Goal: Transaction & Acquisition: Purchase product/service

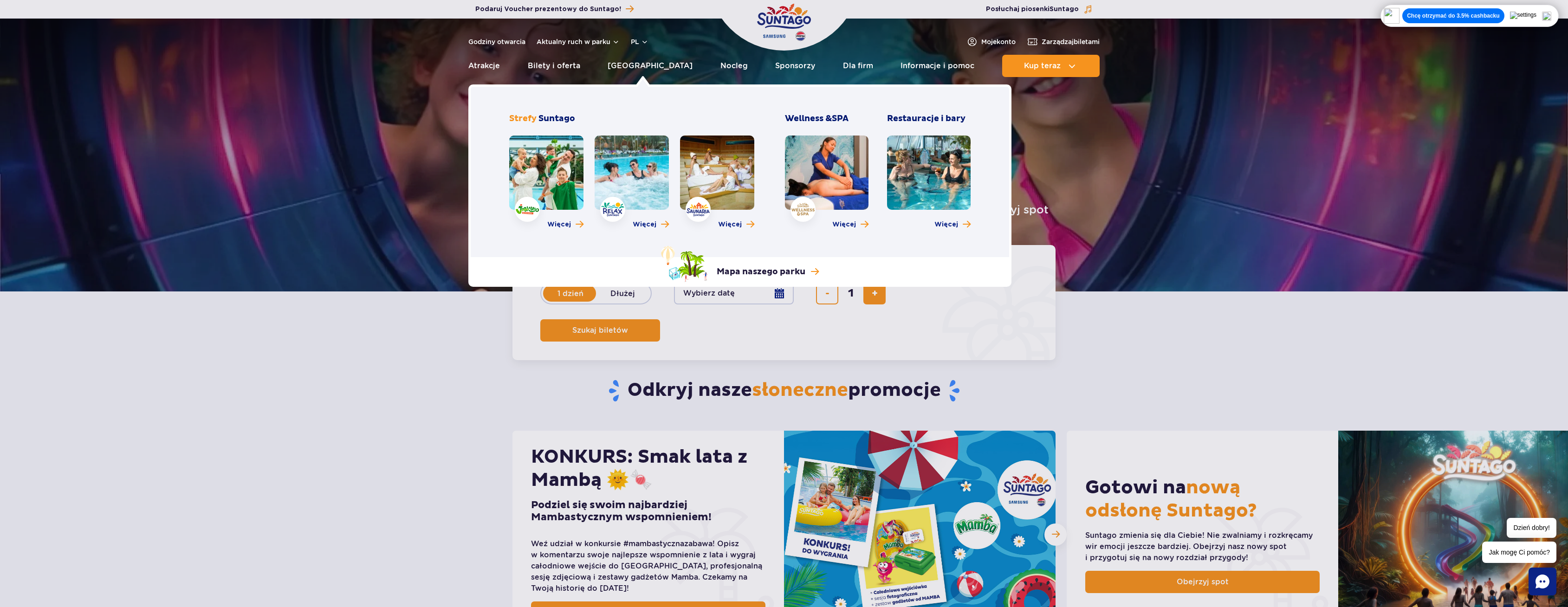
click at [554, 185] on link at bounding box center [546, 172] width 74 height 74
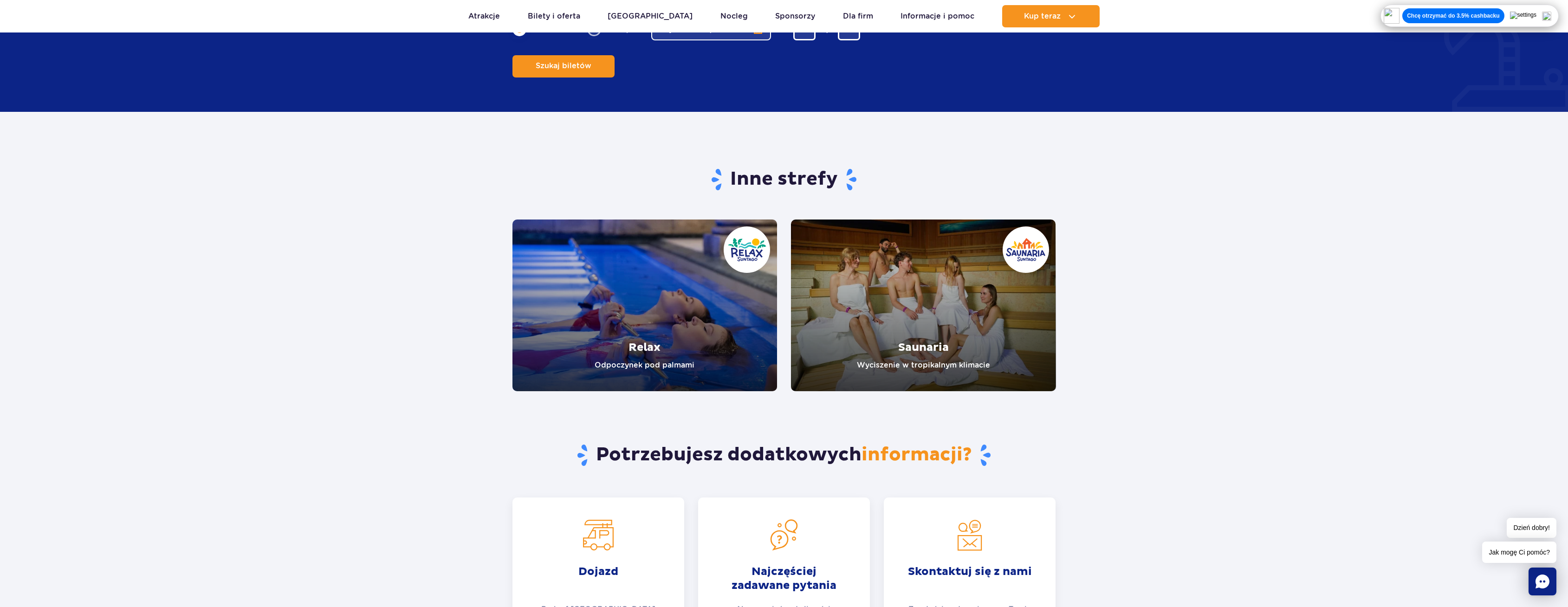
scroll to position [1718, 0]
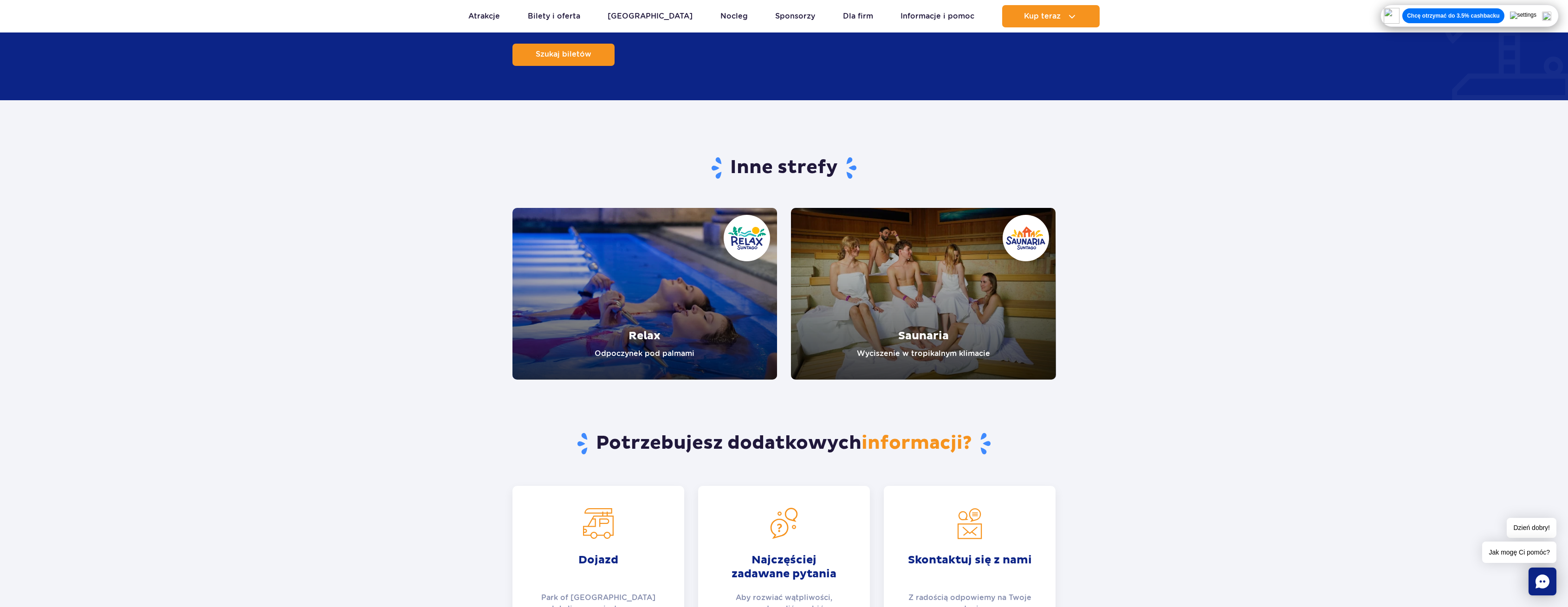
click at [1551, 12] on img at bounding box center [1547, 16] width 9 height 9
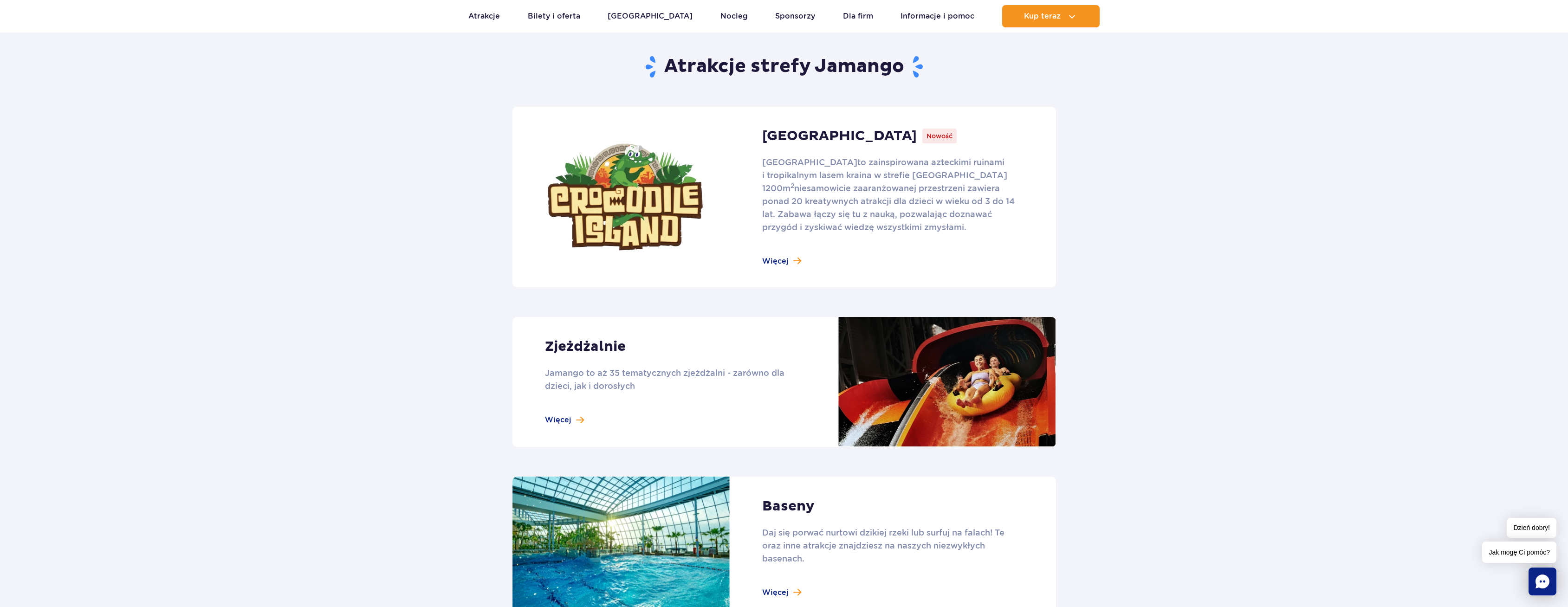
scroll to position [743, 0]
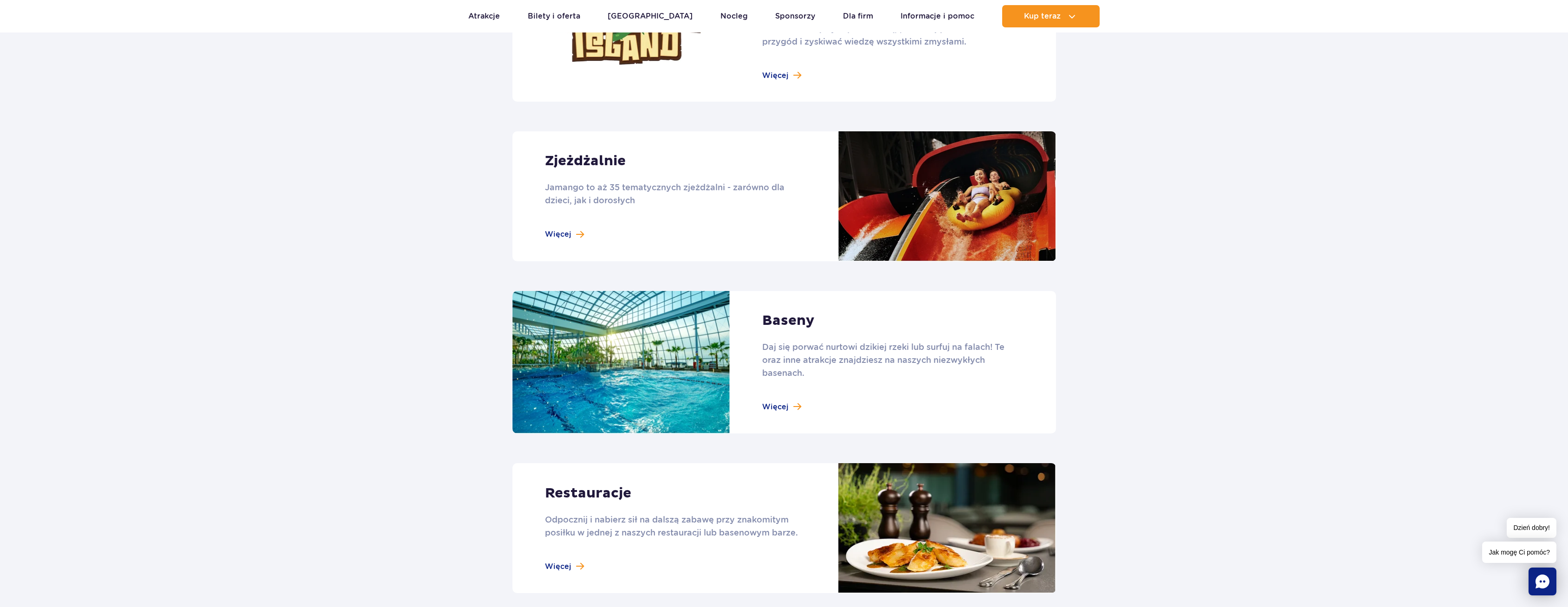
click at [672, 344] on link at bounding box center [784, 363] width 543 height 143
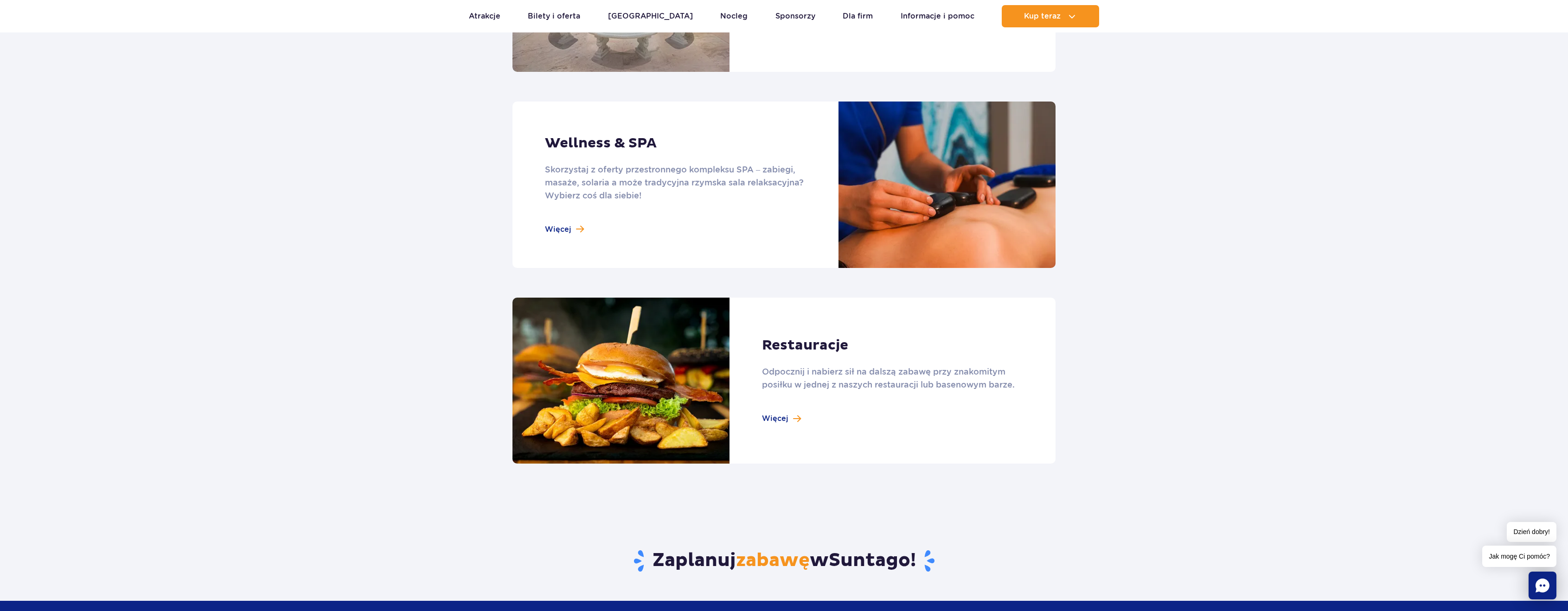
scroll to position [556, 0]
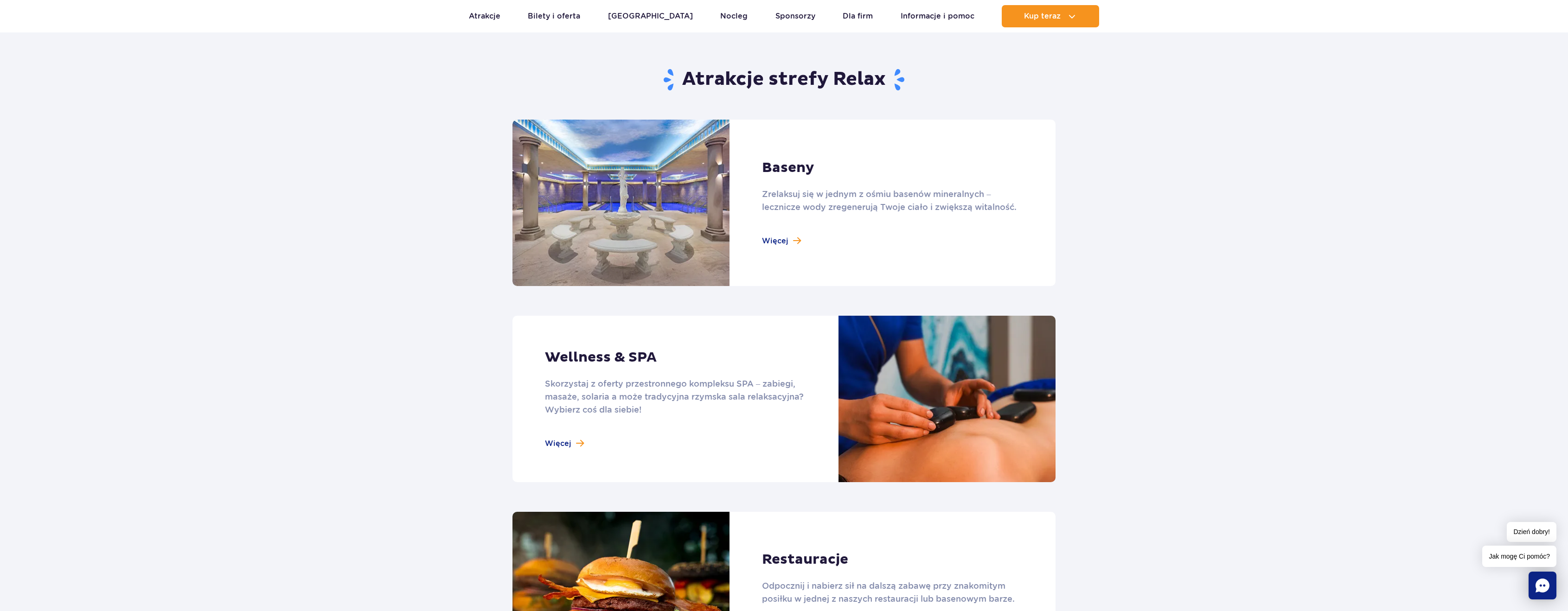
click at [771, 237] on link at bounding box center [784, 203] width 543 height 166
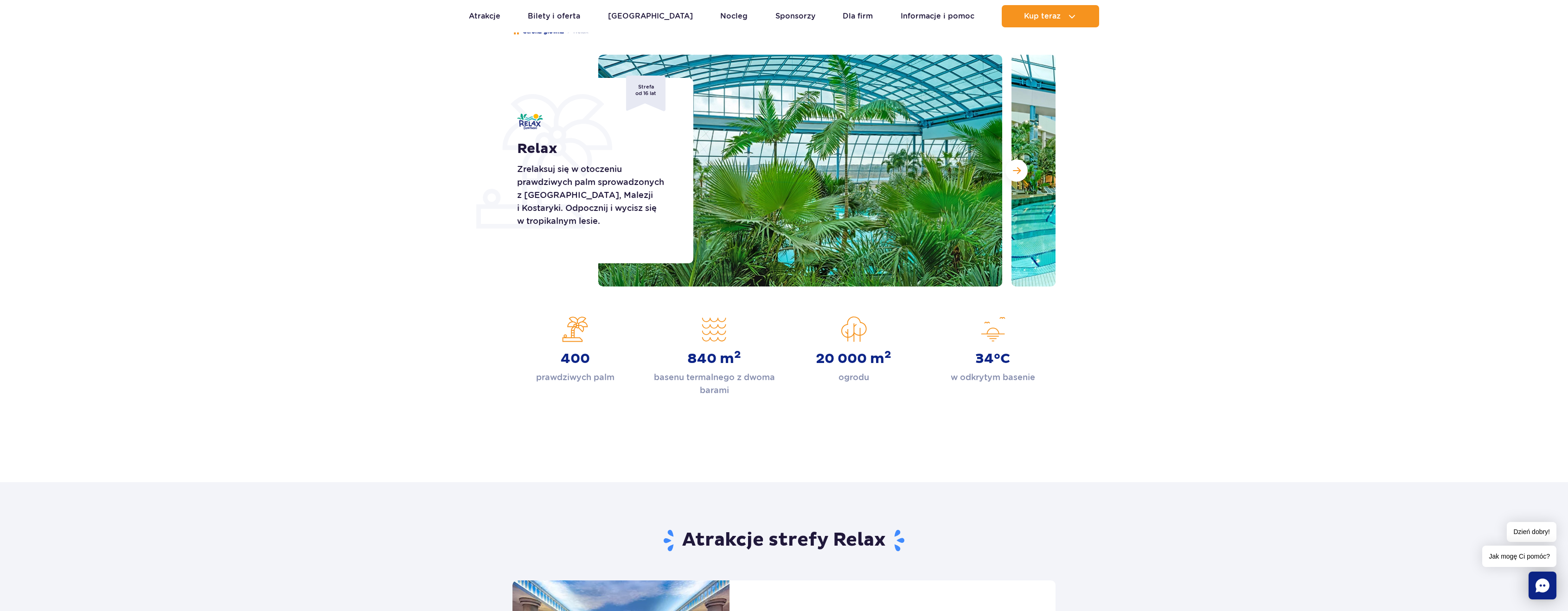
scroll to position [93, 0]
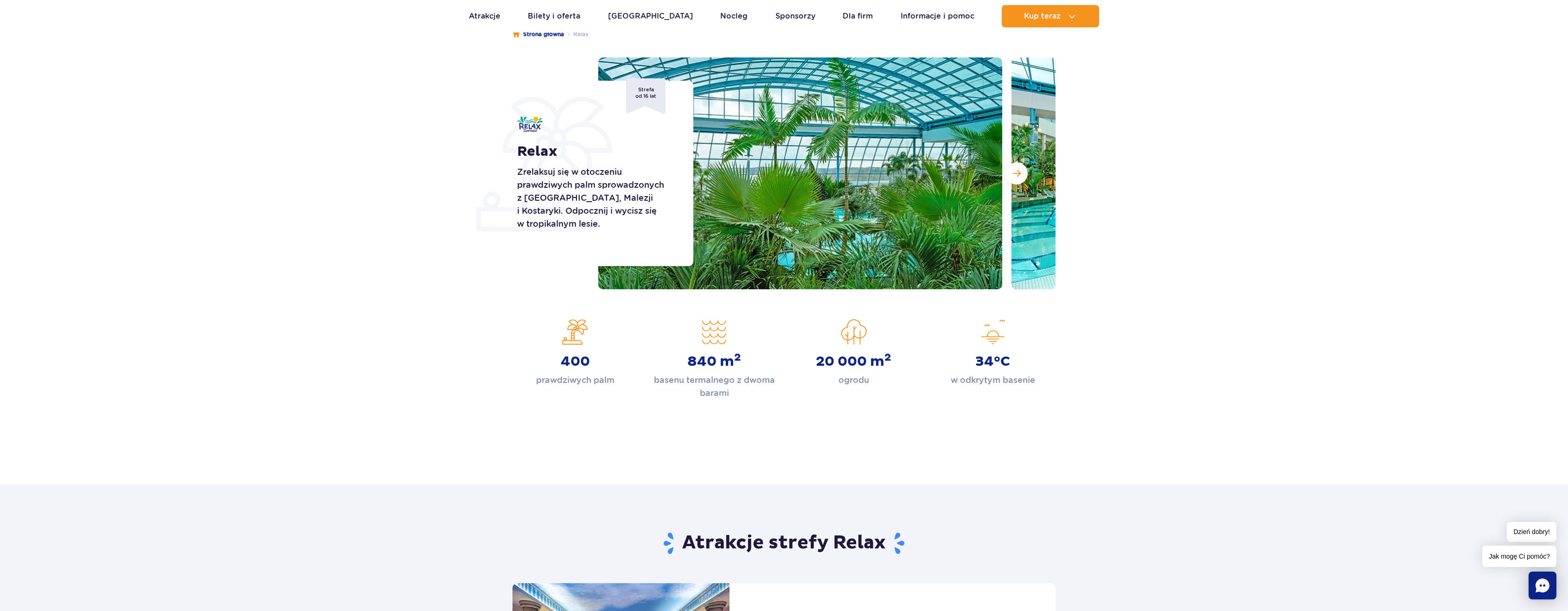
drag, startPoint x: 569, startPoint y: 331, endPoint x: 546, endPoint y: 299, distance: 39.4
click at [546, 299] on div "Strona główna Relax Relax Zrelaksuj się w otoczeniu prawdziwych palm sprowadzon…" at bounding box center [784, 233] width 1568 height 444
click at [1012, 171] on button "Następny slajd" at bounding box center [1017, 173] width 22 height 22
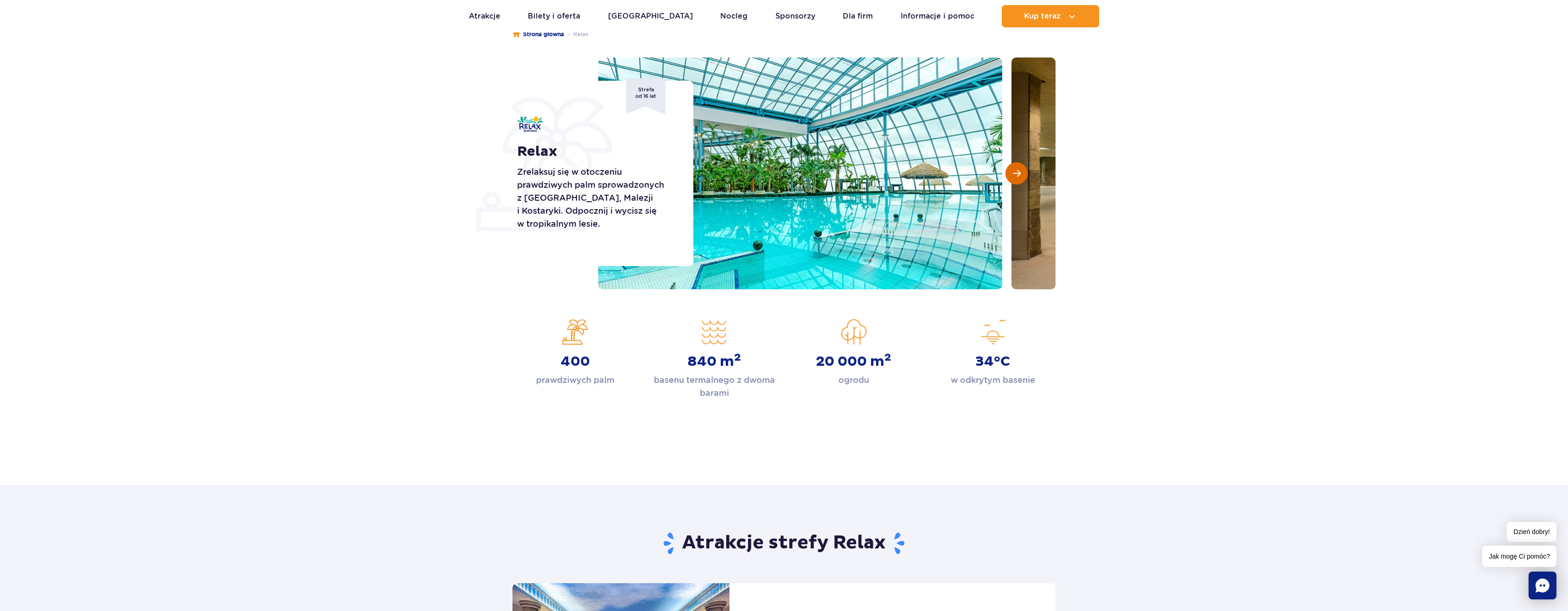
click at [1012, 171] on button "Następny slajd" at bounding box center [1017, 173] width 22 height 22
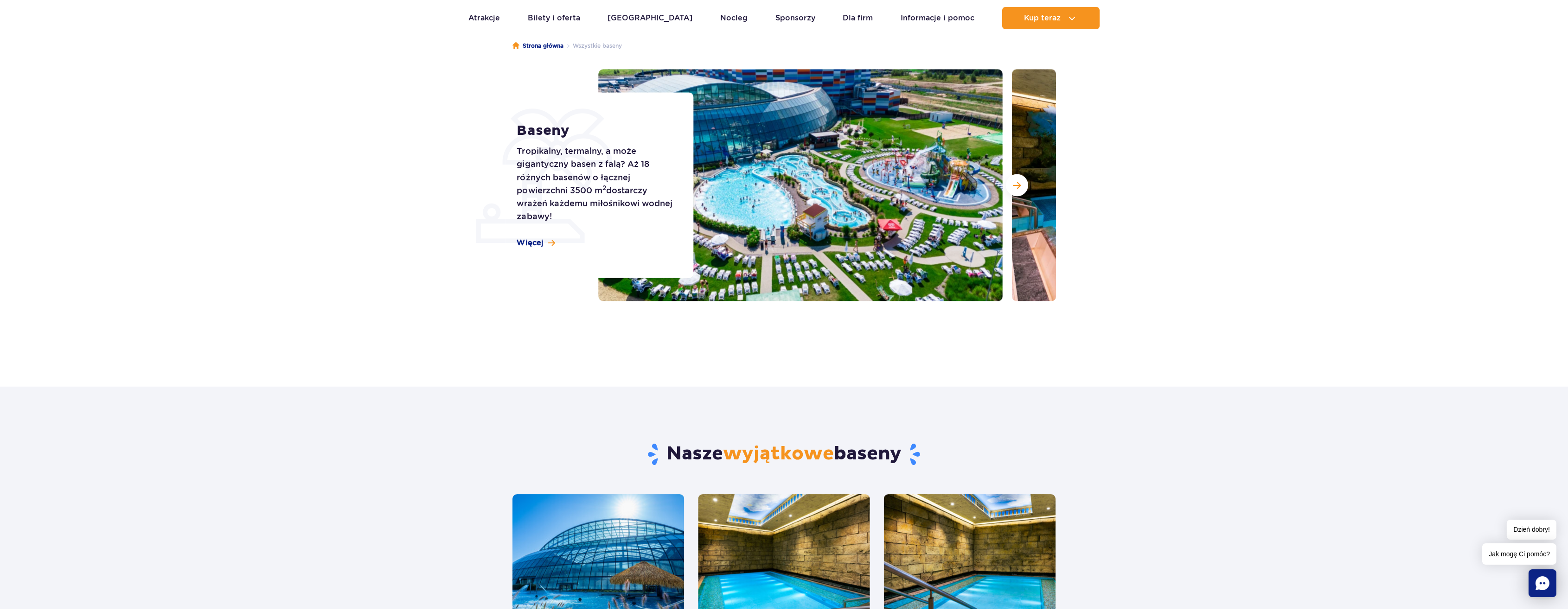
scroll to position [93, 0]
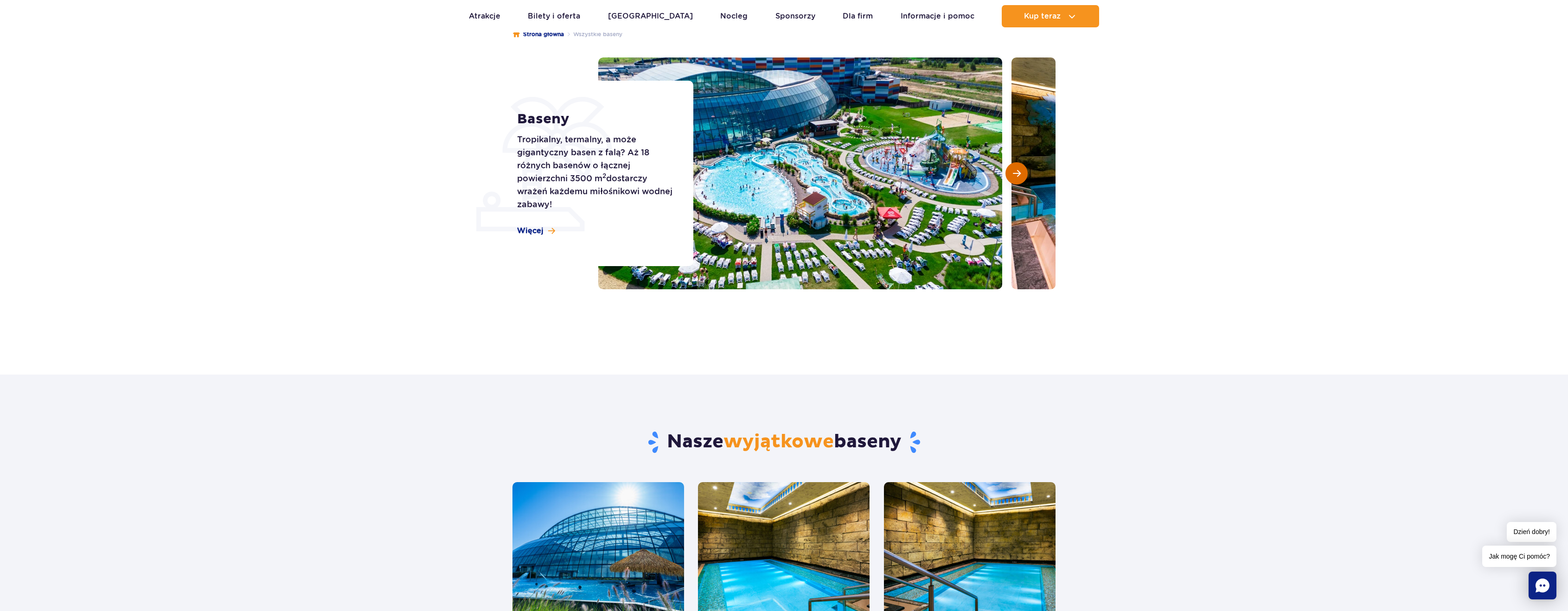
click at [1011, 168] on button "Następny slajd" at bounding box center [1017, 173] width 22 height 22
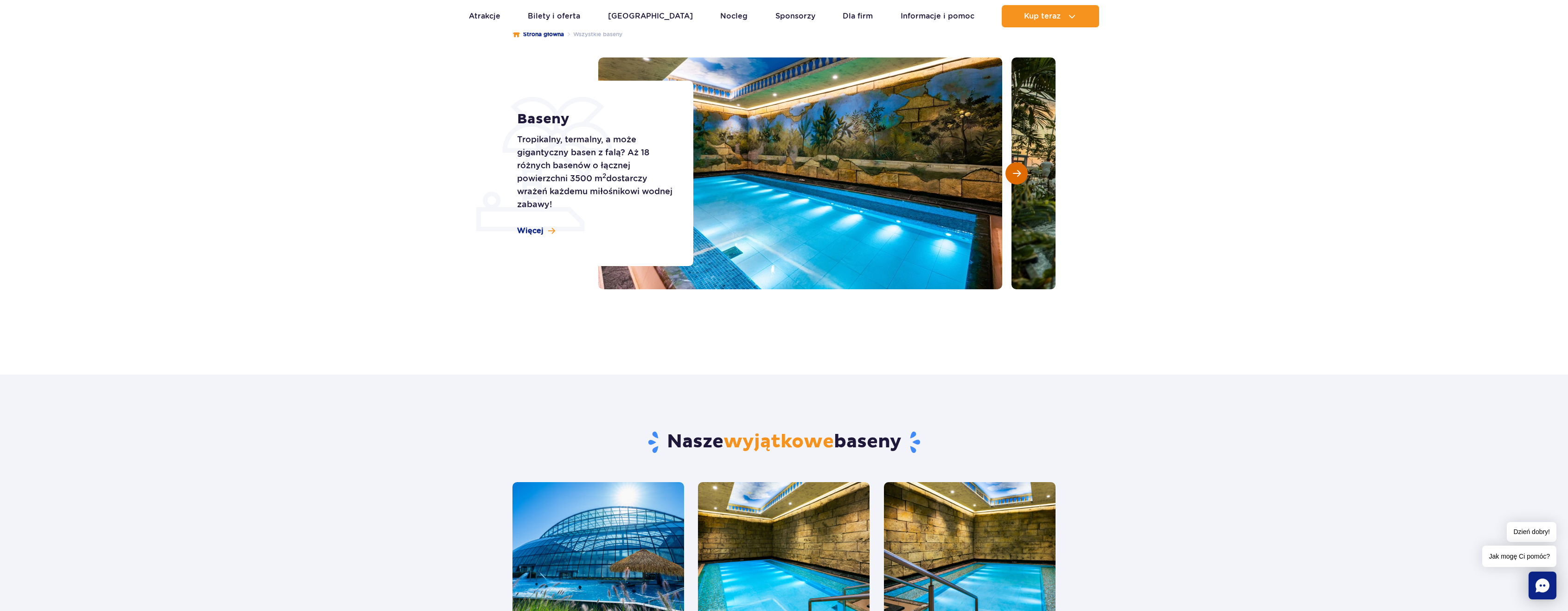
click at [1011, 168] on button "Następny slajd" at bounding box center [1017, 173] width 22 height 22
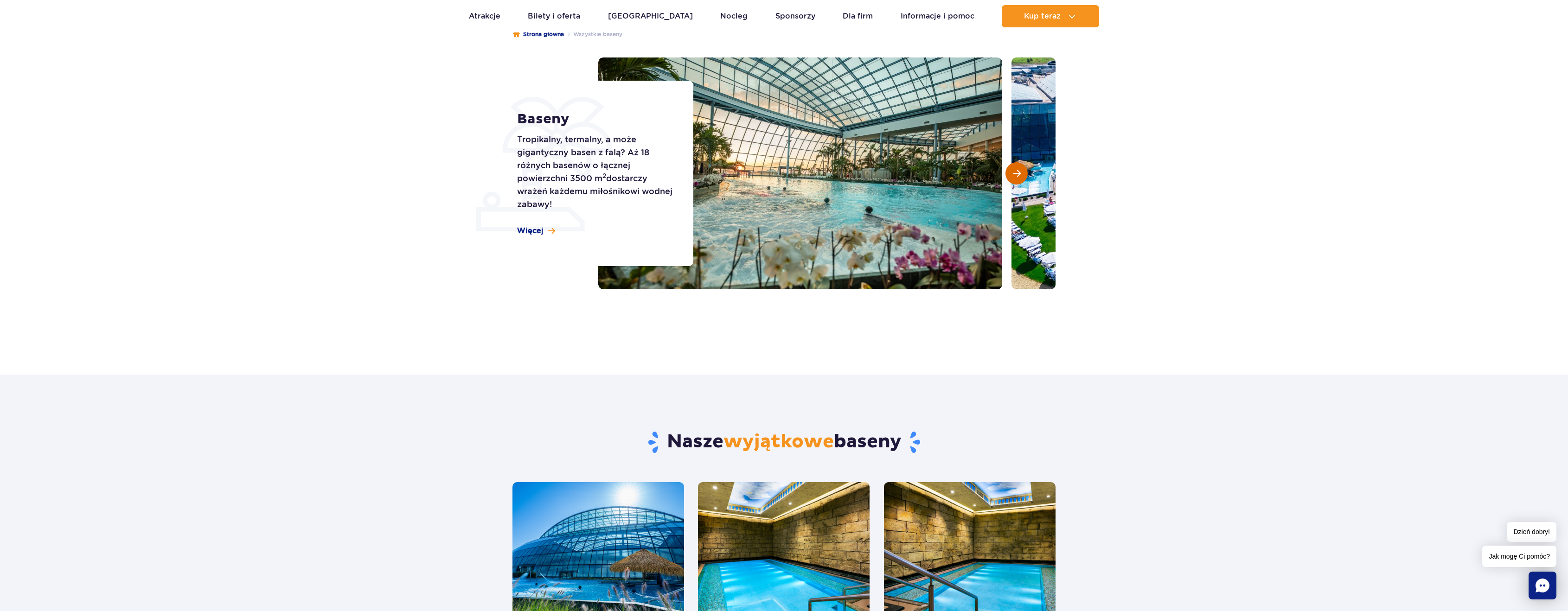
click at [1011, 168] on button "Następny slajd" at bounding box center [1017, 173] width 22 height 22
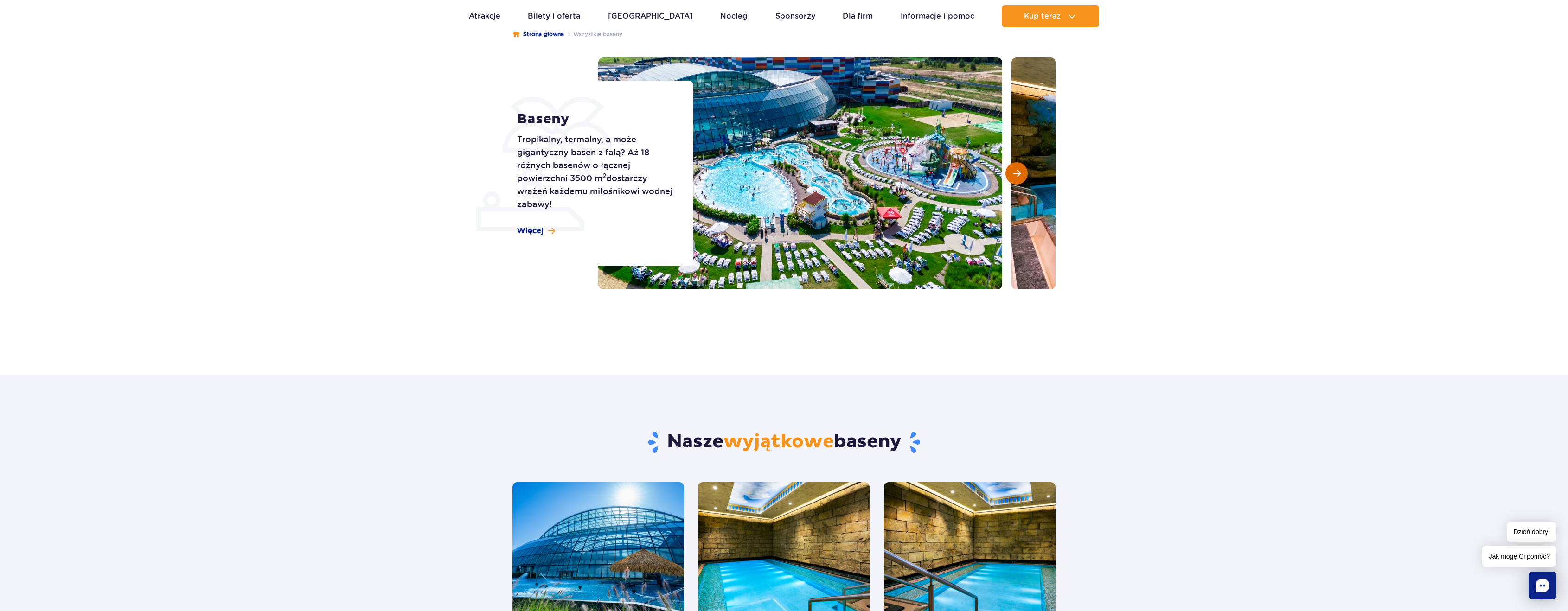
click at [1011, 168] on button "Następny slajd" at bounding box center [1017, 173] width 22 height 22
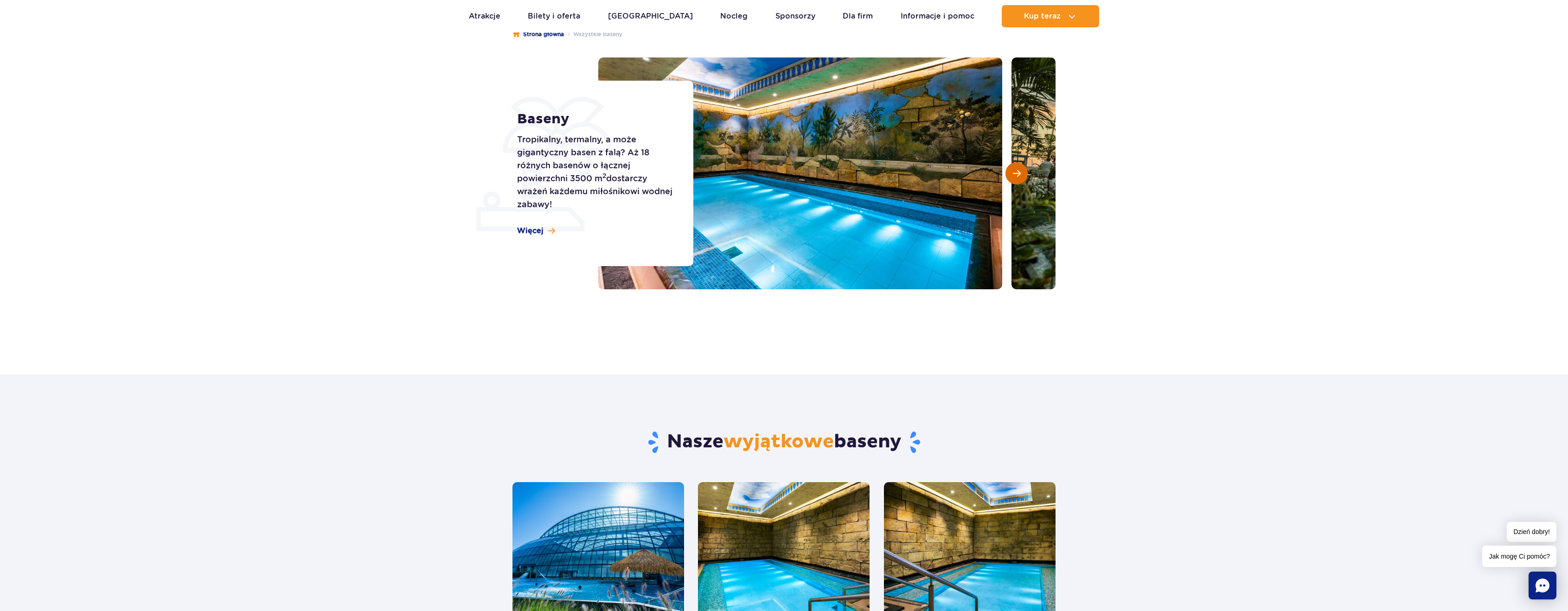
click at [1011, 169] on button "Następny slajd" at bounding box center [1017, 173] width 22 height 22
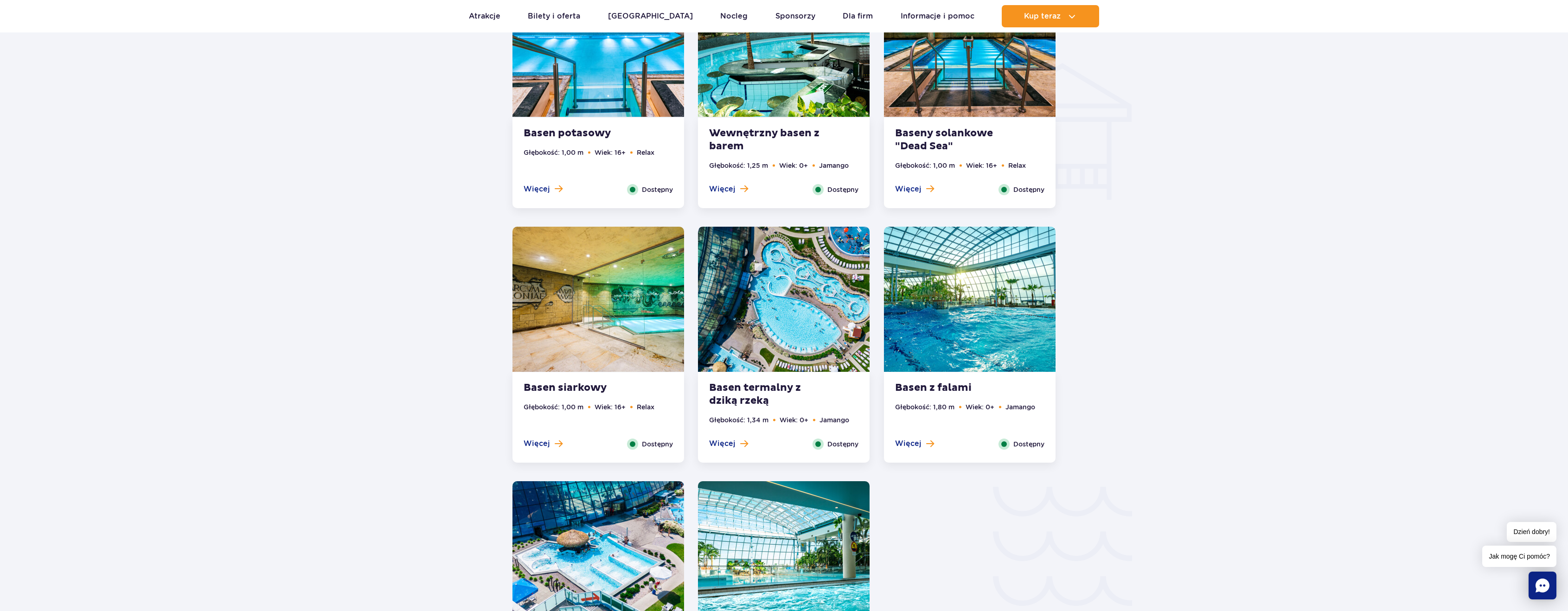
scroll to position [1251, 0]
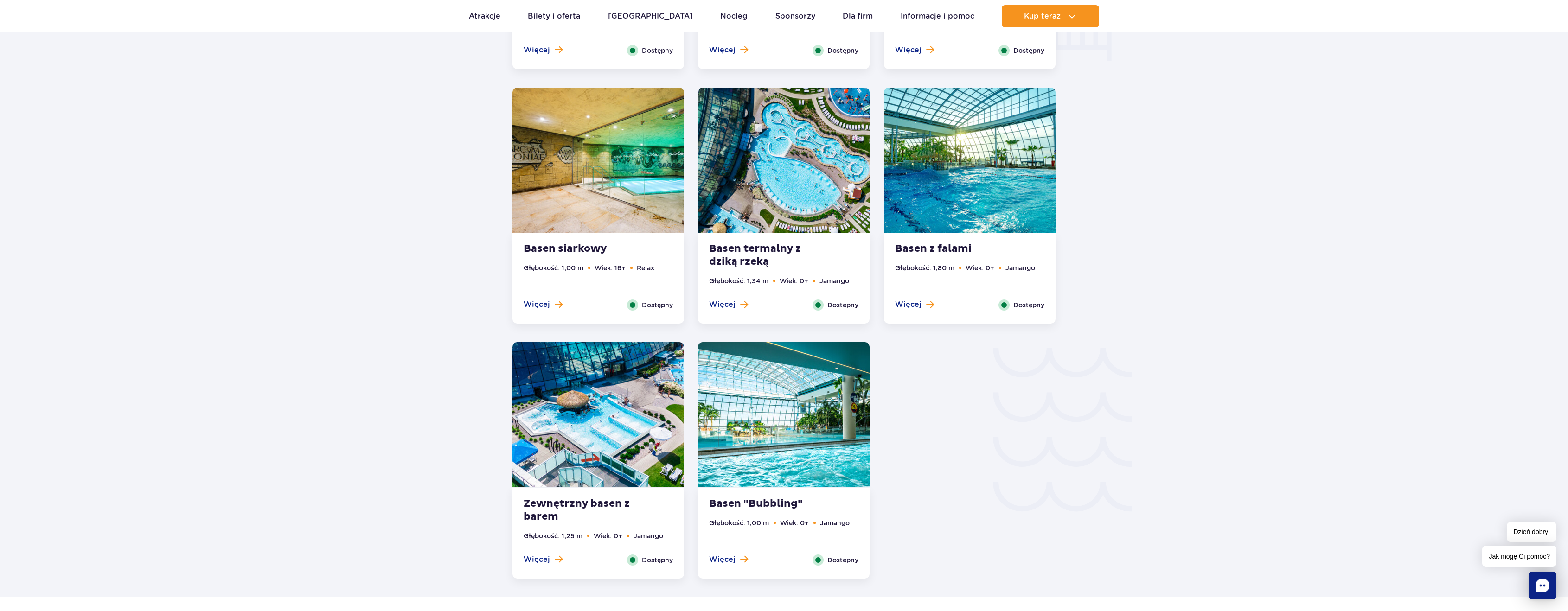
click at [1004, 144] on img at bounding box center [970, 159] width 172 height 145
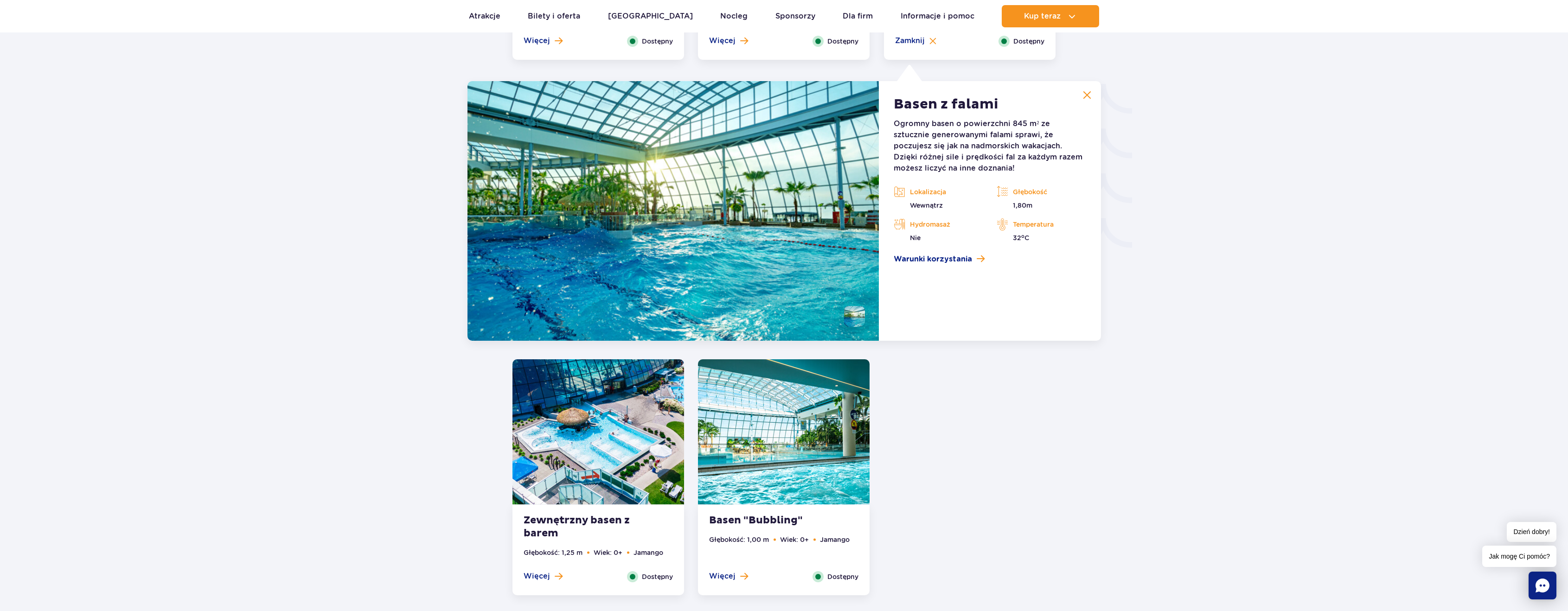
scroll to position [1540, 0]
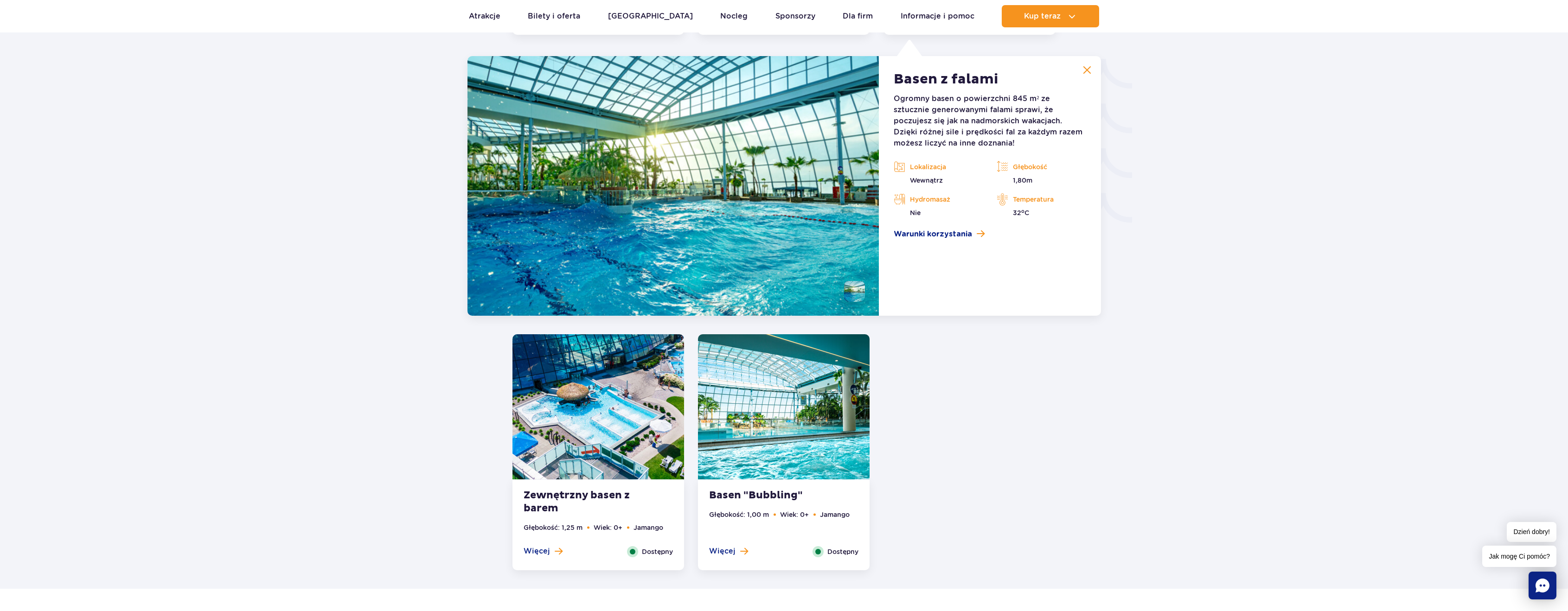
drag, startPoint x: 915, startPoint y: 197, endPoint x: 951, endPoint y: 202, distance: 36.3
click at [951, 202] on p "Hydromasaż" at bounding box center [938, 199] width 89 height 14
click at [986, 208] on div "Hydromasaż Nie" at bounding box center [938, 205] width 103 height 25
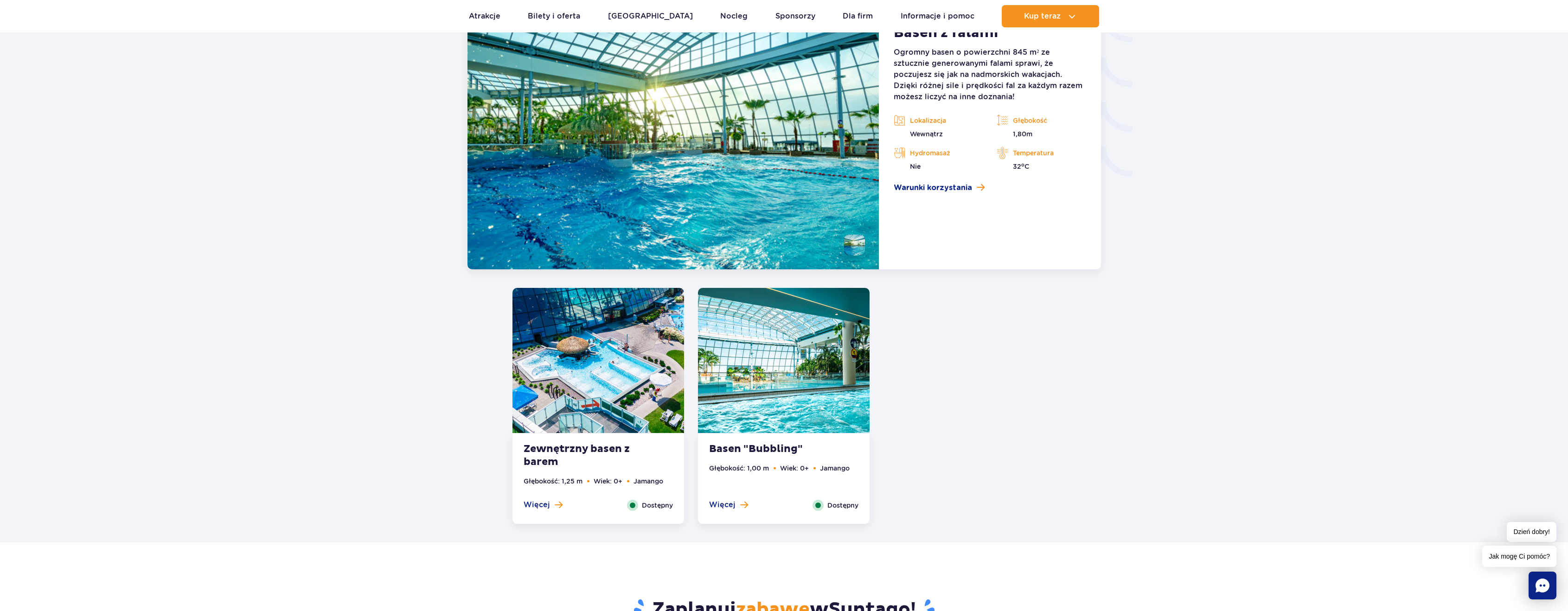
click at [794, 424] on img at bounding box center [784, 360] width 172 height 145
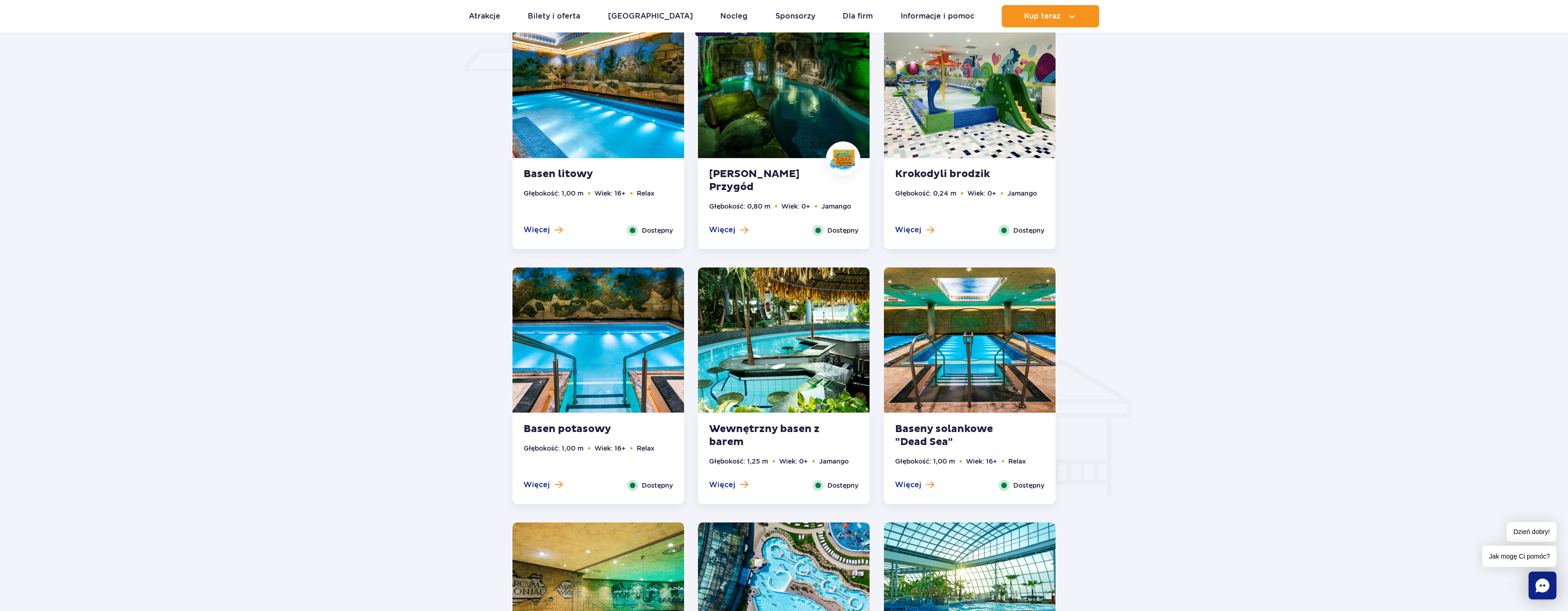
scroll to position [682, 0]
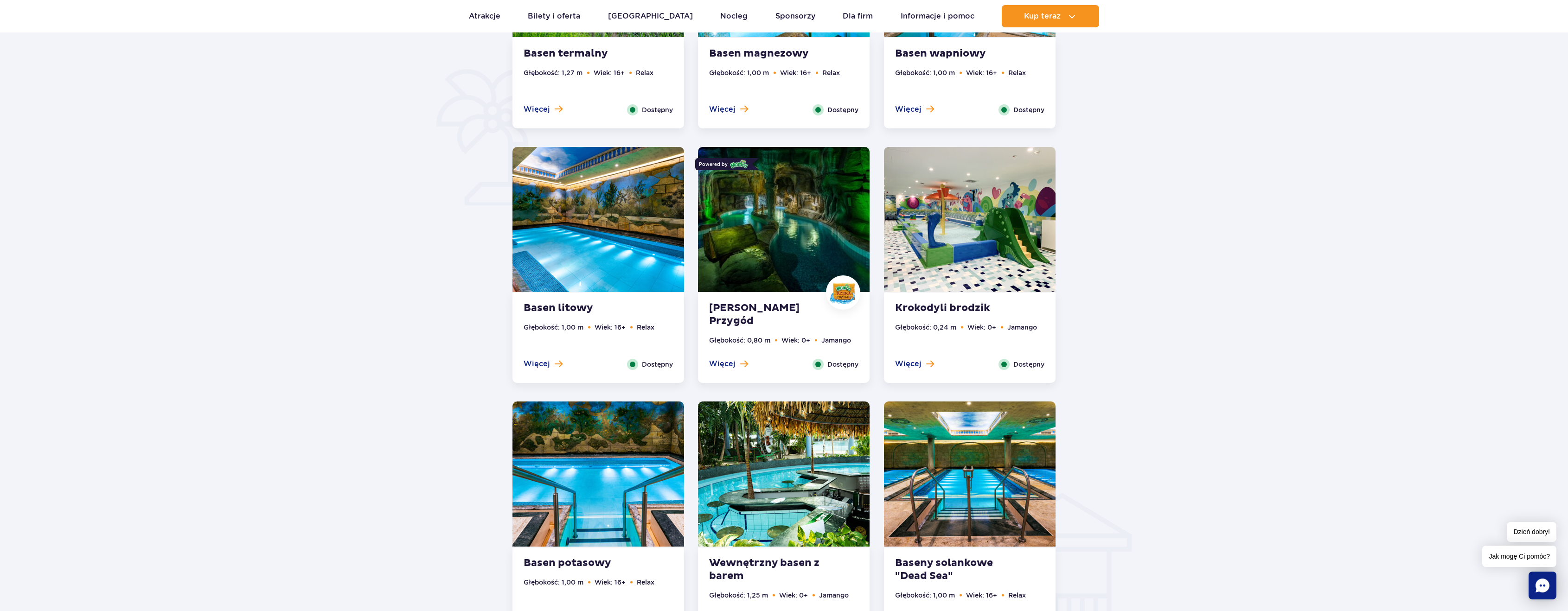
drag, startPoint x: 1007, startPoint y: 227, endPoint x: 1188, endPoint y: 81, distance: 232.5
click at [1188, 81] on div at bounding box center [784, 615] width 1724 height 1661
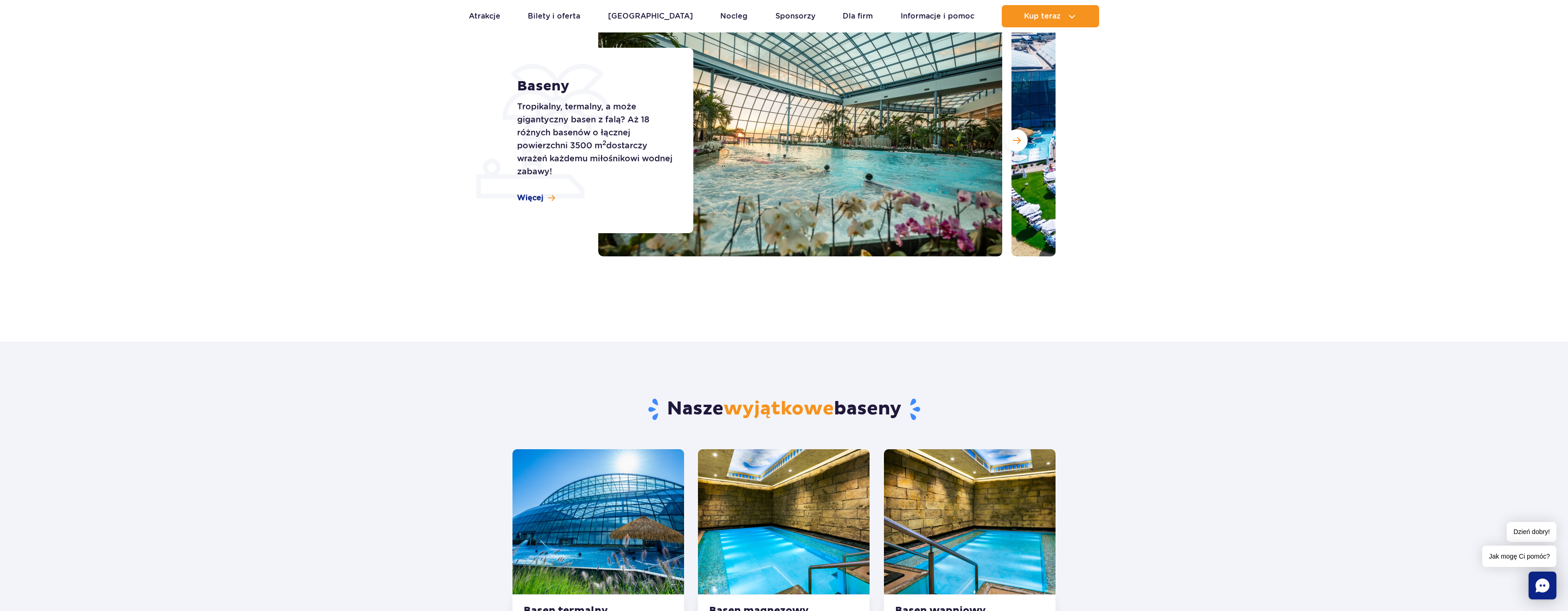
scroll to position [0, 0]
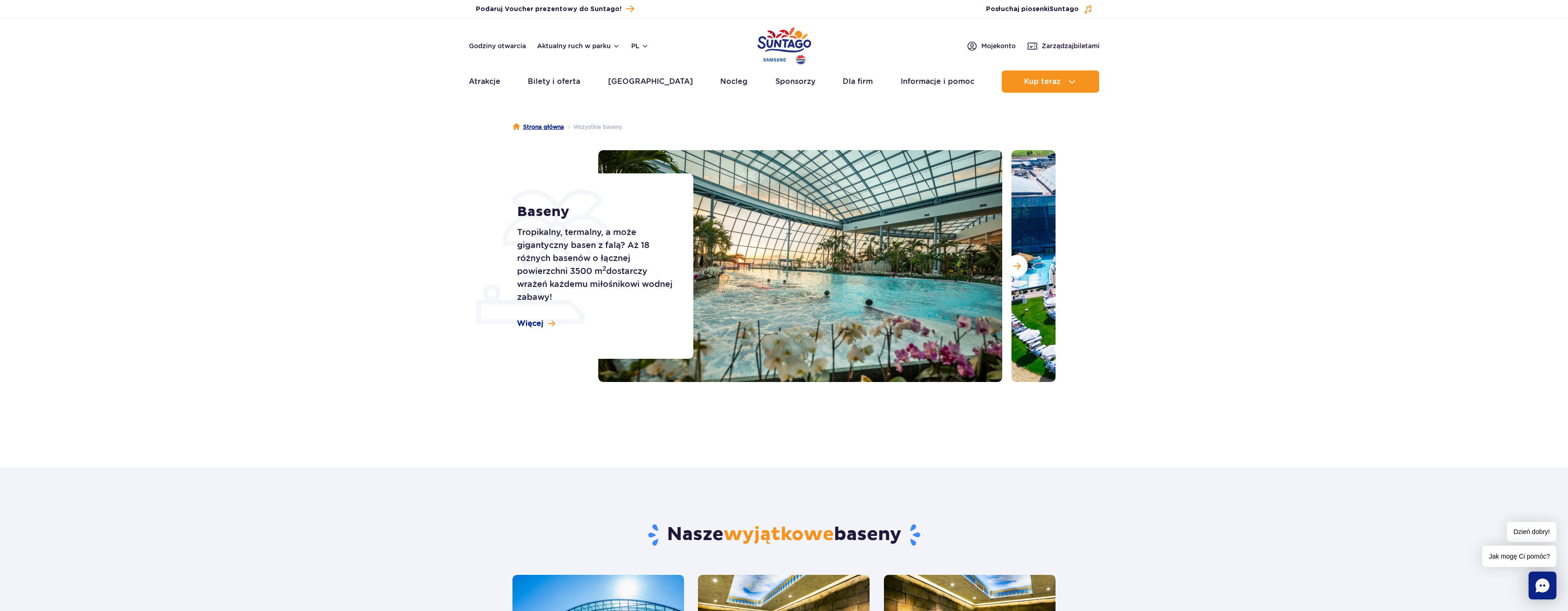
click at [530, 129] on link "Strona główna" at bounding box center [538, 126] width 51 height 9
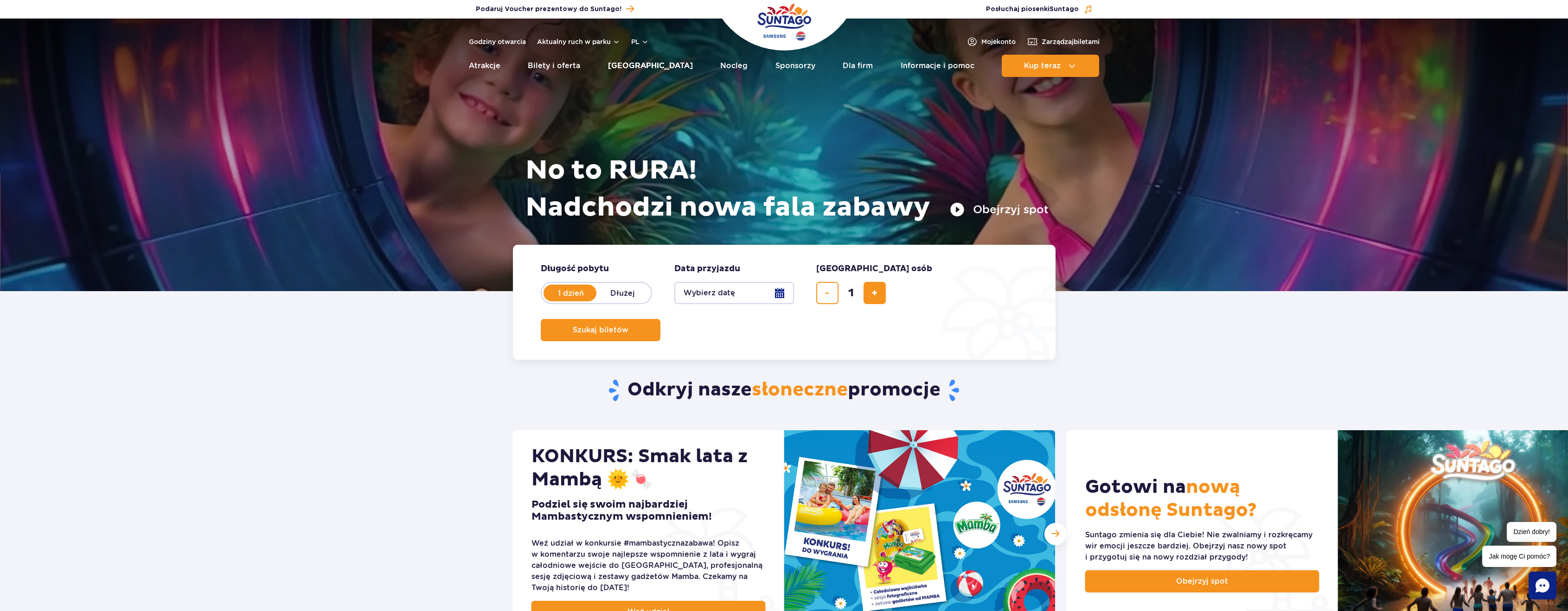
click at [656, 64] on link "[GEOGRAPHIC_DATA]" at bounding box center [650, 66] width 85 height 22
click at [652, 67] on link "[GEOGRAPHIC_DATA]" at bounding box center [650, 66] width 85 height 22
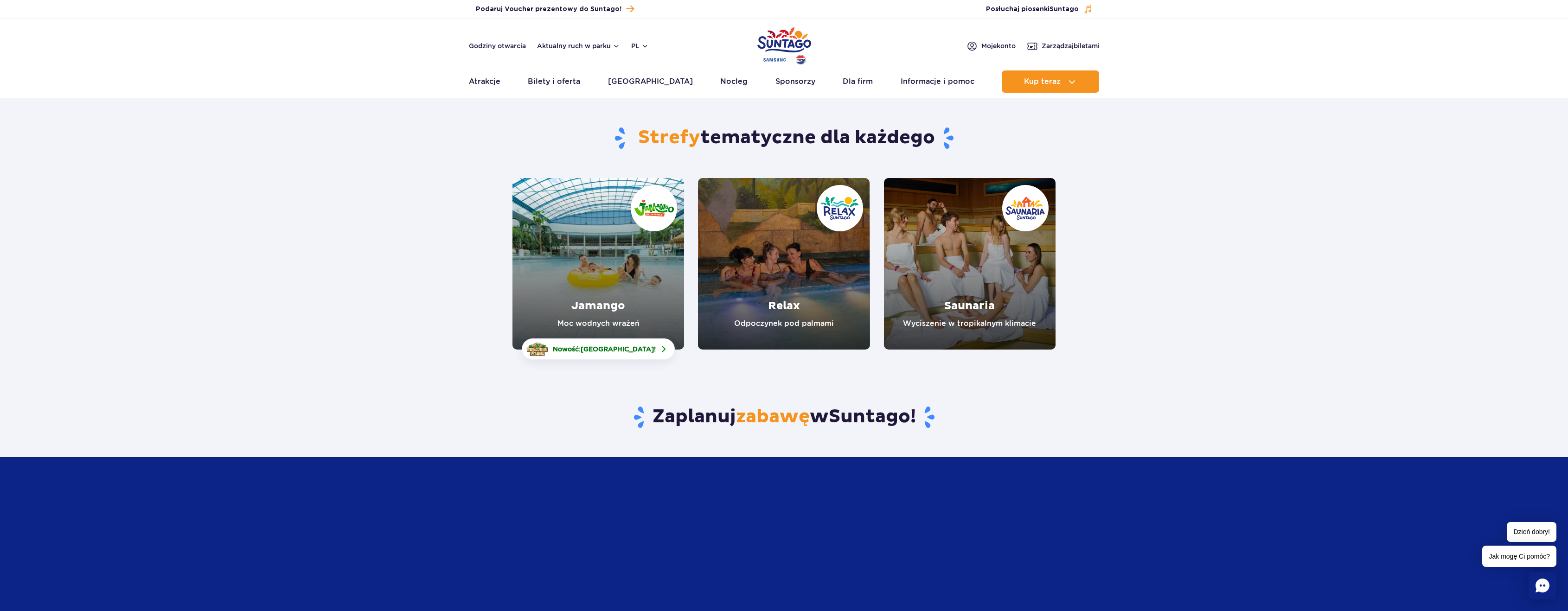
click at [616, 263] on link "Jamango" at bounding box center [598, 263] width 172 height 172
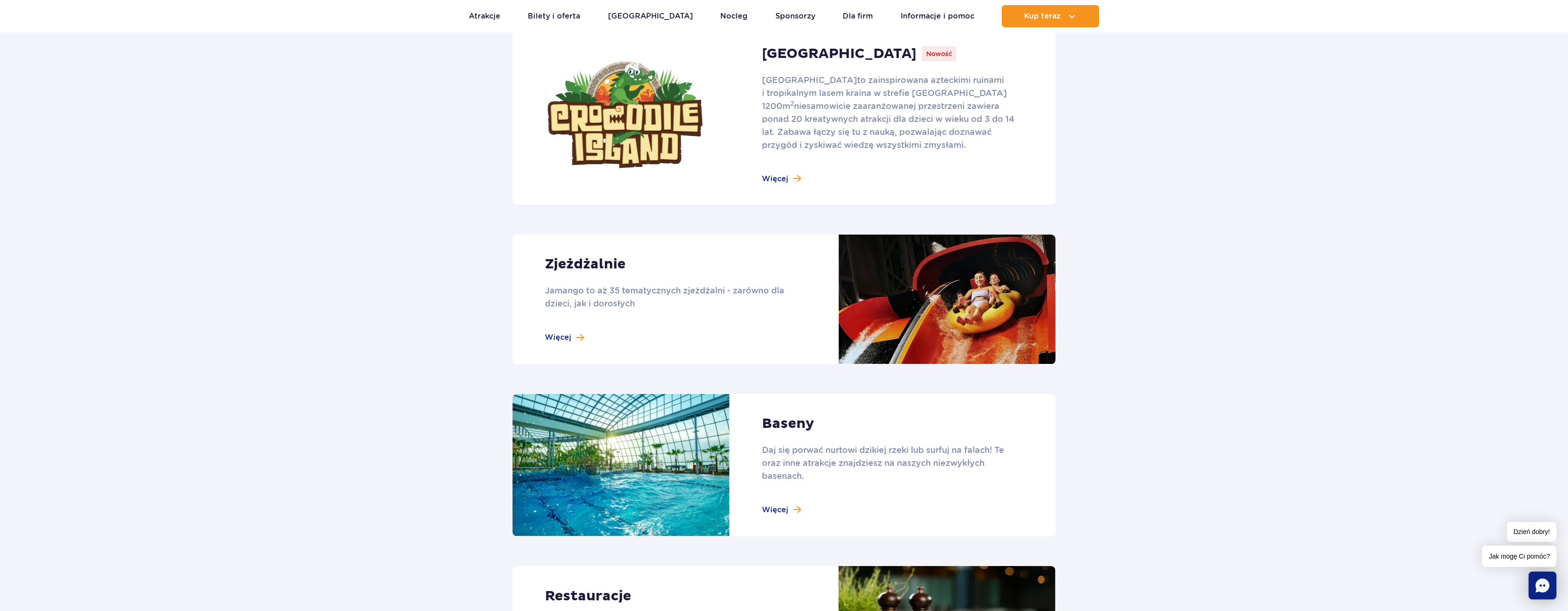
scroll to position [649, 0]
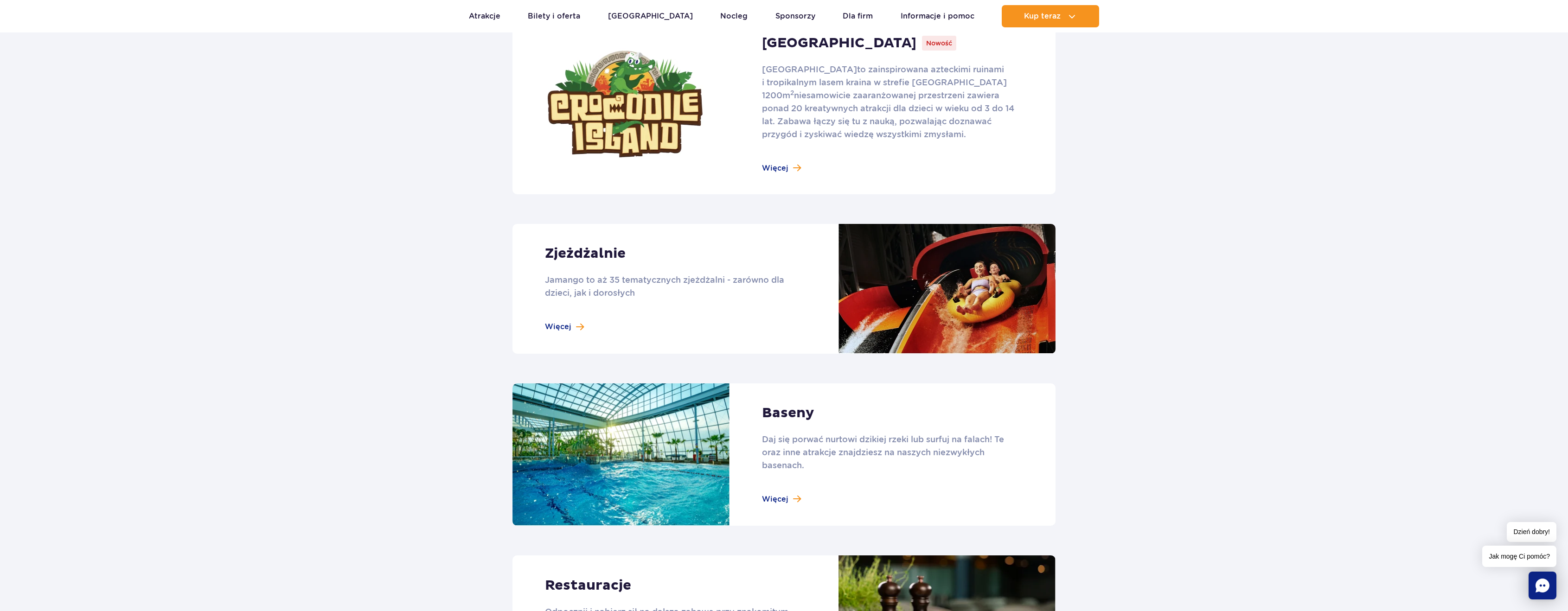
click at [656, 135] on link at bounding box center [784, 104] width 543 height 180
click at [614, 254] on link at bounding box center [784, 288] width 543 height 130
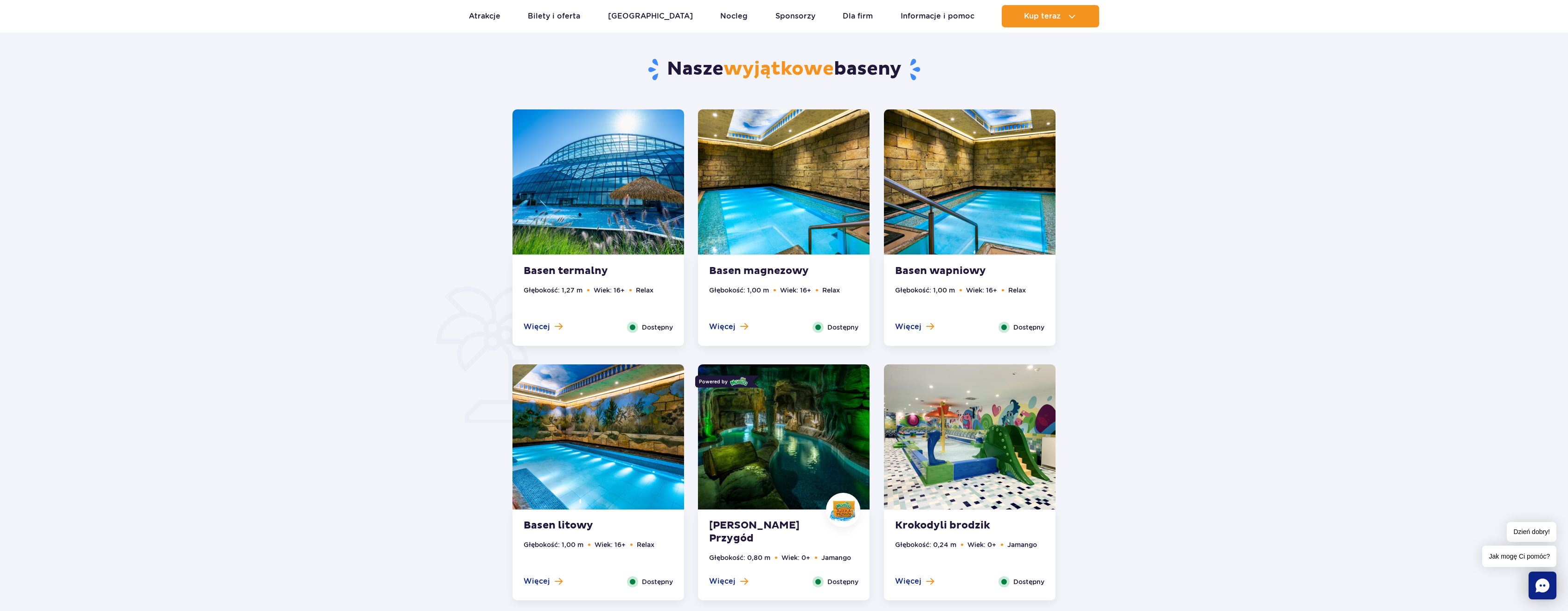
scroll to position [417, 0]
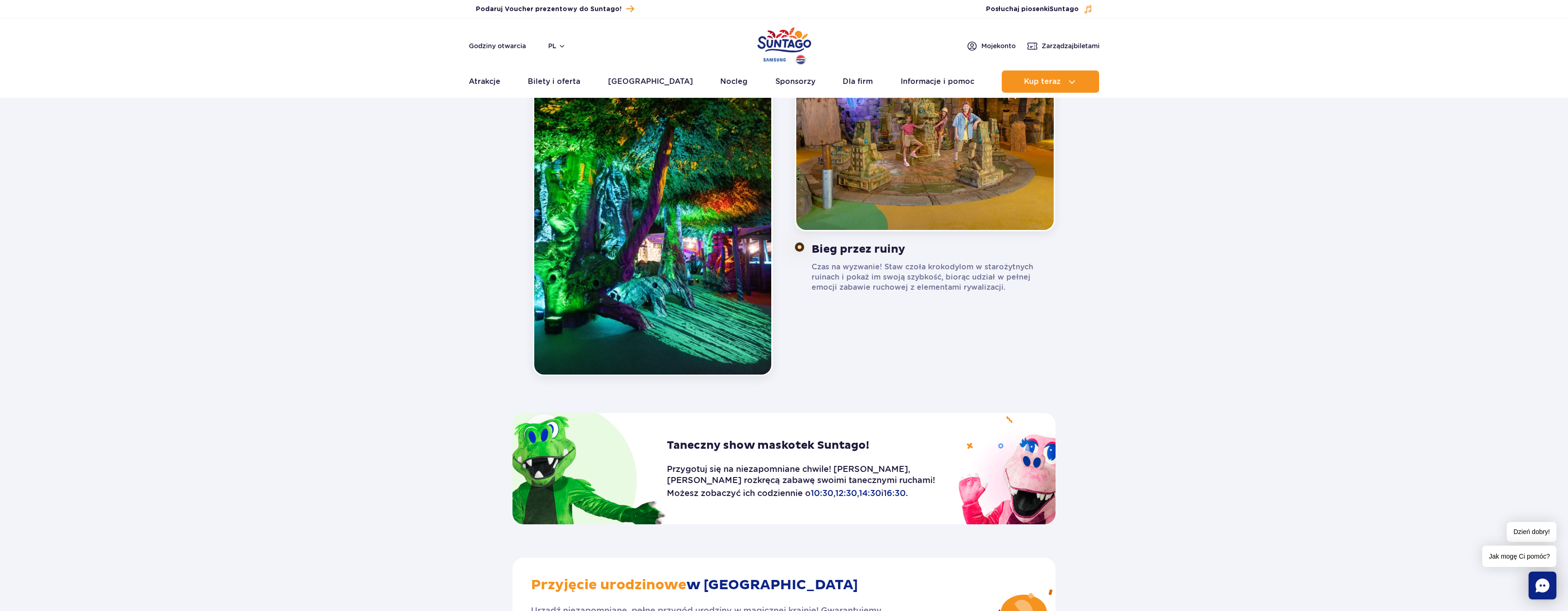
scroll to position [973, 0]
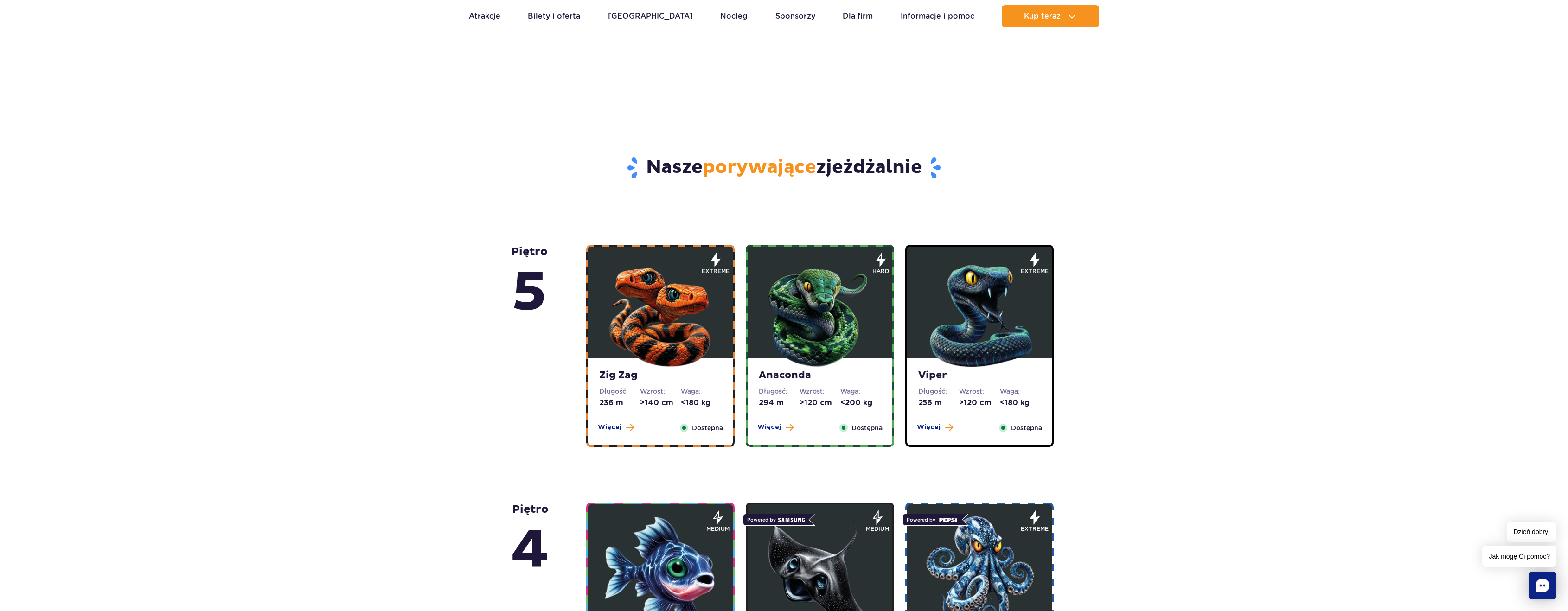
scroll to position [371, 0]
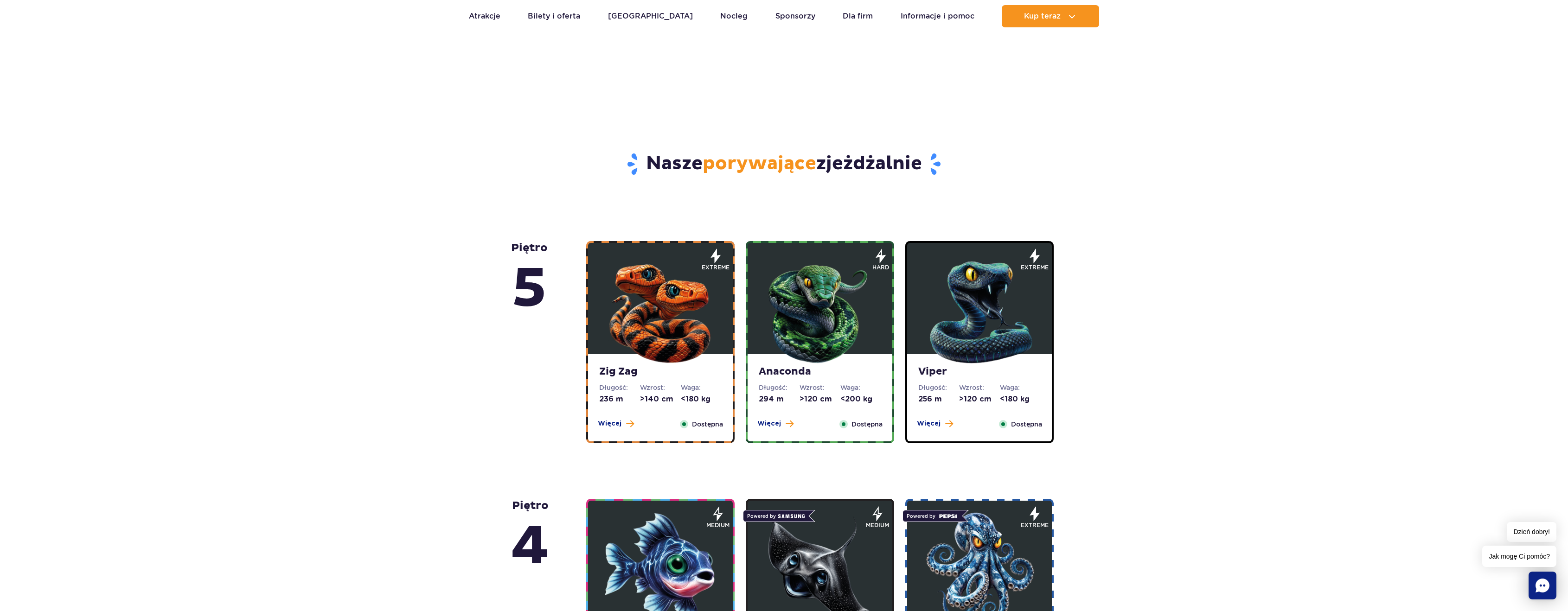
click at [1007, 268] on img at bounding box center [979, 310] width 111 height 111
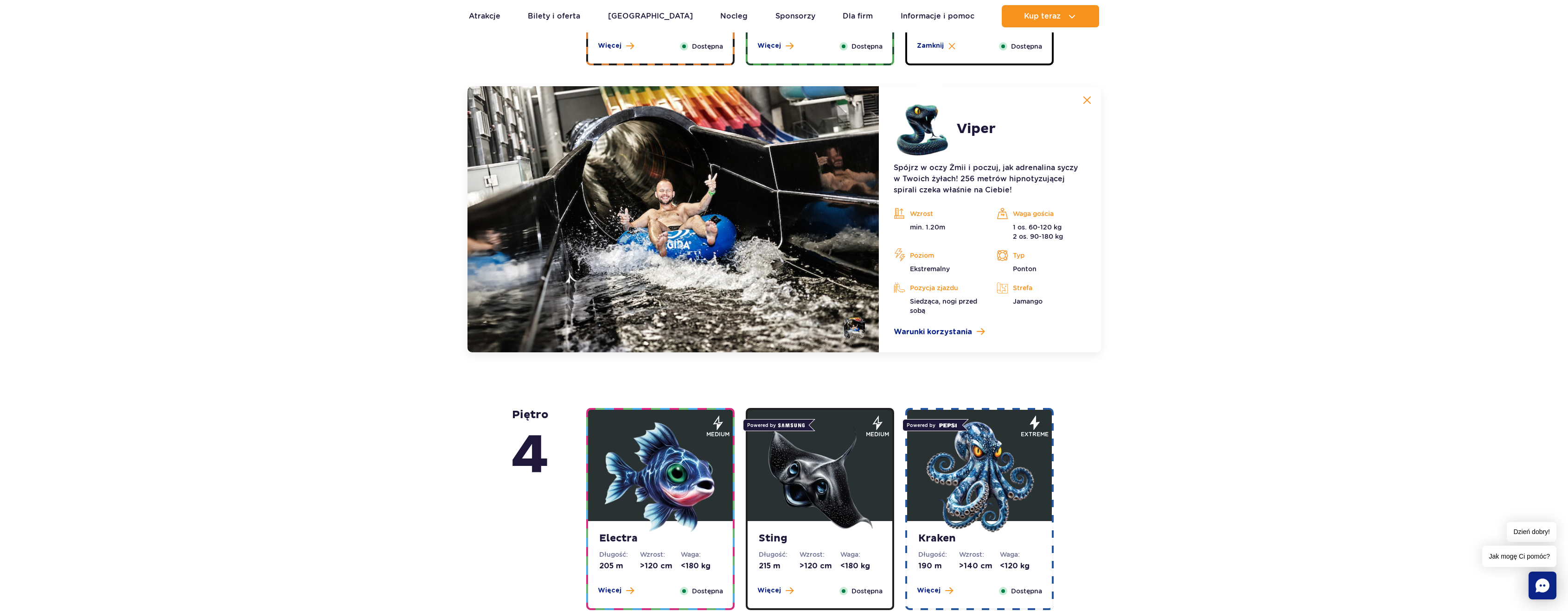
scroll to position [779, 0]
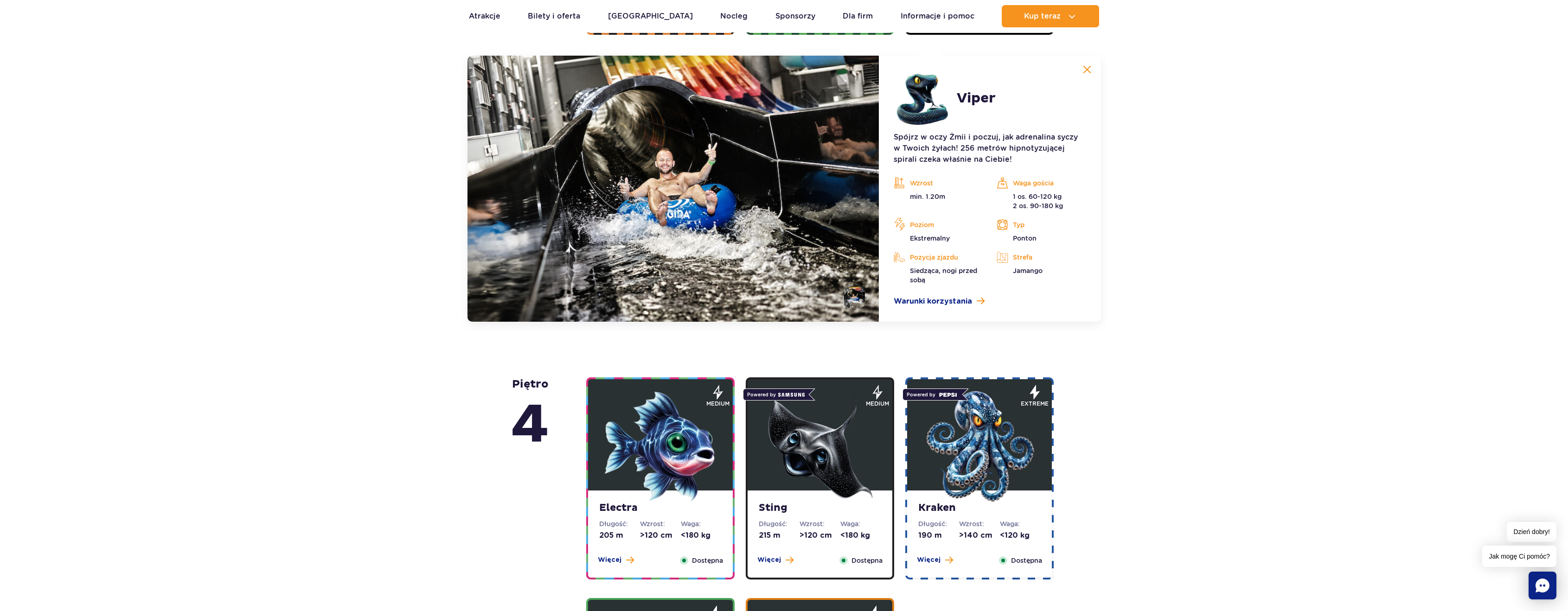
click at [828, 183] on img at bounding box center [674, 188] width 412 height 266
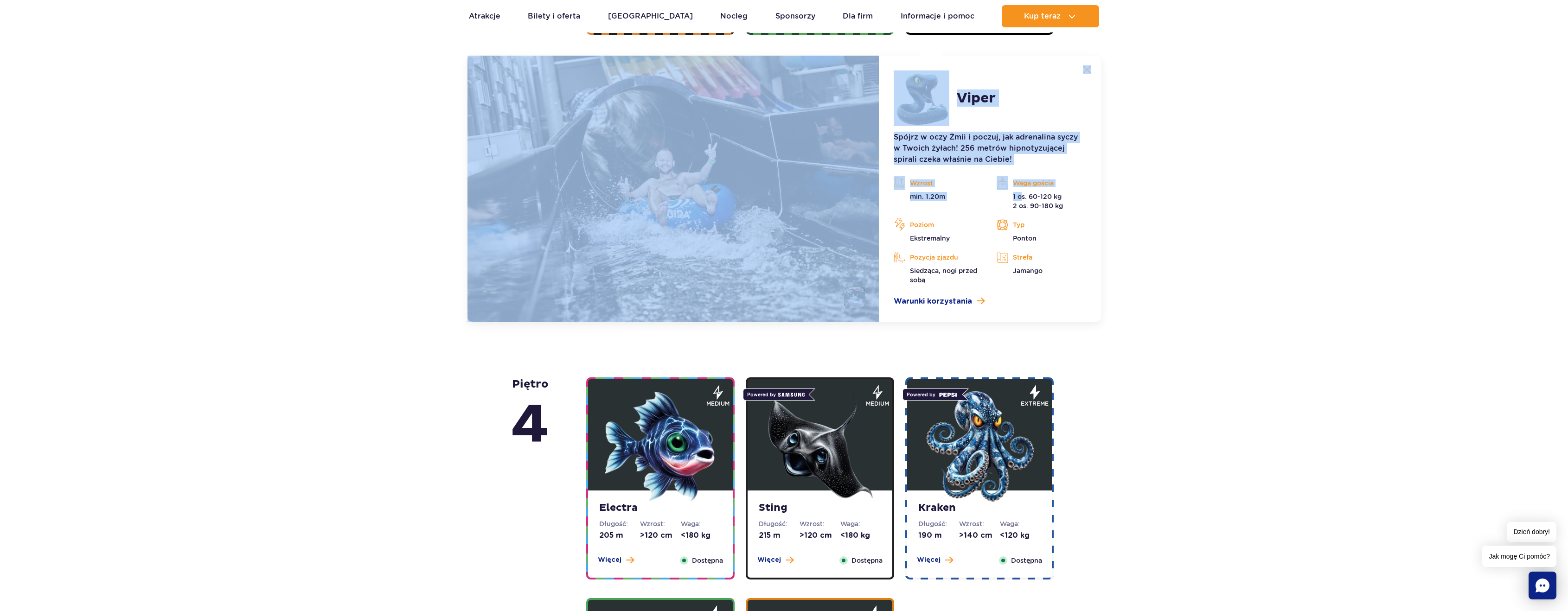
drag, startPoint x: 1021, startPoint y: 197, endPoint x: 1103, endPoint y: 194, distance: 82.1
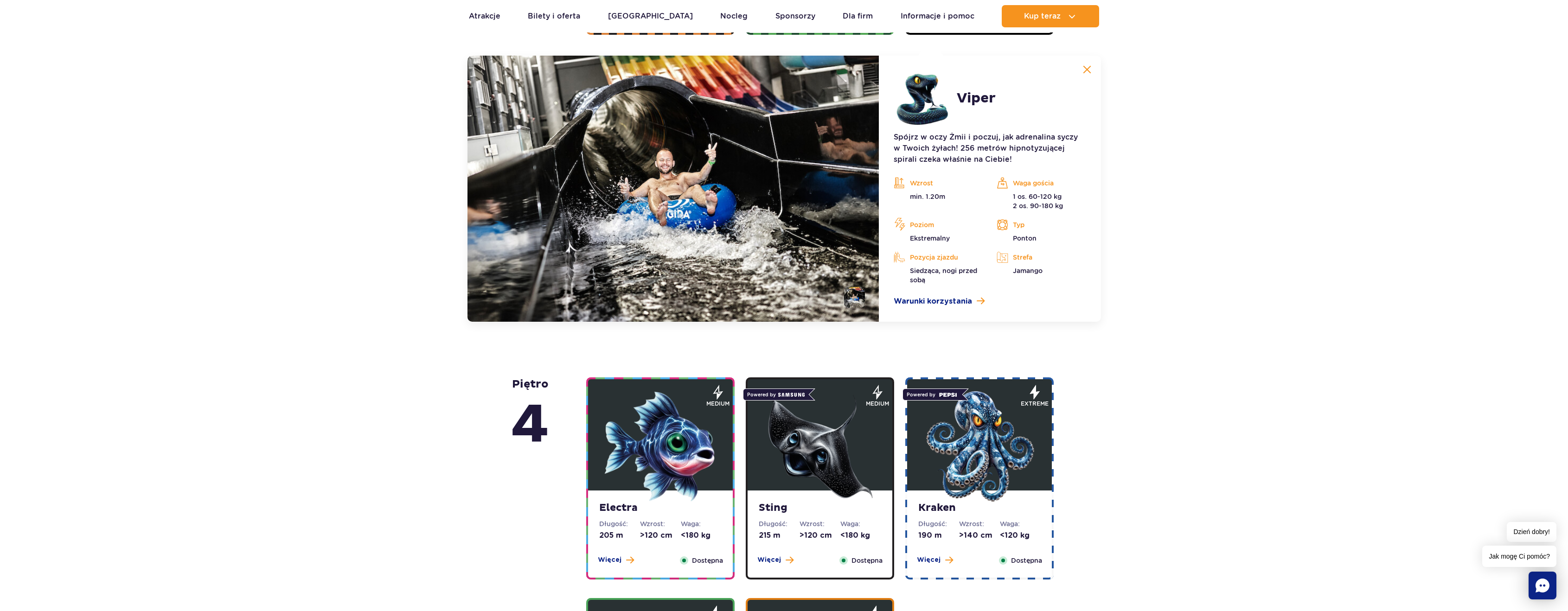
click at [1084, 197] on p "1 os. 60-120 kg 2 os. 90-180 kg" at bounding box center [1041, 201] width 89 height 18
drag, startPoint x: 1012, startPoint y: 196, endPoint x: 1065, endPoint y: 205, distance: 53.8
click at [1065, 205] on p "1 os. 60-120 kg 2 os. 90-180 kg" at bounding box center [1041, 201] width 89 height 18
click at [1083, 205] on p "1 os. 60-120 kg 2 os. 90-180 kg" at bounding box center [1041, 201] width 89 height 18
drag, startPoint x: 1013, startPoint y: 195, endPoint x: 1077, endPoint y: 212, distance: 66.2
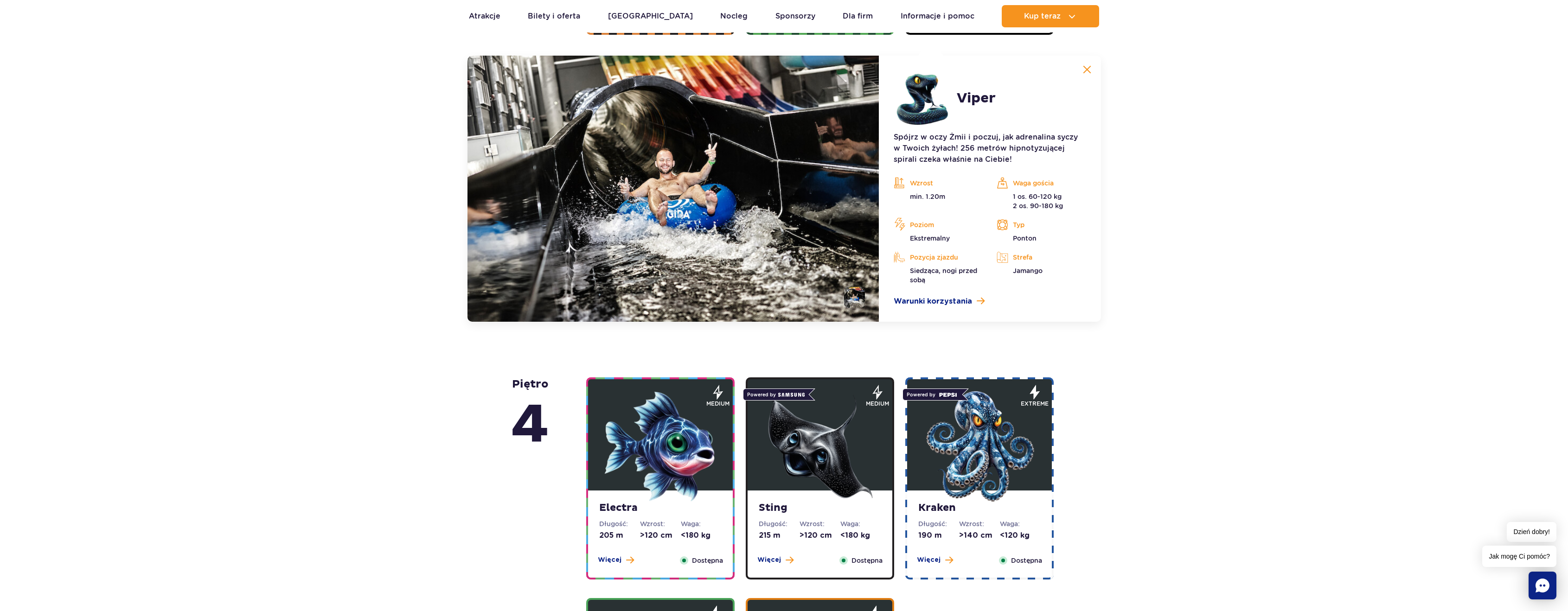
click at [1077, 212] on div "Wzrost min. 1.20m Waga gościa 1 os. 60-120 kg 2 os. 90-180 kg Poziom Ekstremaln…" at bounding box center [989, 230] width 206 height 108
click at [1075, 218] on div "Wzrost min. 1.20m Waga gościa 1 os. 60-120 kg 2 os. 90-180 kg Poziom Ekstremaln…" at bounding box center [989, 230] width 206 height 108
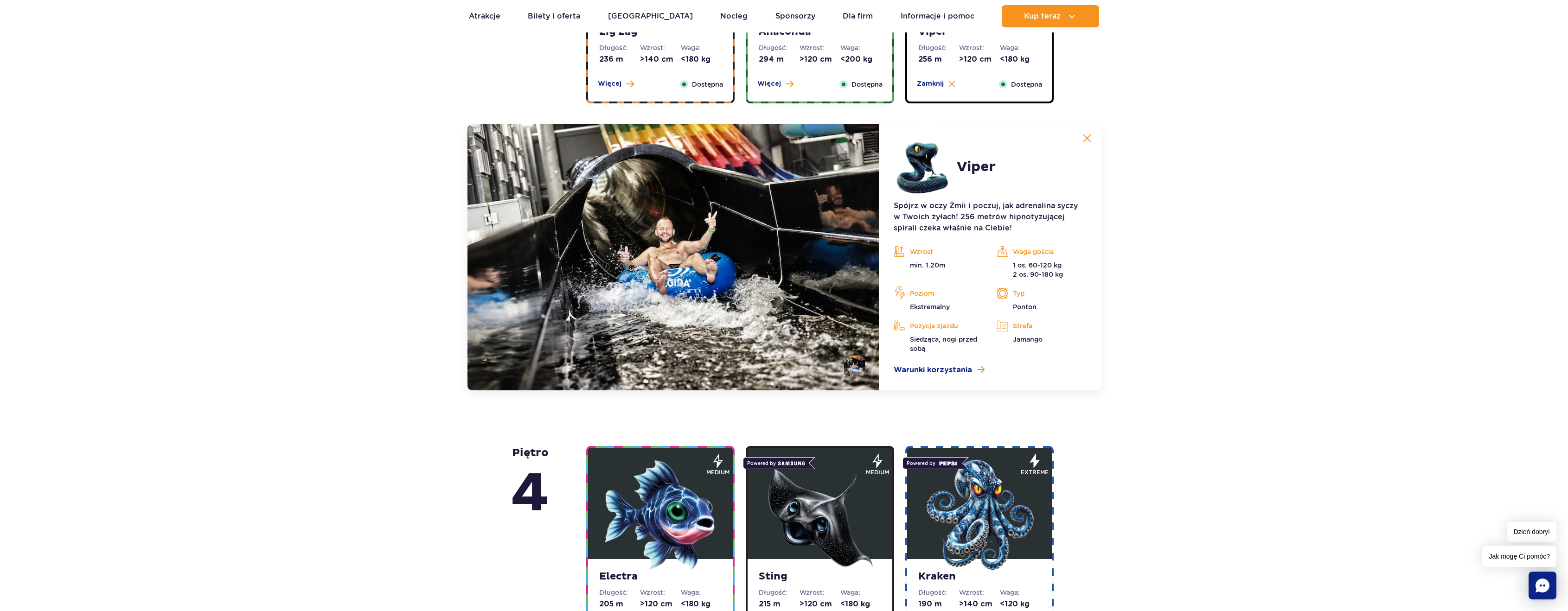
scroll to position [547, 0]
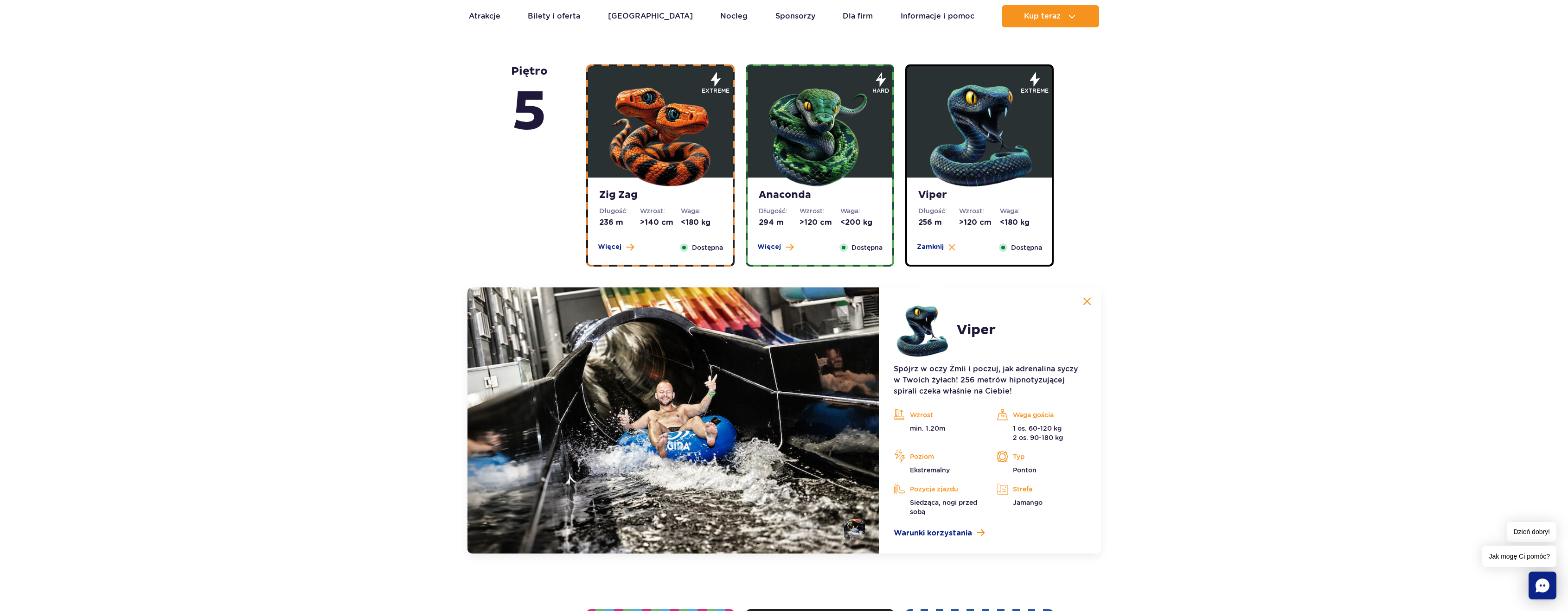
click at [823, 193] on strong "Anaconda" at bounding box center [820, 195] width 122 height 13
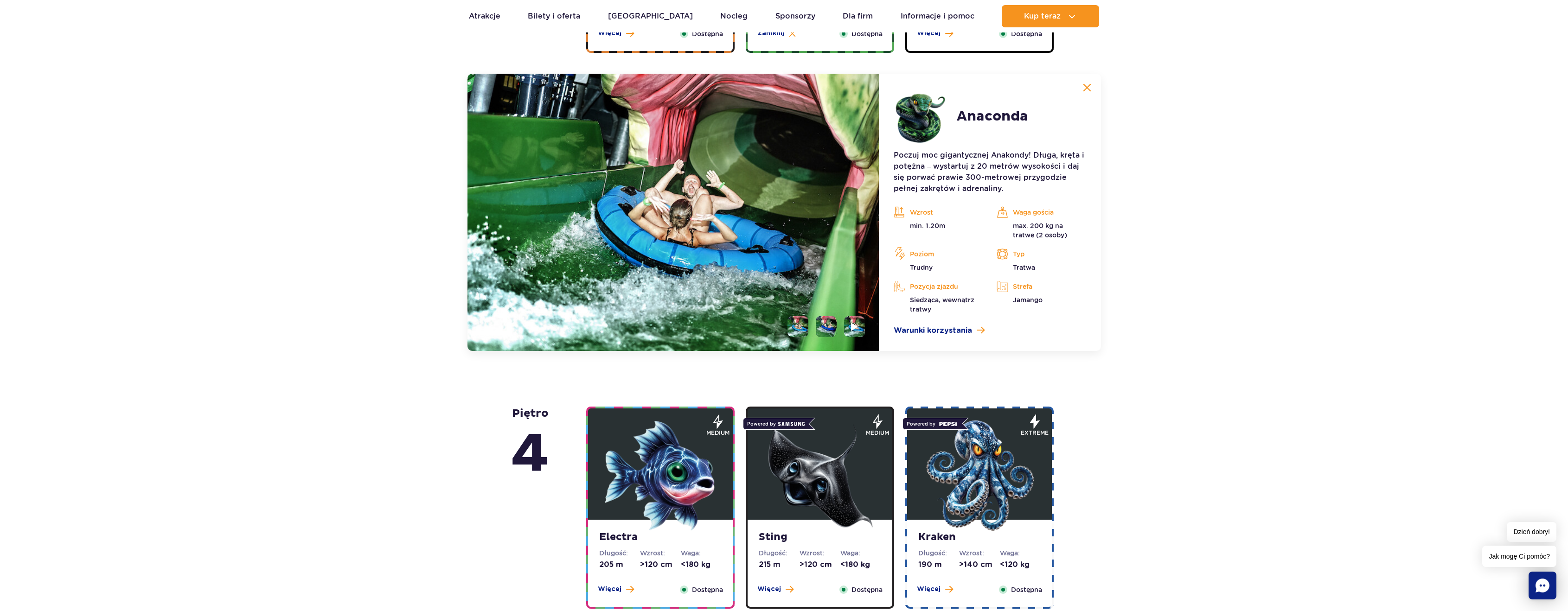
scroll to position [779, 0]
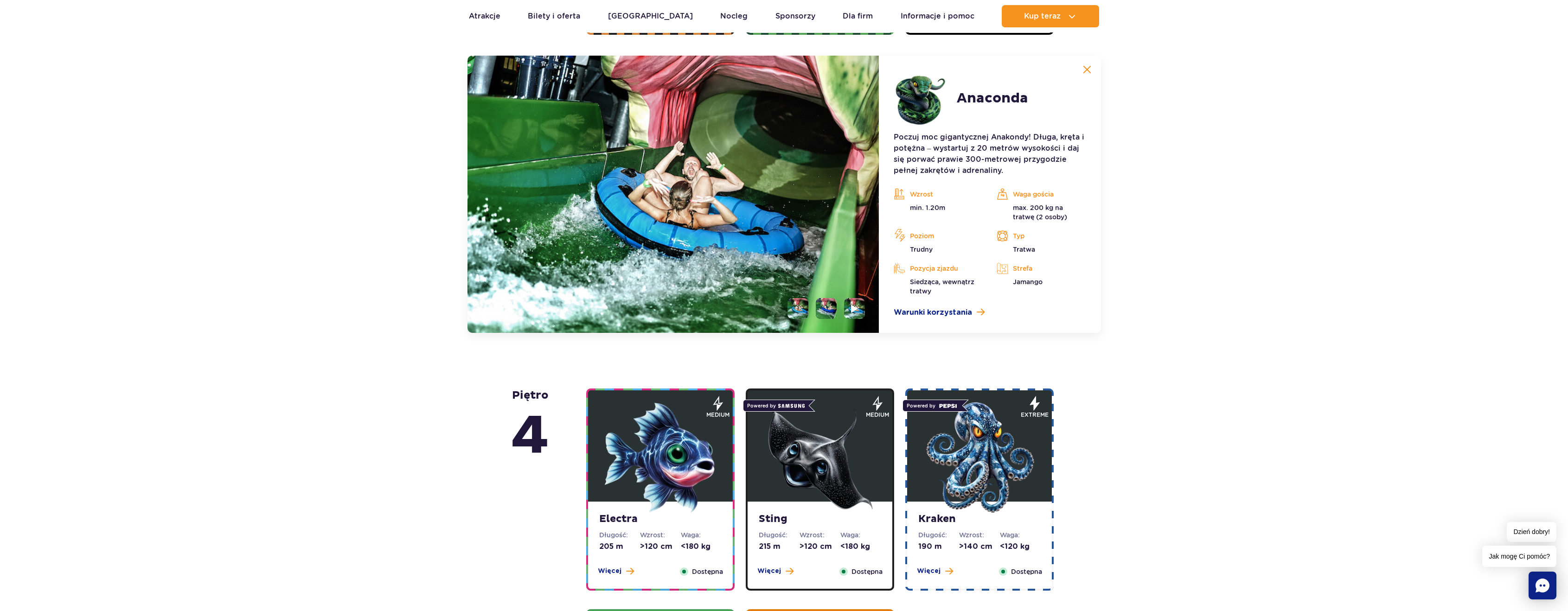
click at [829, 299] on li at bounding box center [826, 309] width 21 height 21
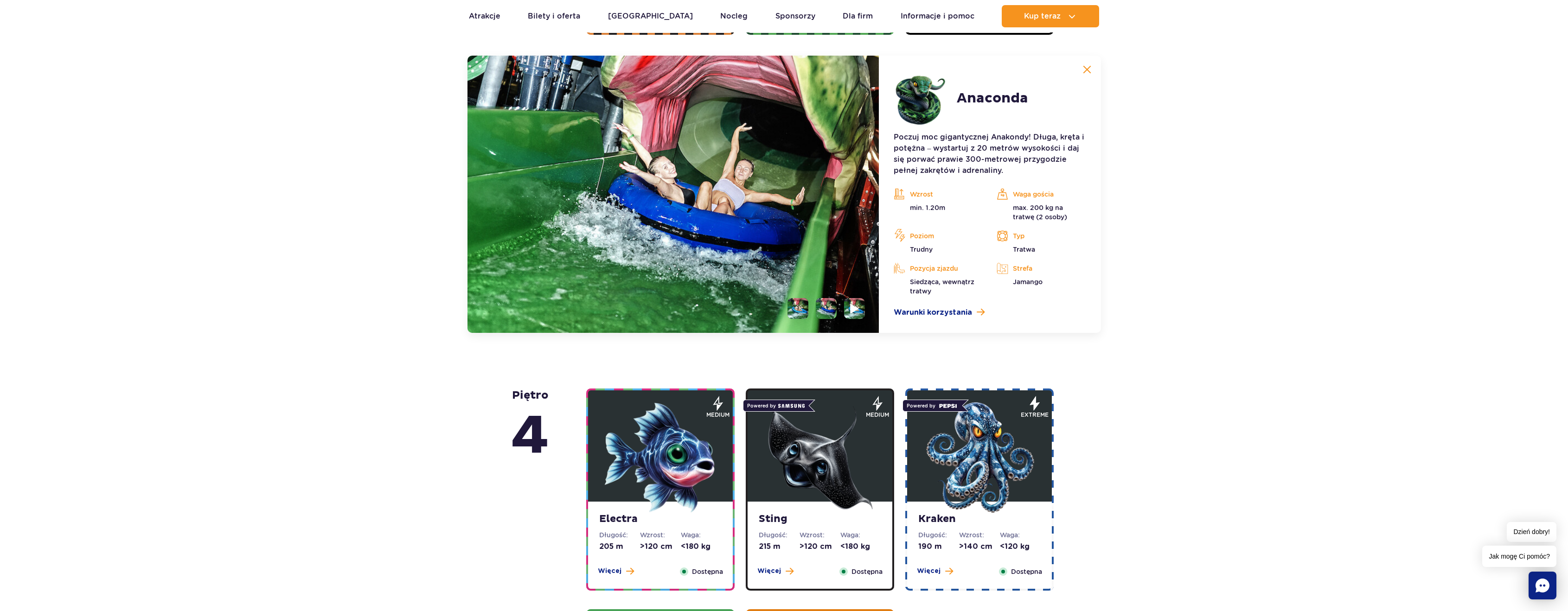
click at [848, 307] on li at bounding box center [855, 309] width 21 height 21
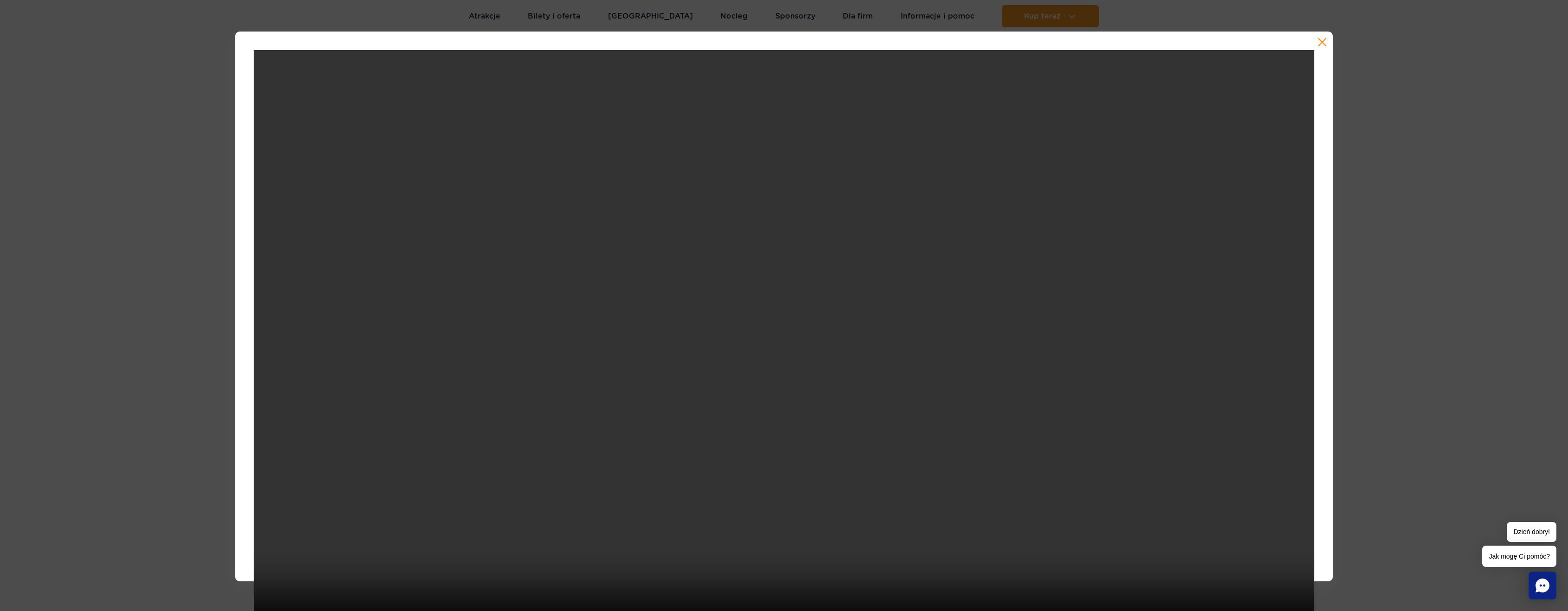
click at [1317, 45] on button "button" at bounding box center [1322, 42] width 9 height 9
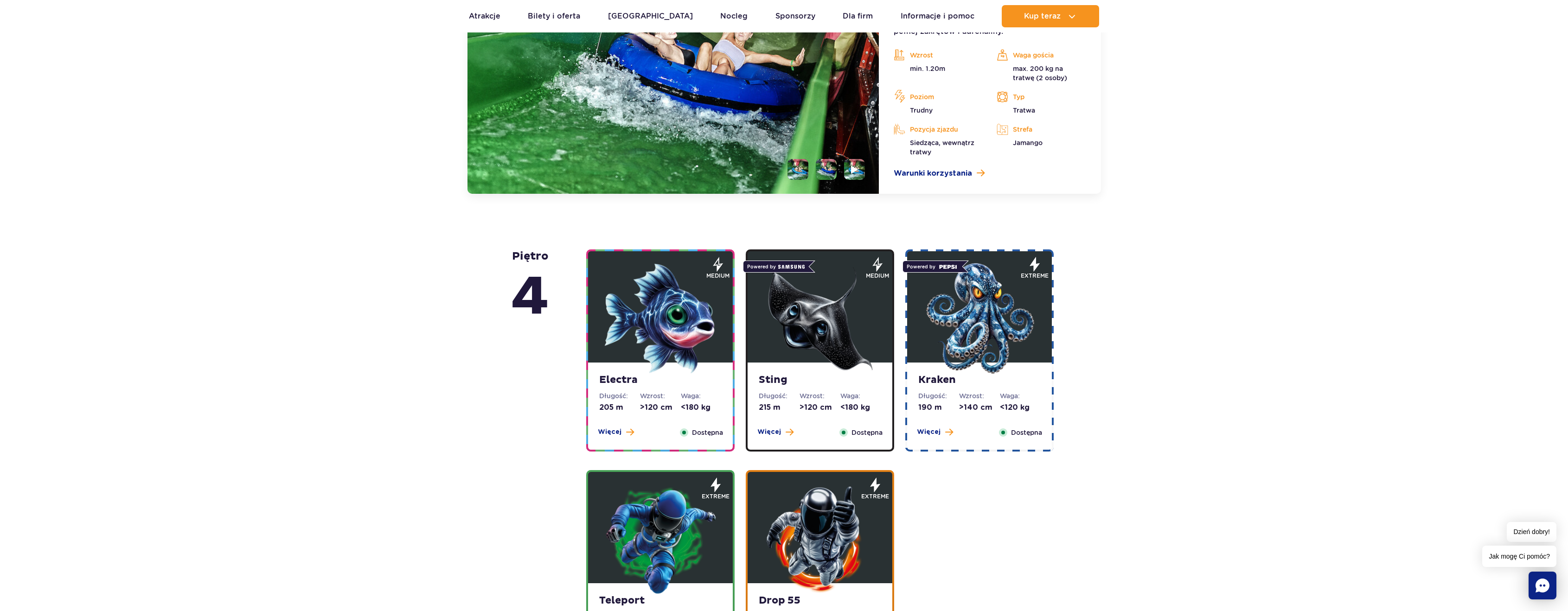
click at [677, 327] on img at bounding box center [660, 318] width 111 height 111
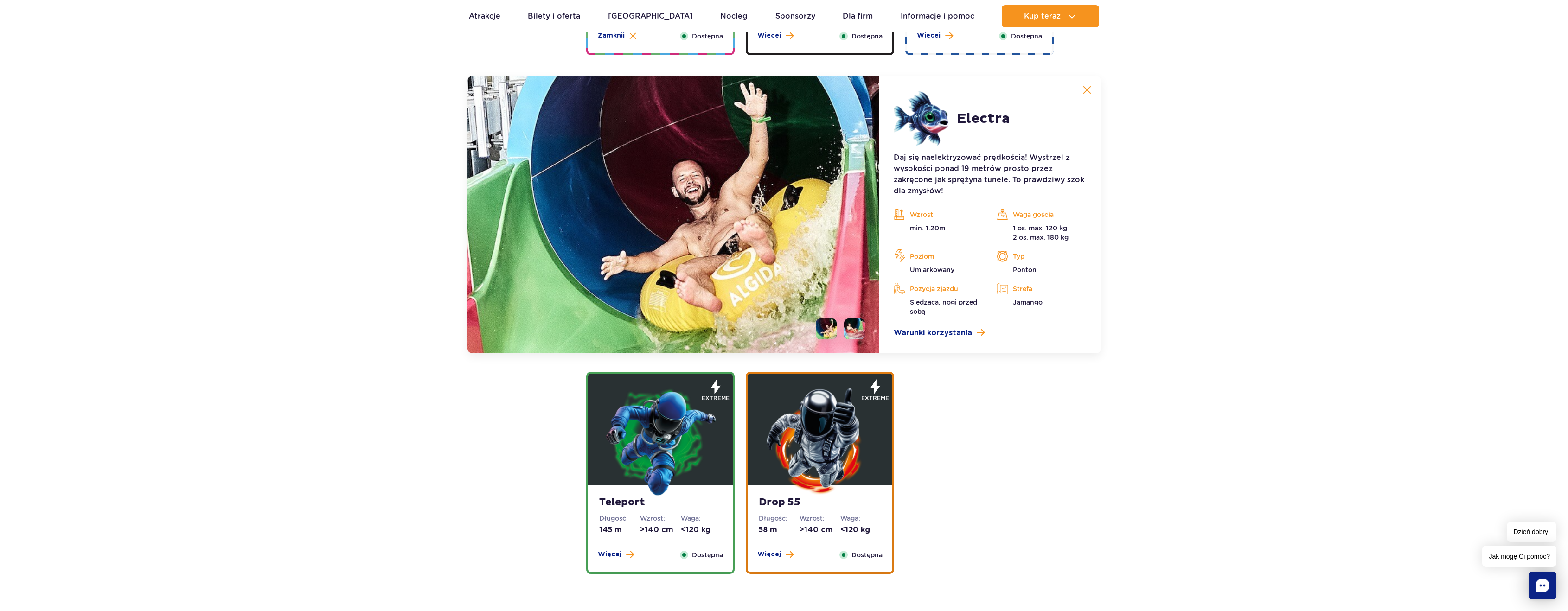
scroll to position [1037, 0]
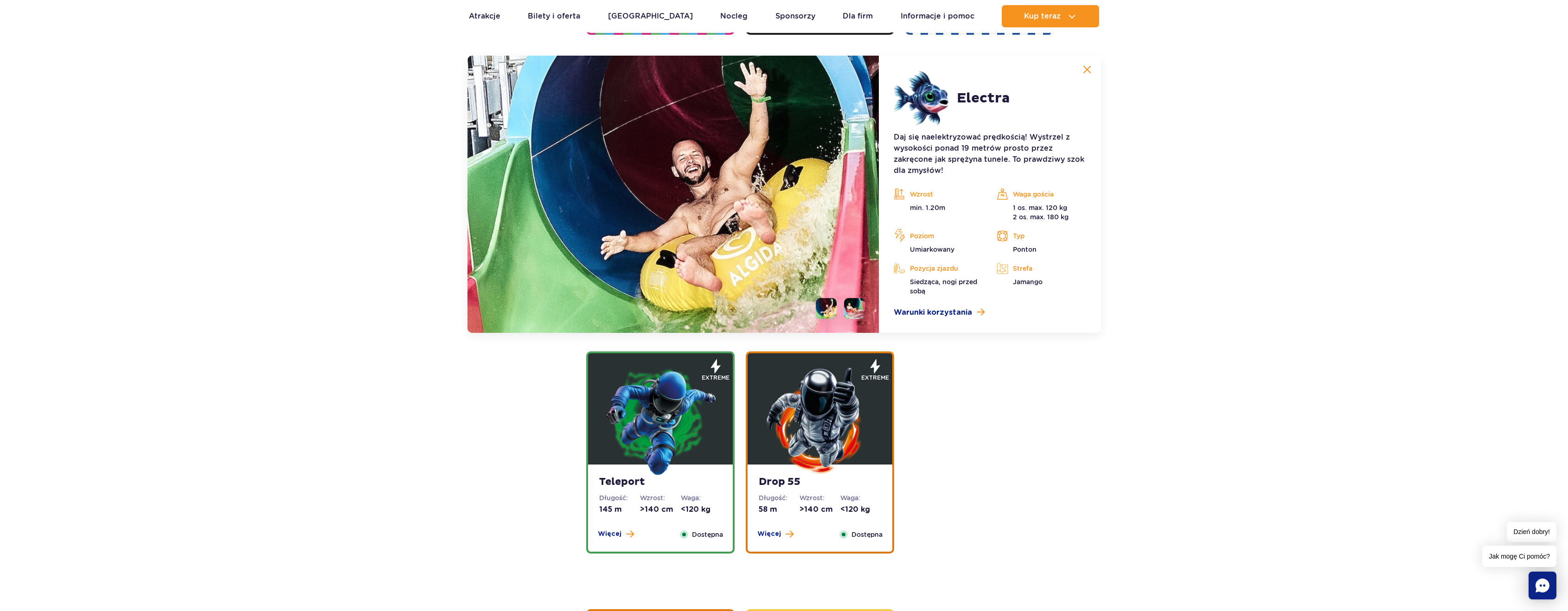
click at [848, 306] on li at bounding box center [855, 309] width 21 height 21
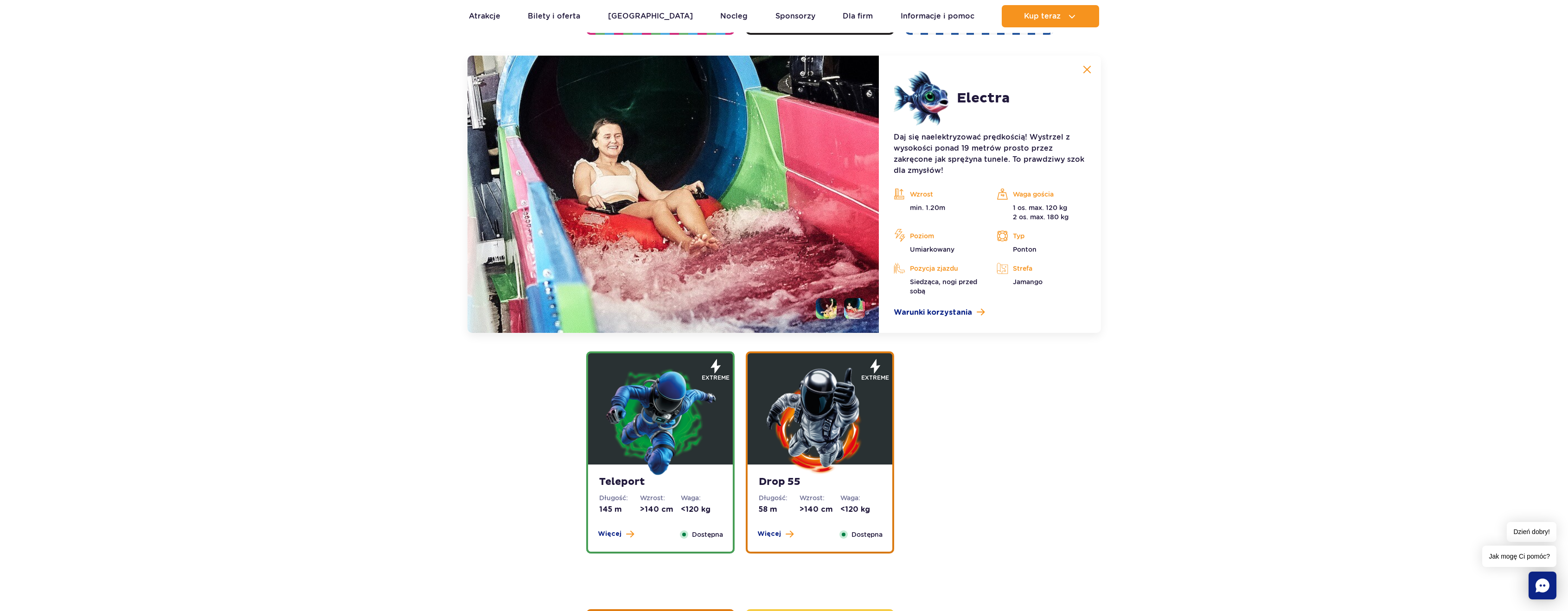
click at [833, 308] on li at bounding box center [826, 309] width 21 height 21
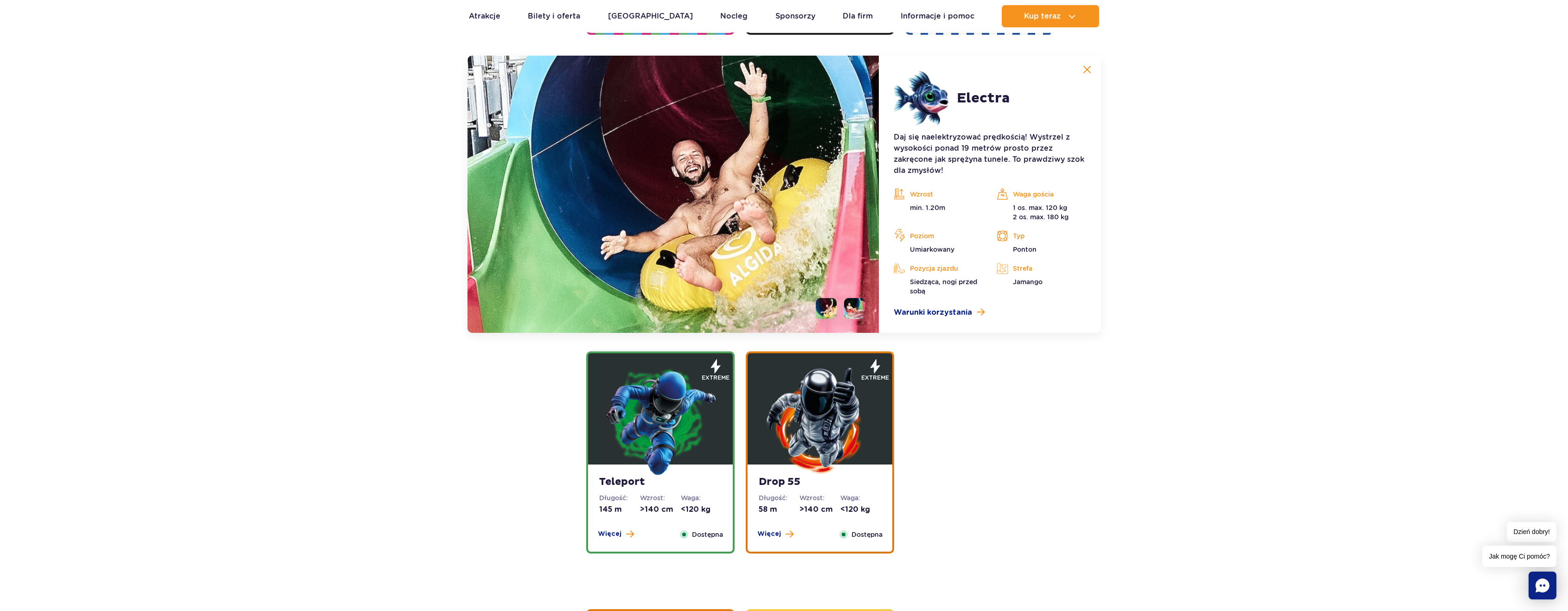
click at [827, 423] on img at bounding box center [820, 420] width 111 height 111
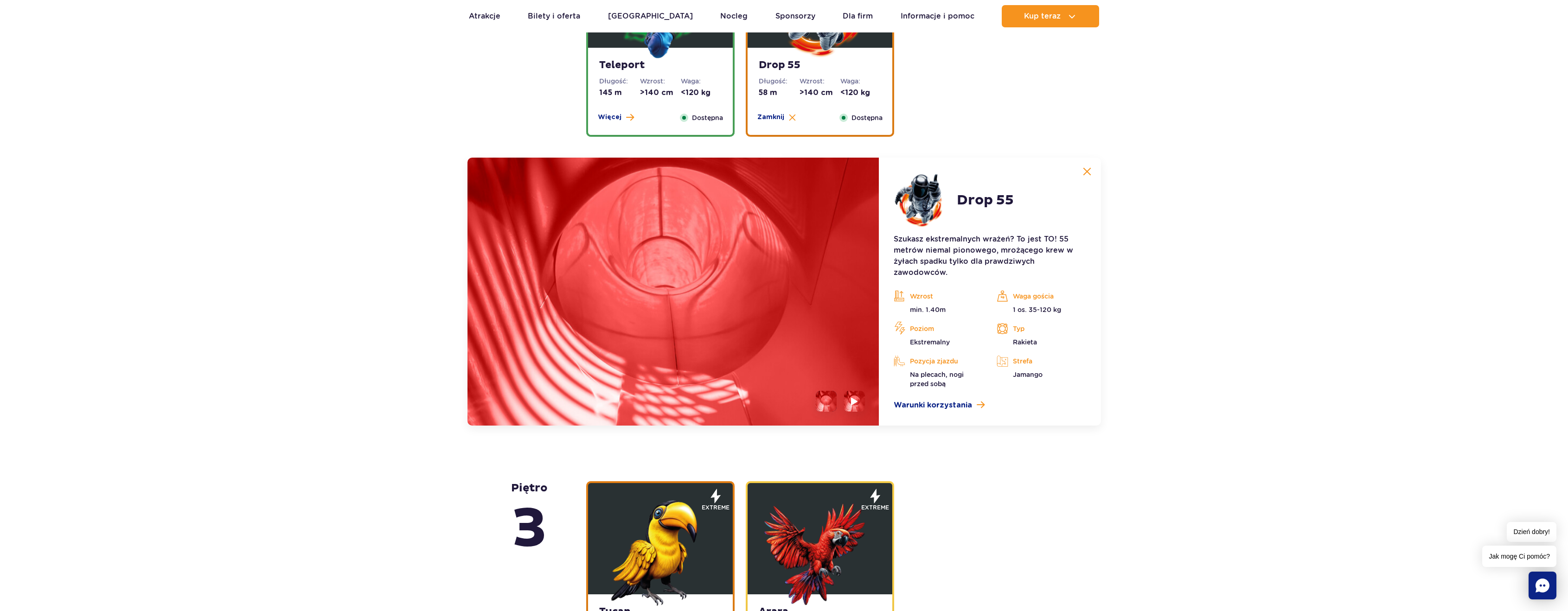
scroll to position [1257, 0]
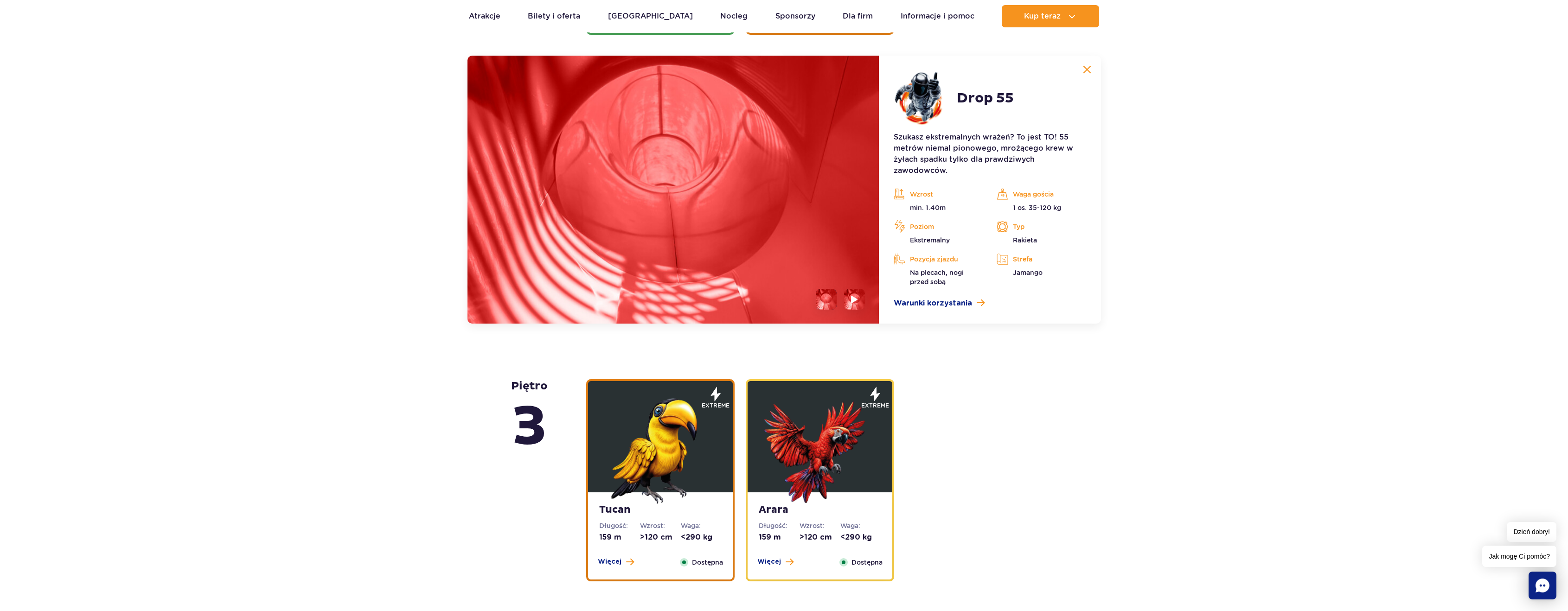
click at [826, 300] on li at bounding box center [826, 299] width 21 height 21
click at [854, 301] on img at bounding box center [855, 299] width 9 height 10
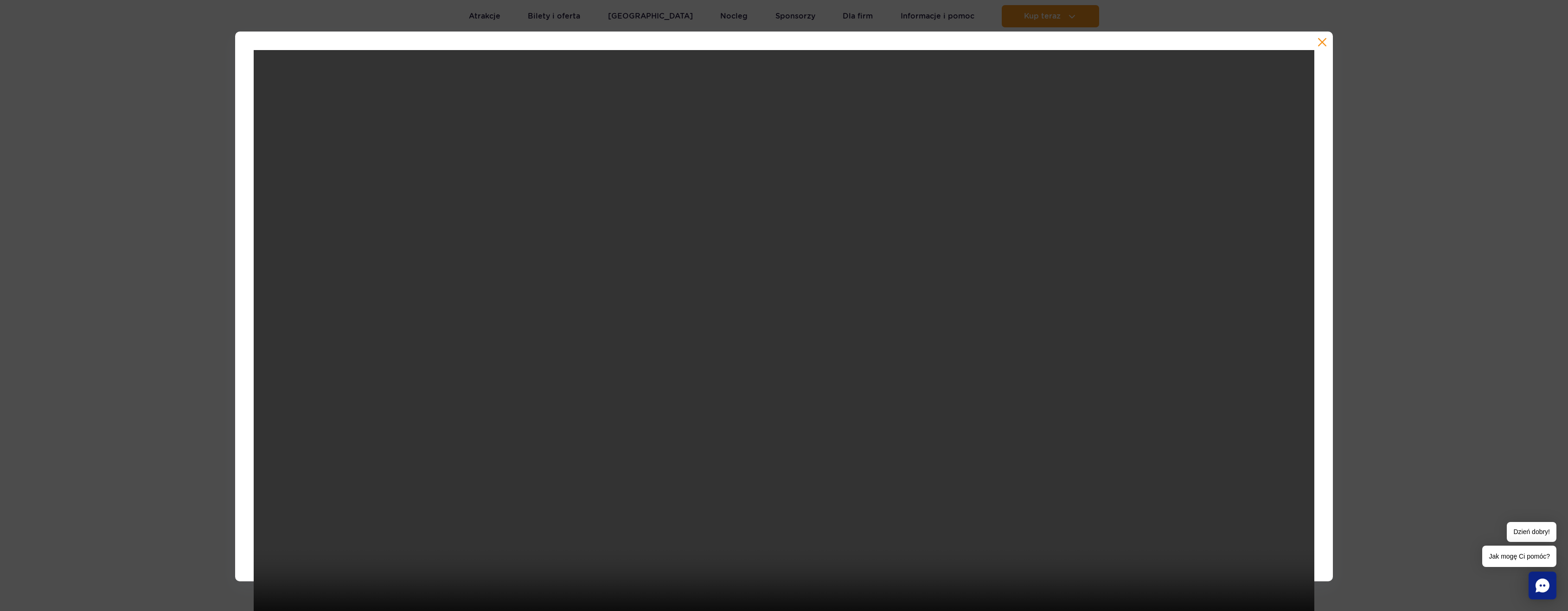
click at [1317, 42] on button "button" at bounding box center [1322, 42] width 9 height 9
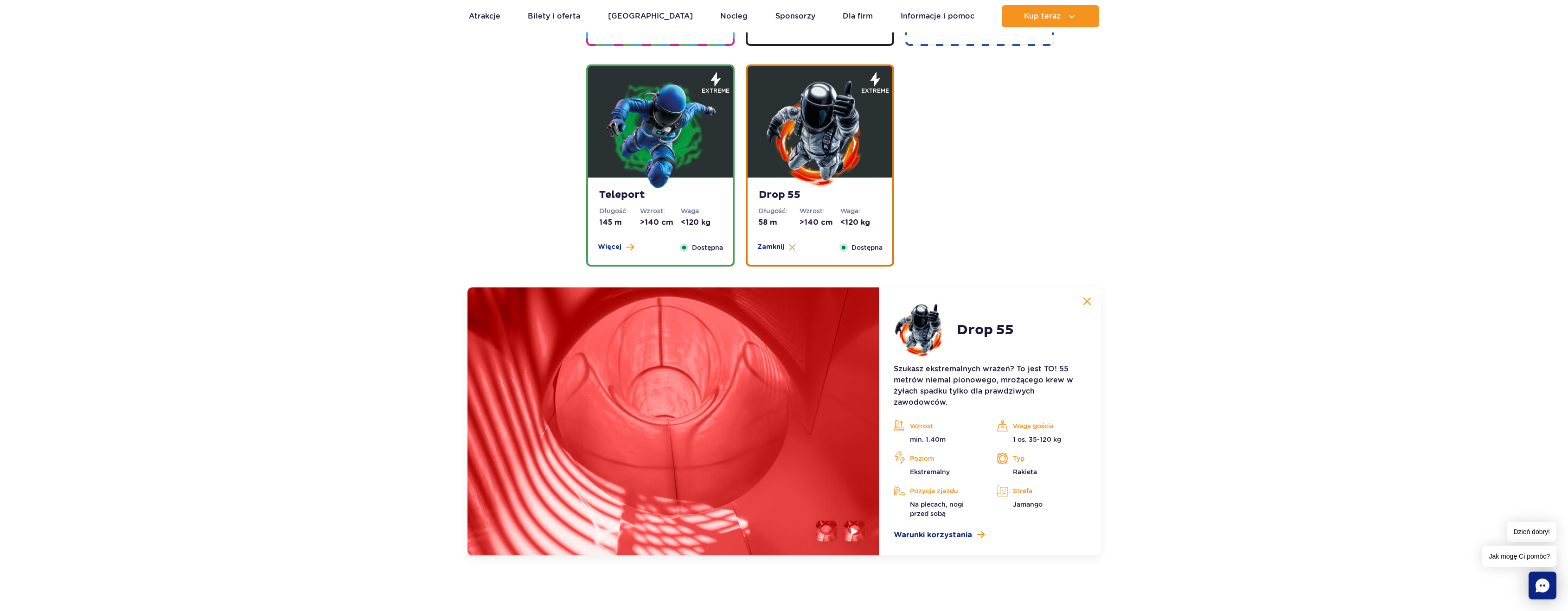
click at [689, 187] on img at bounding box center [660, 133] width 111 height 111
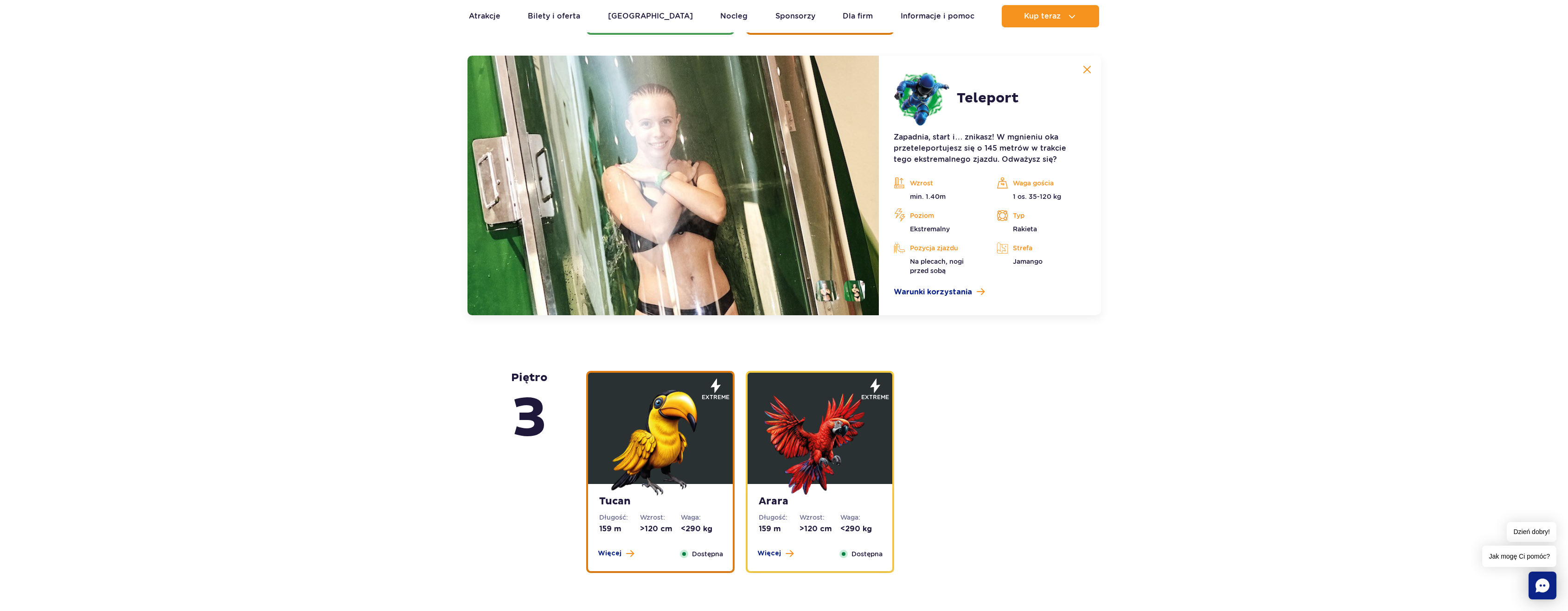
click at [852, 287] on li at bounding box center [855, 291] width 21 height 21
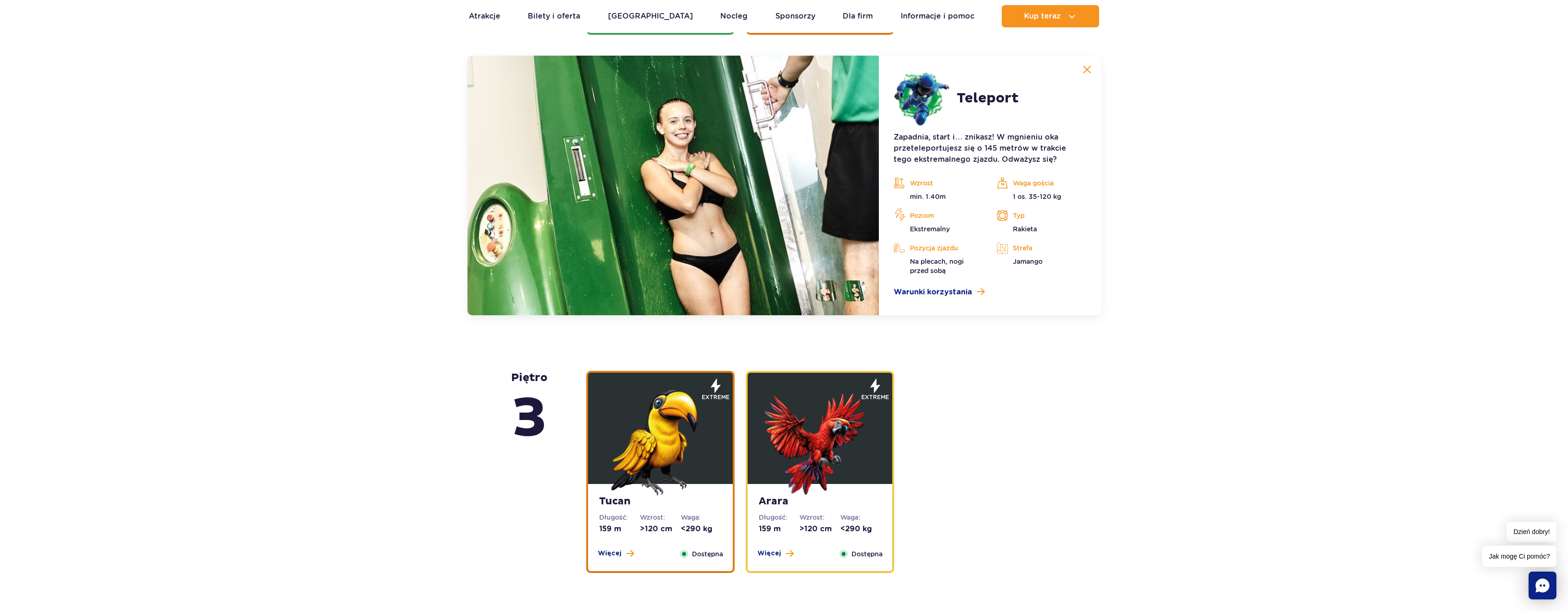
click at [826, 291] on li at bounding box center [826, 291] width 21 height 21
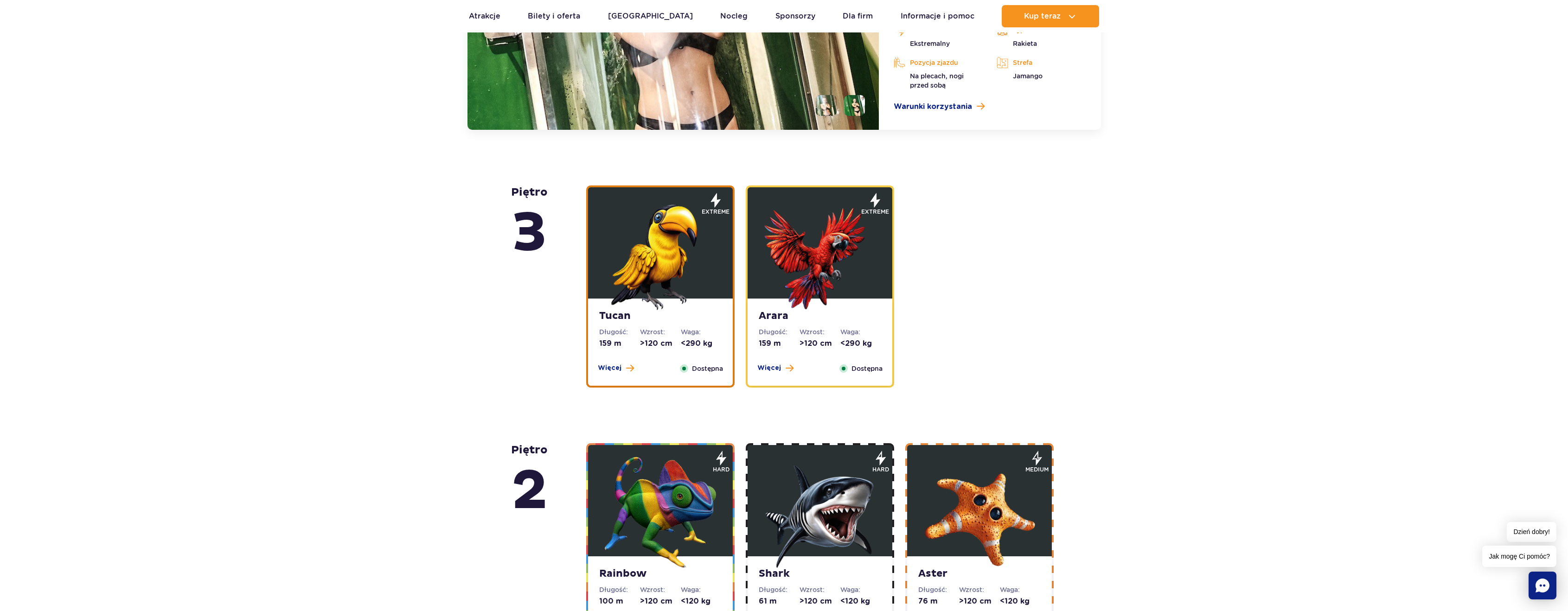
click at [787, 272] on img at bounding box center [820, 254] width 111 height 111
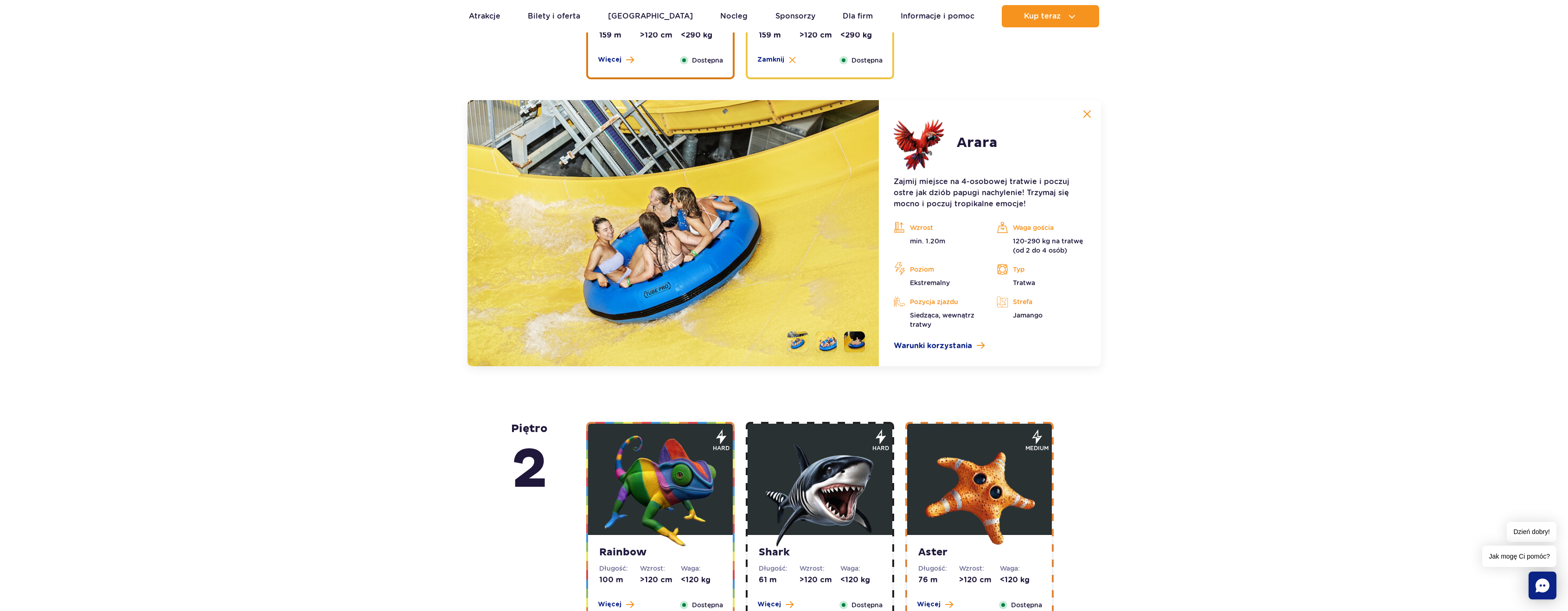
scroll to position [1515, 0]
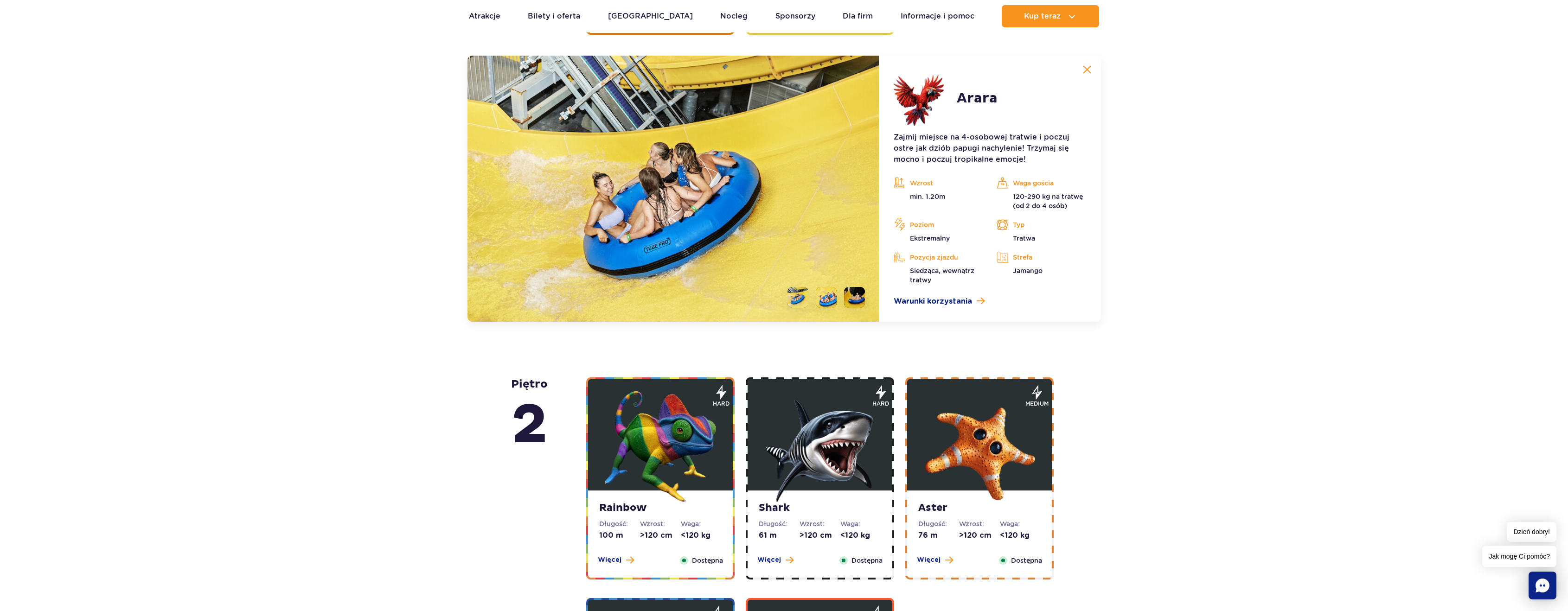
click at [830, 296] on li at bounding box center [826, 298] width 21 height 21
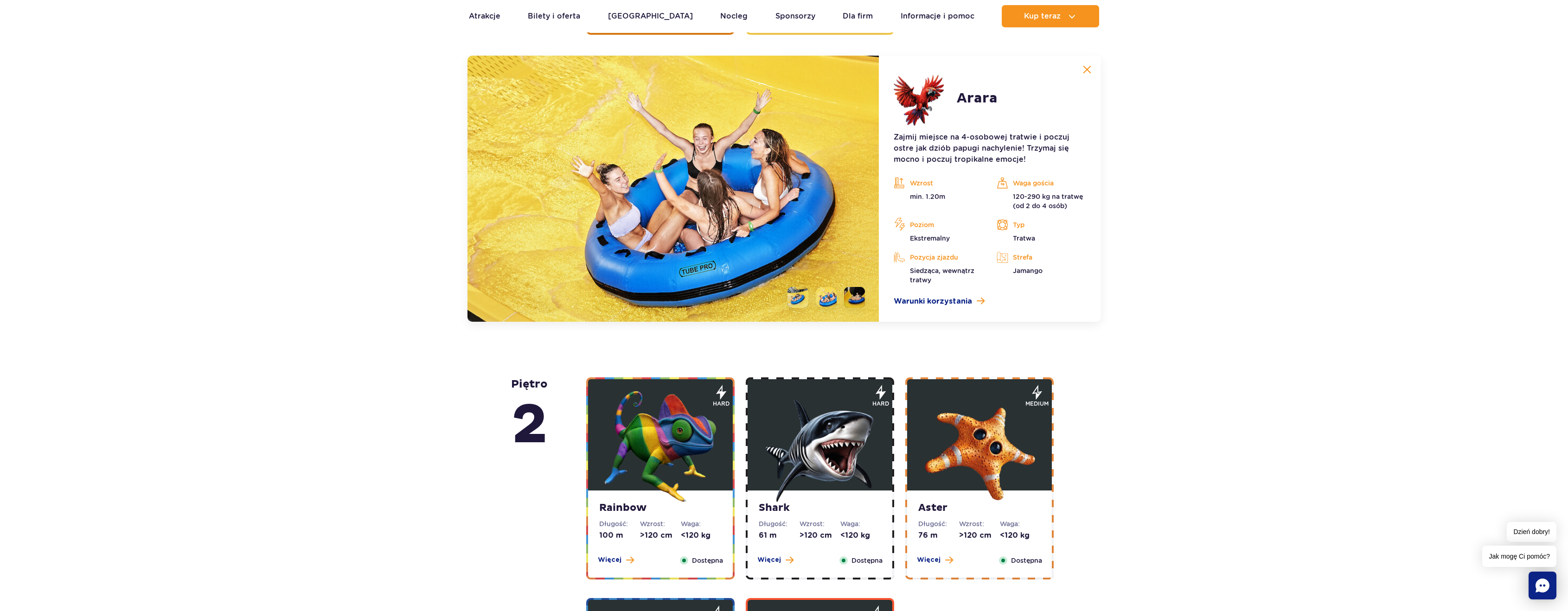
click at [850, 299] on li at bounding box center [855, 298] width 21 height 21
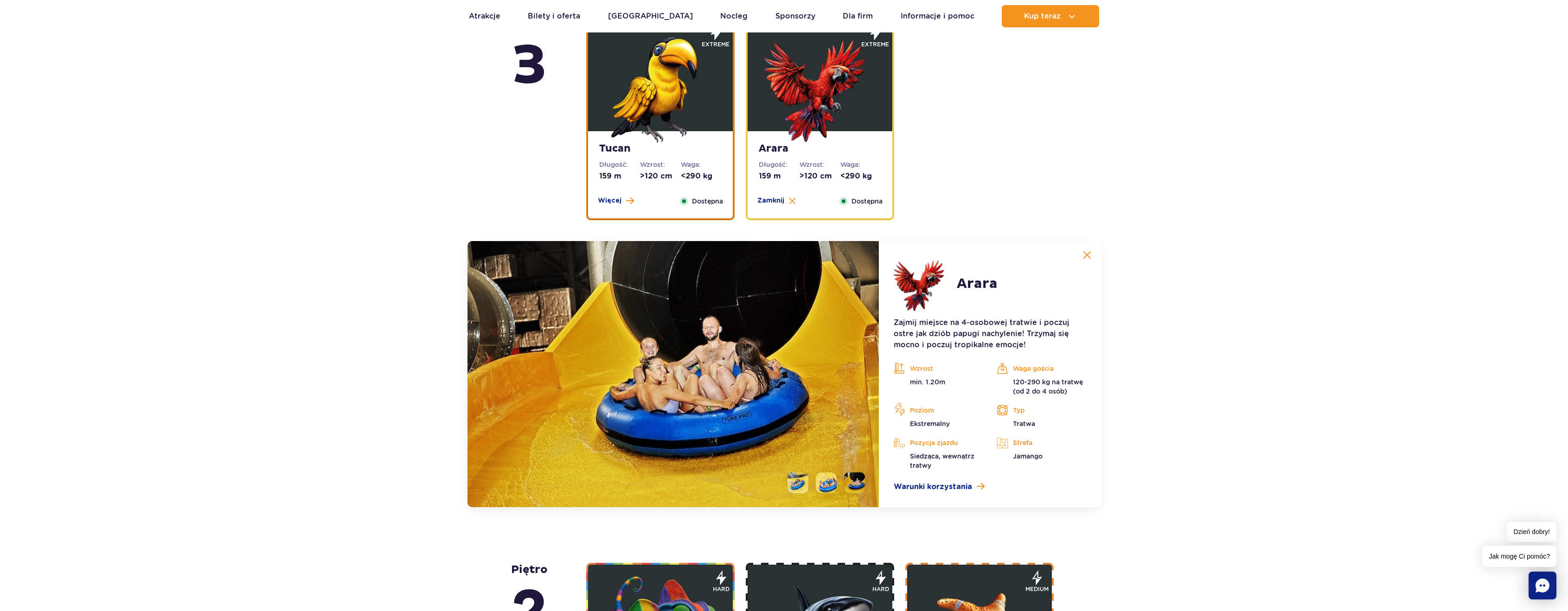
click at [707, 147] on strong "Tucan" at bounding box center [660, 148] width 122 height 13
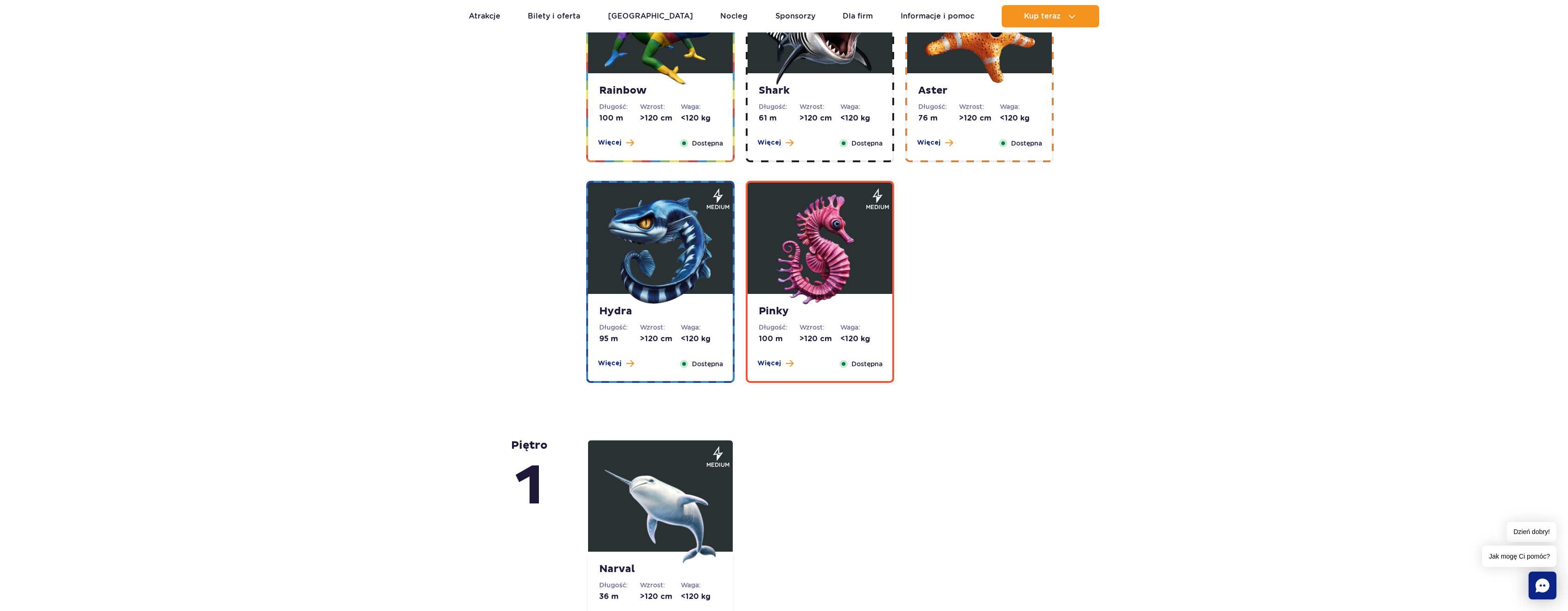
click at [786, 302] on img at bounding box center [820, 250] width 111 height 111
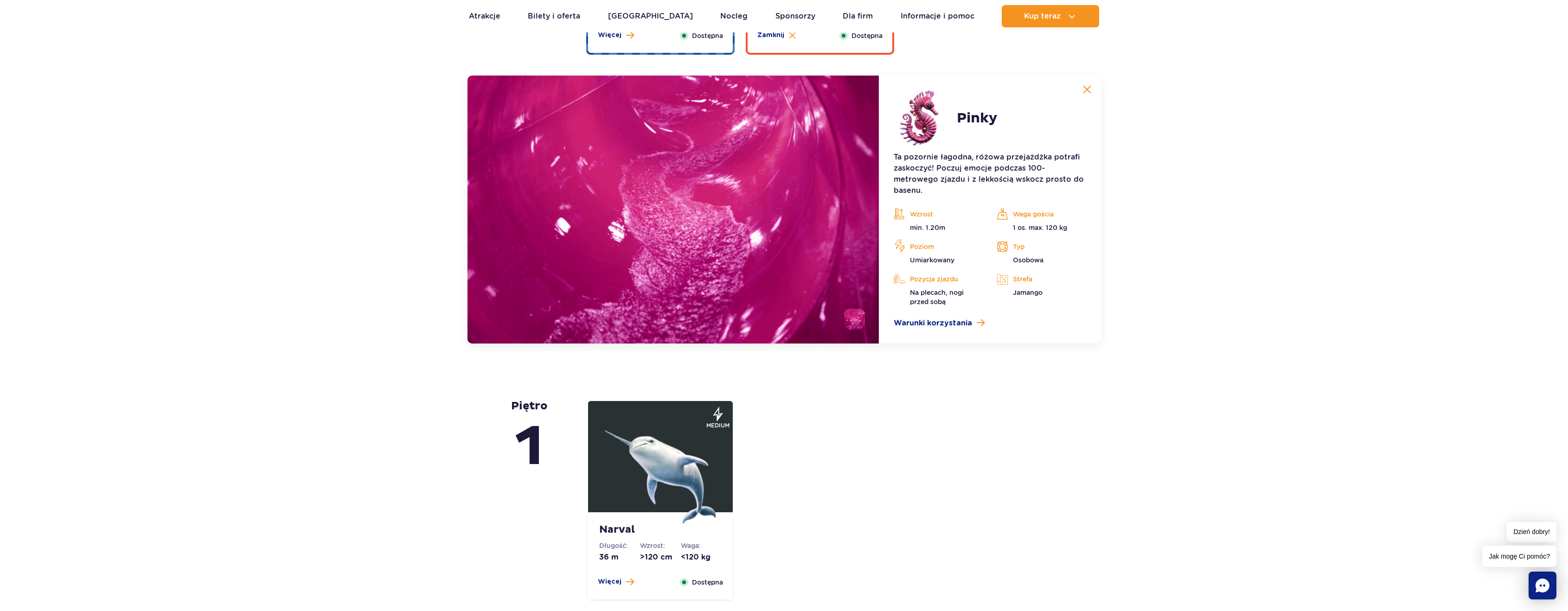
scroll to position [1993, 0]
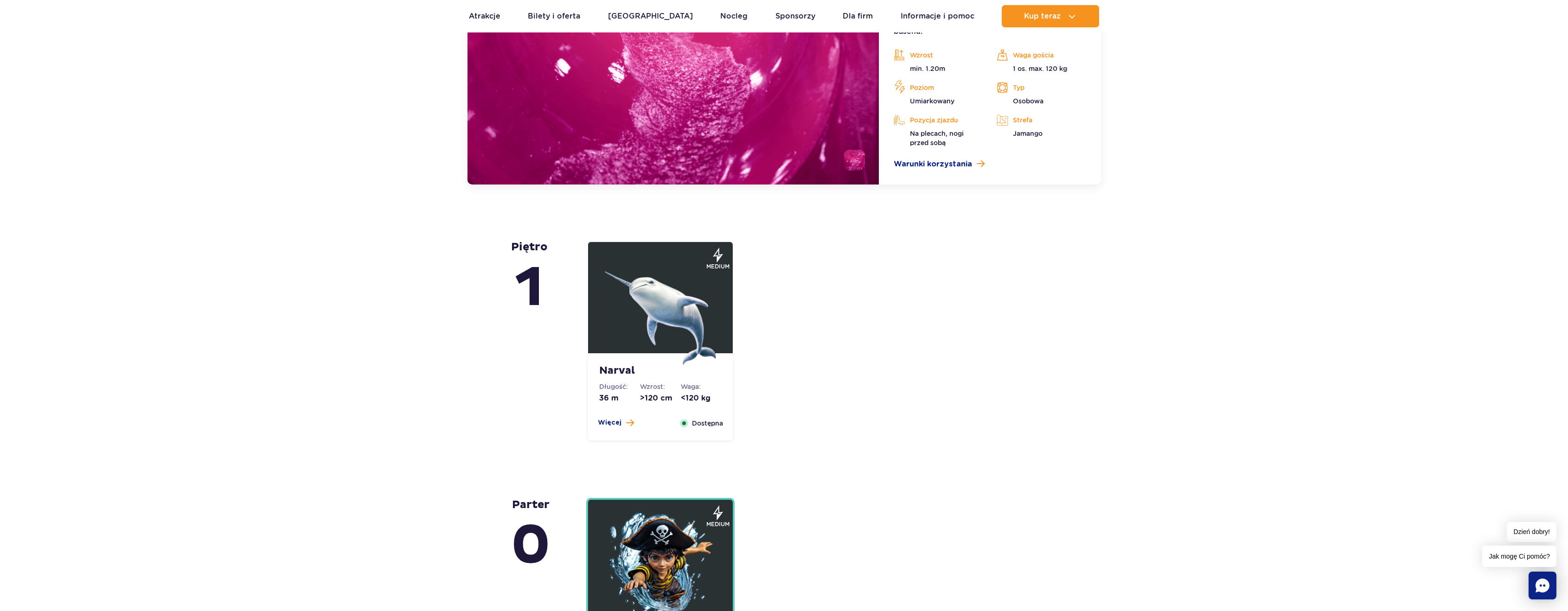
click at [709, 293] on img at bounding box center [660, 309] width 111 height 111
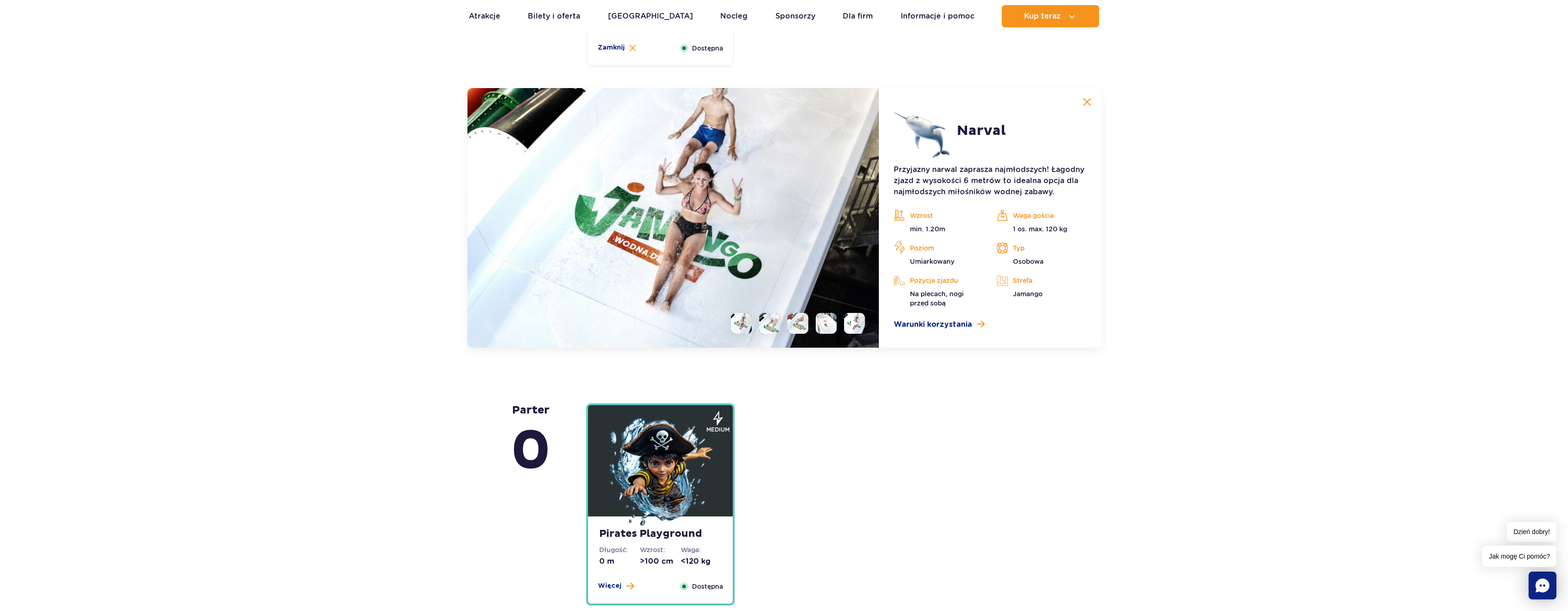
scroll to position [2251, 0]
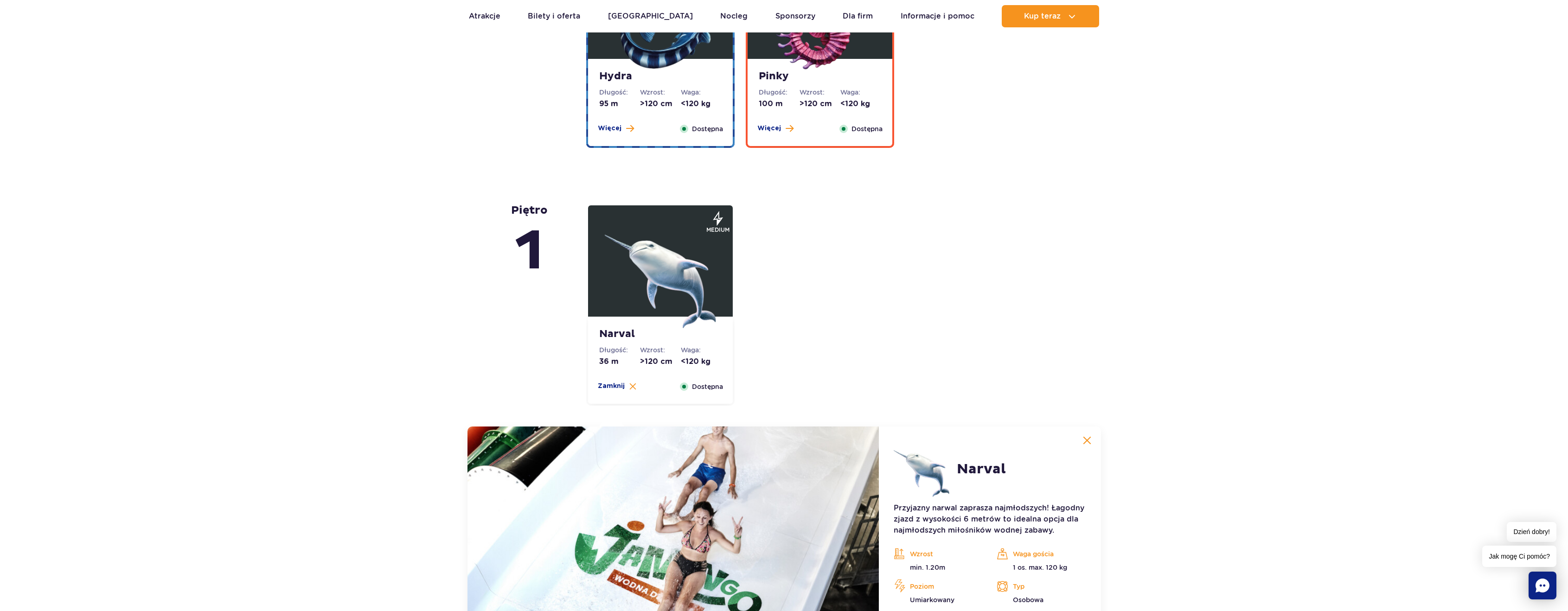
click at [823, 79] on strong "Pinky" at bounding box center [820, 76] width 122 height 13
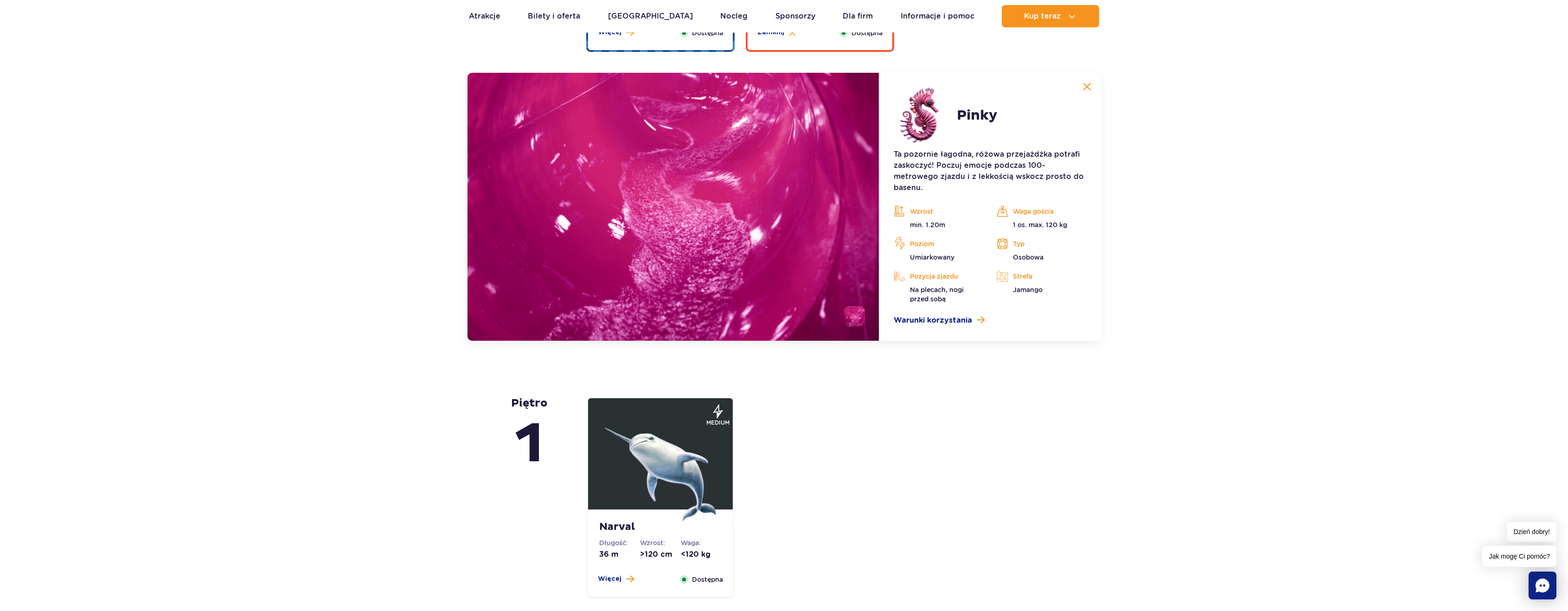
scroll to position [1993, 0]
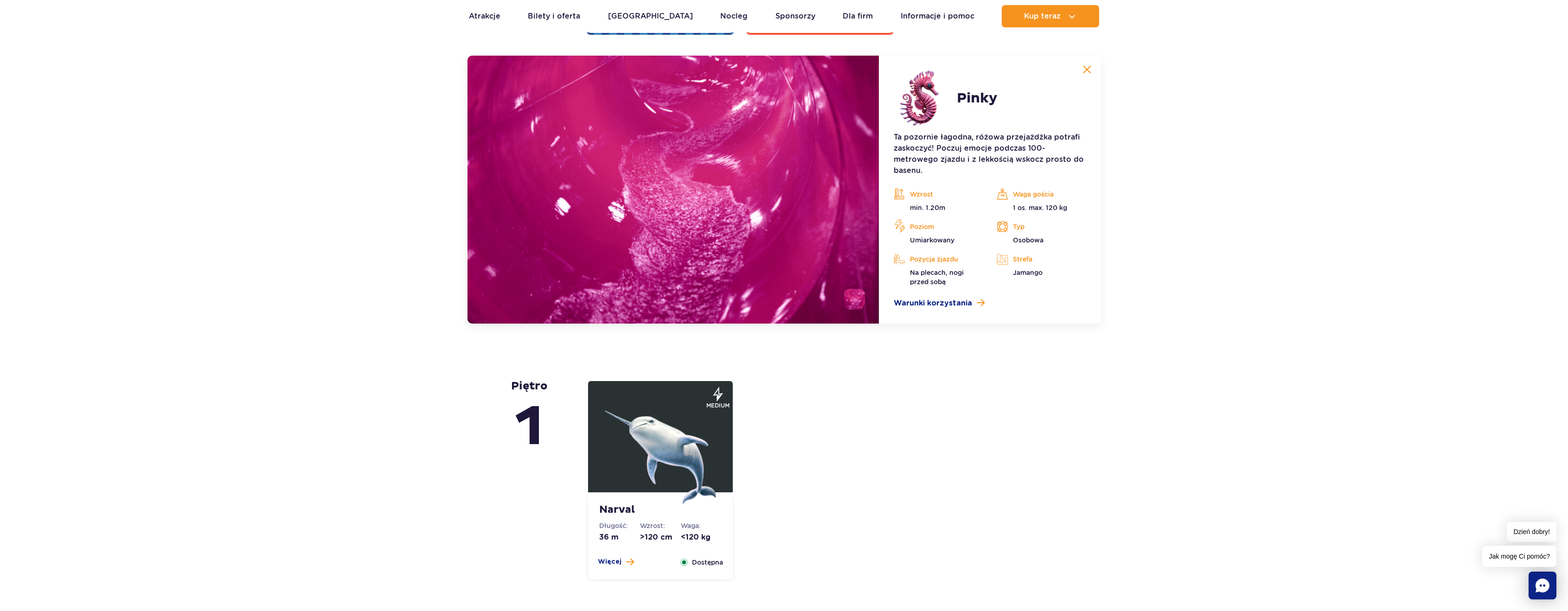
click at [797, 183] on img at bounding box center [674, 189] width 412 height 268
click at [847, 298] on li at bounding box center [855, 299] width 21 height 21
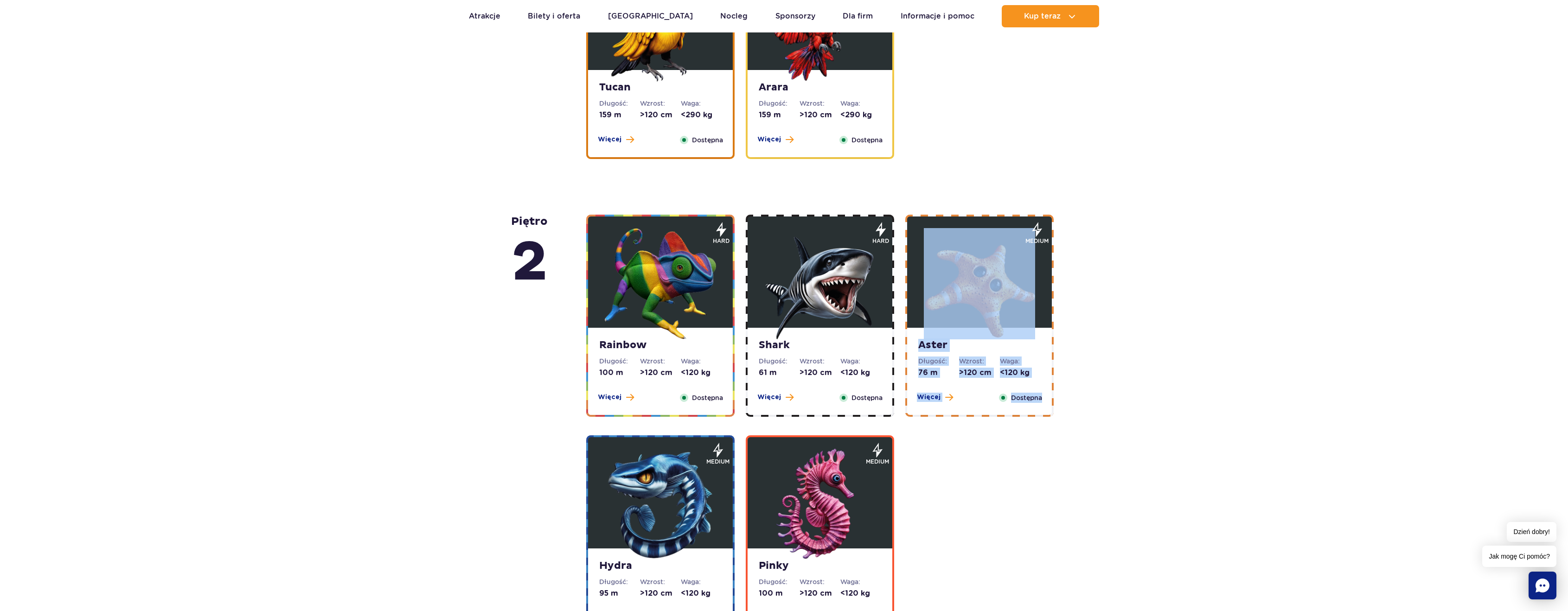
click at [1053, 235] on div "Aster Długość: 76 m Wzrost: >120 cm Waga: <120 kg Więcej Zamknij Dostępna mediu…" at bounding box center [979, 315] width 160 height 202
click at [661, 290] on img at bounding box center [660, 284] width 111 height 111
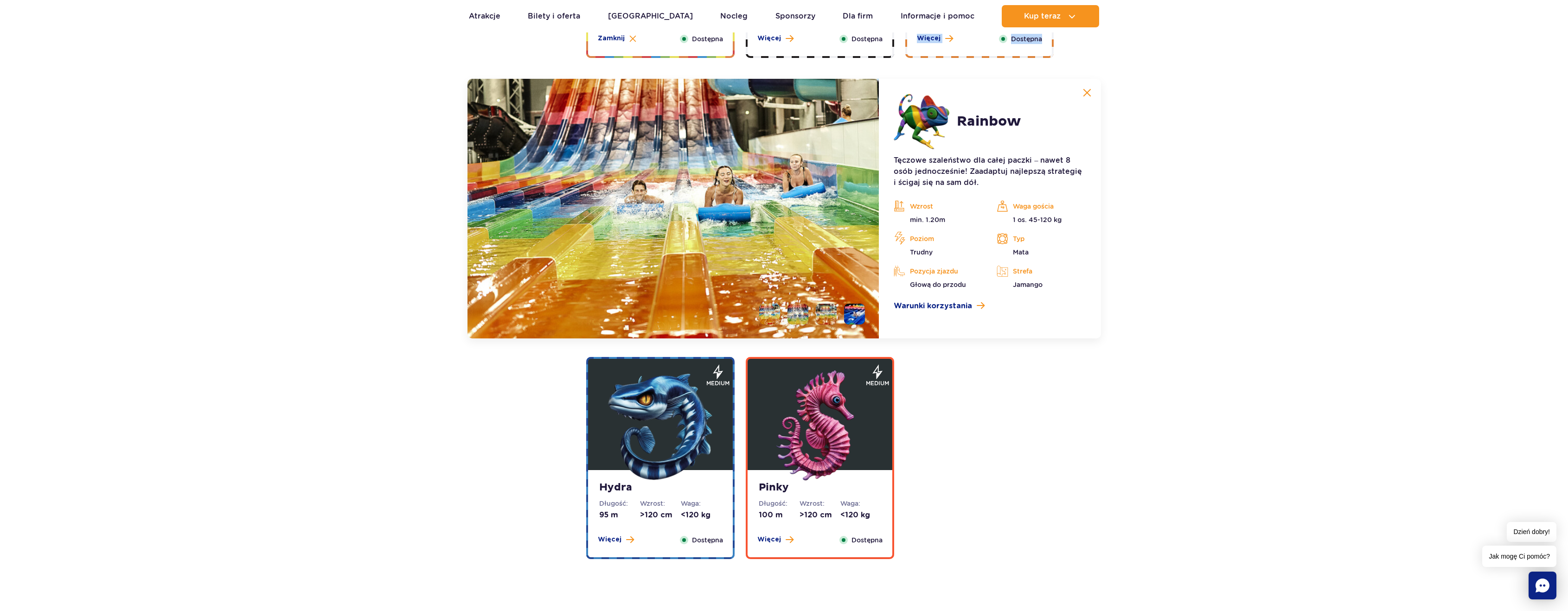
scroll to position [1727, 0]
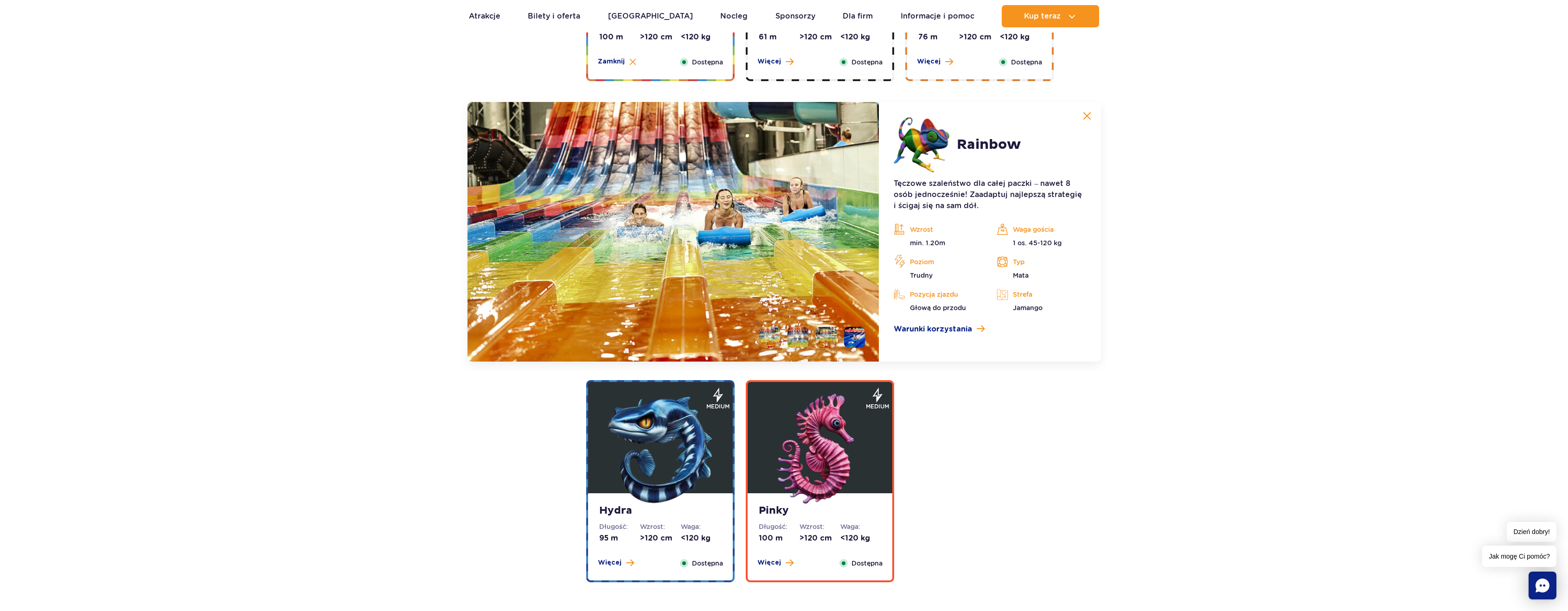
drag, startPoint x: 575, startPoint y: 373, endPoint x: 333, endPoint y: 328, distance: 246.1
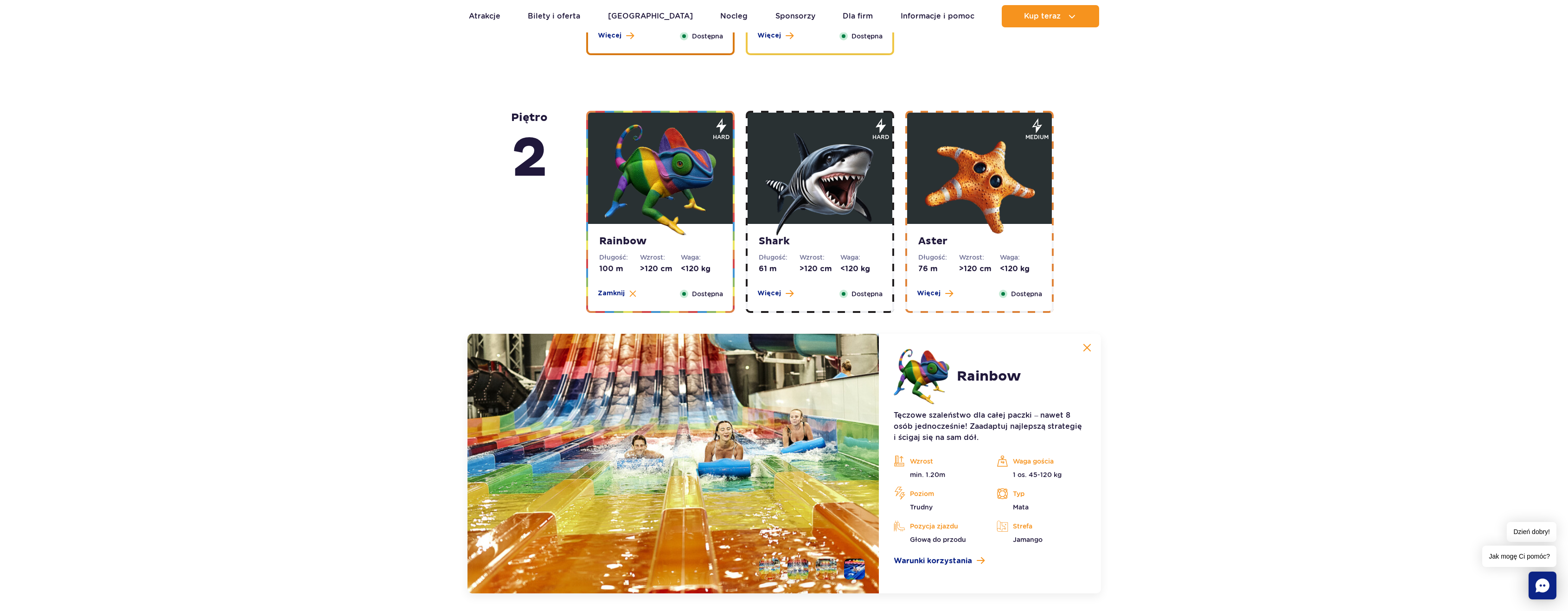
click at [856, 172] on img at bounding box center [820, 180] width 111 height 111
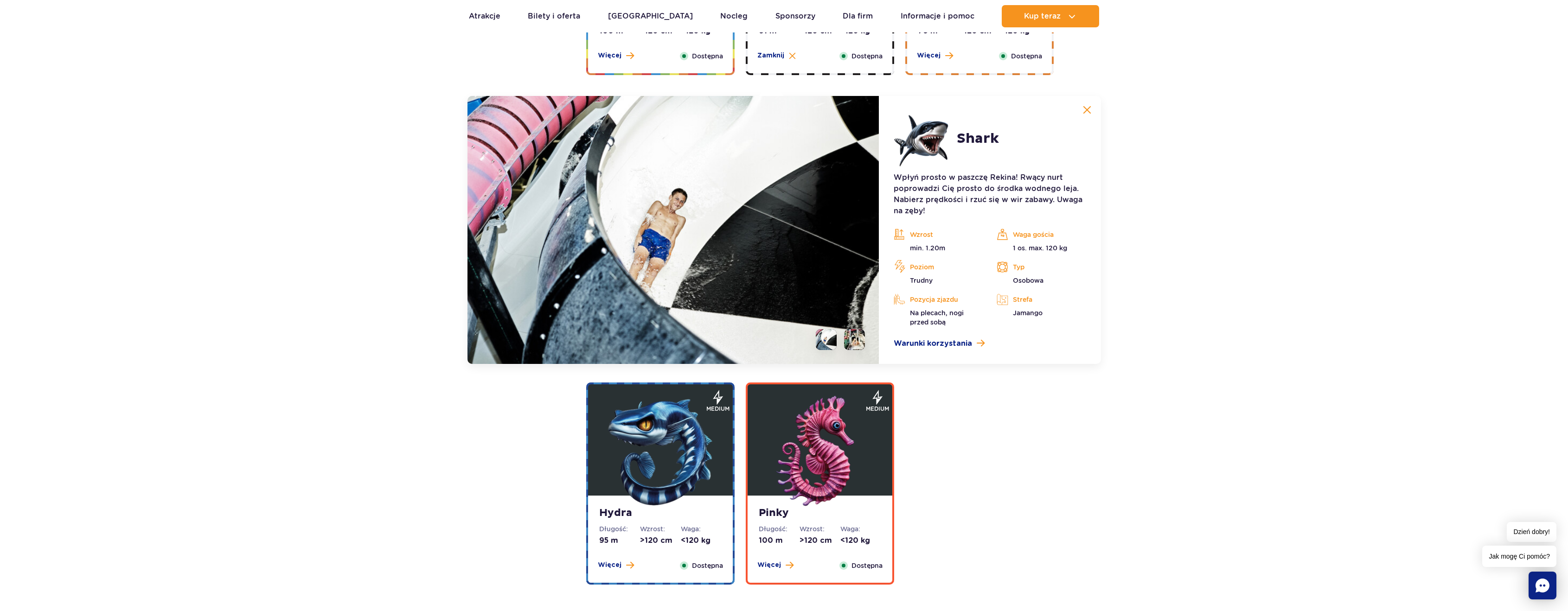
scroll to position [1773, 0]
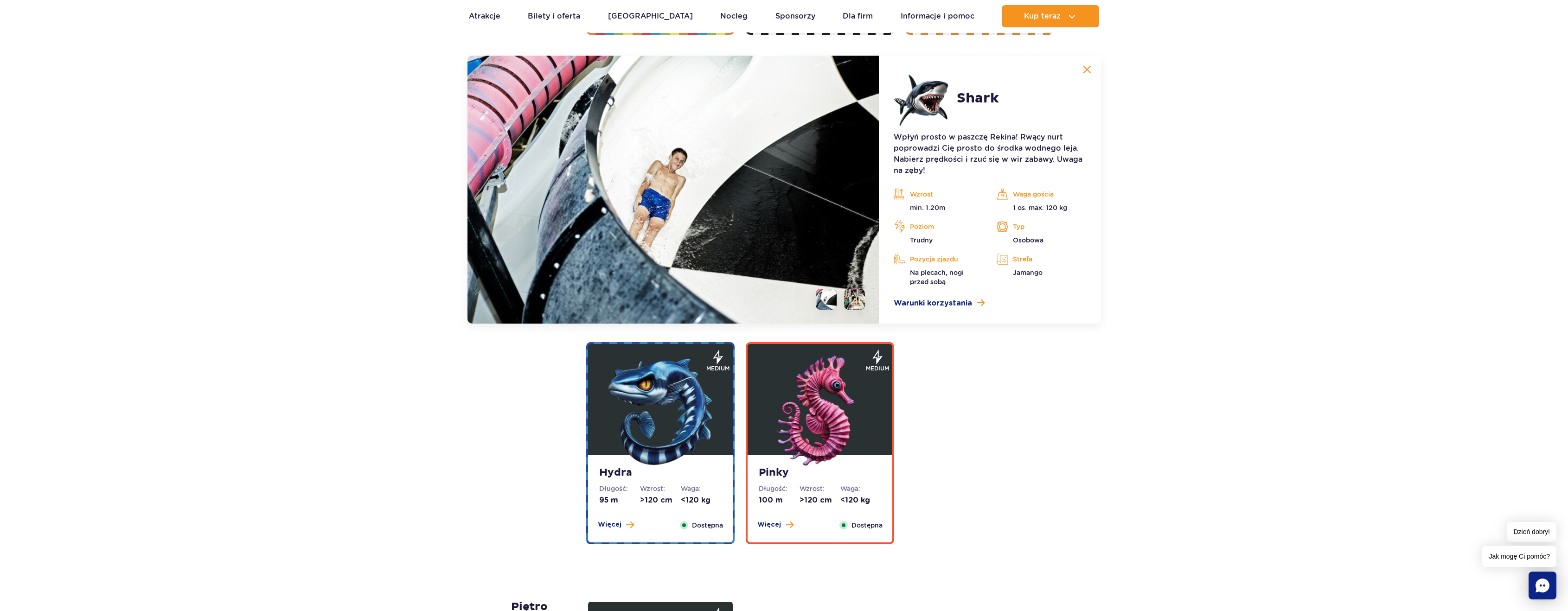
click at [853, 299] on li at bounding box center [855, 299] width 21 height 21
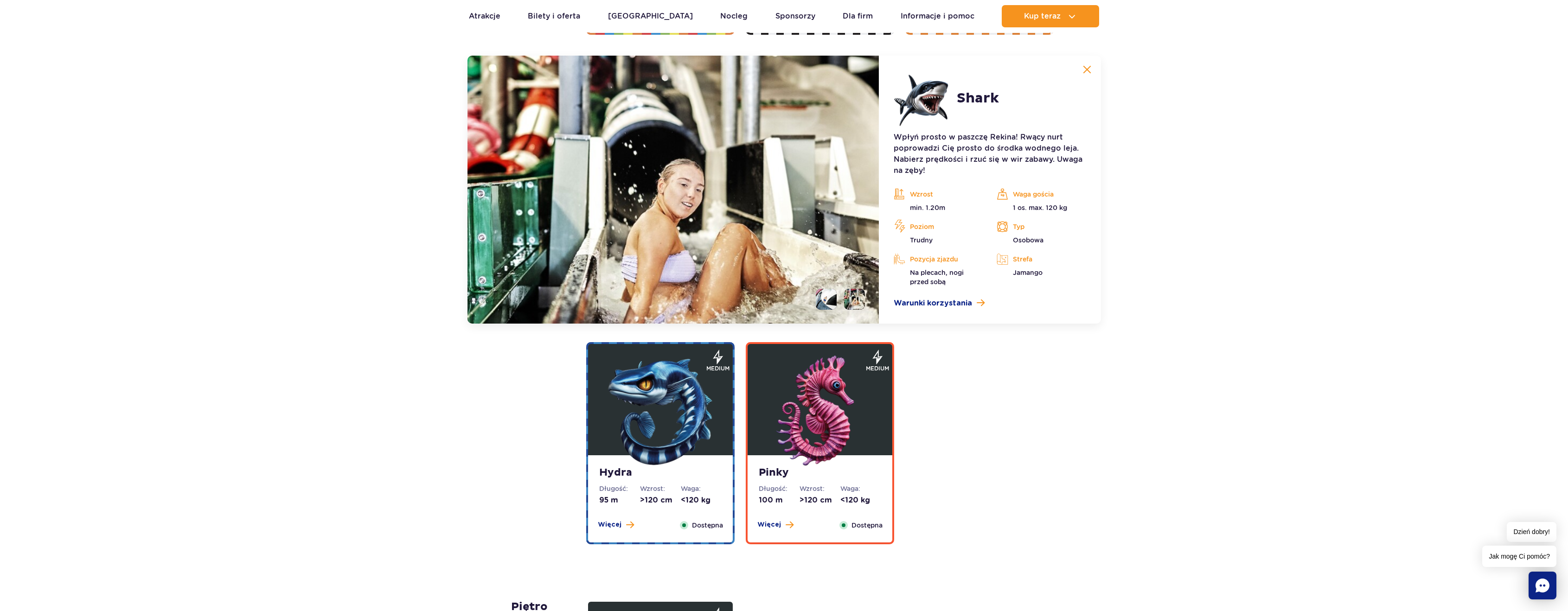
click at [837, 298] on ul at bounding box center [836, 299] width 57 height 21
click at [832, 299] on li at bounding box center [826, 299] width 21 height 21
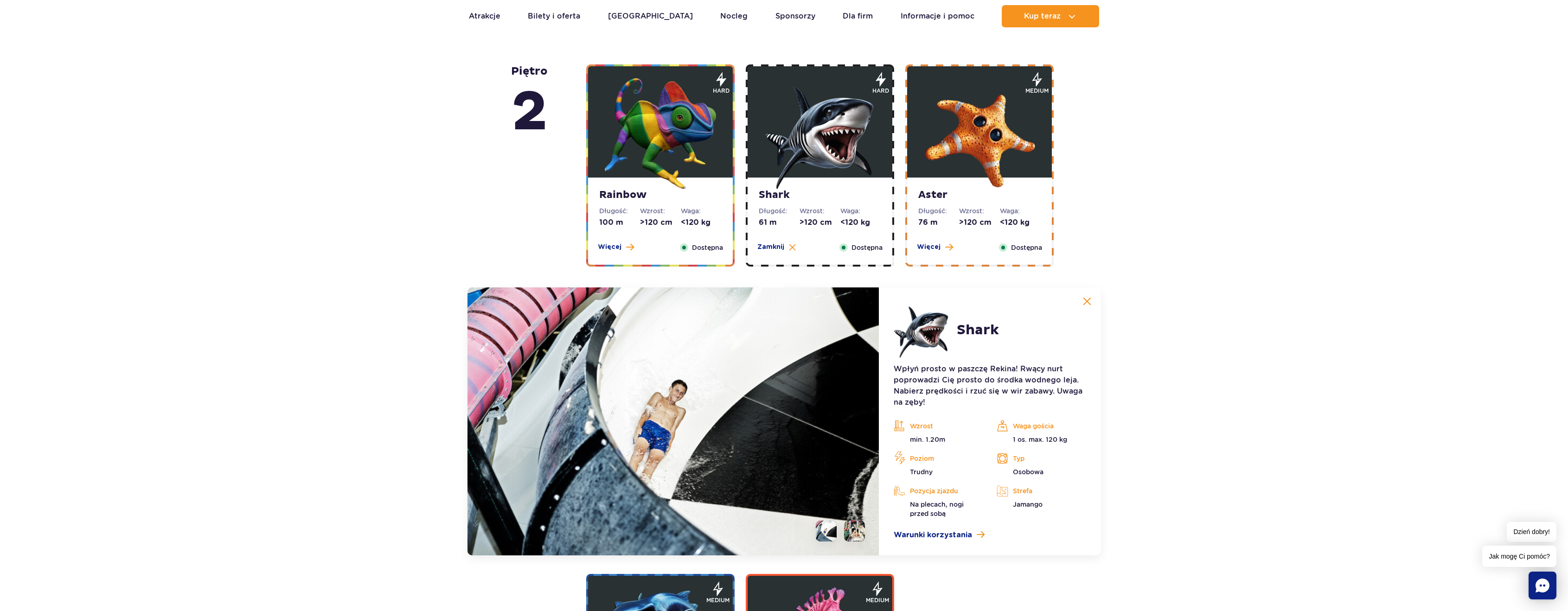
click at [941, 203] on div "Aster Długość: 76 m Wzrost: >120 cm Waga: <120 kg Więcej Zamknij Dostępna" at bounding box center [979, 221] width 145 height 87
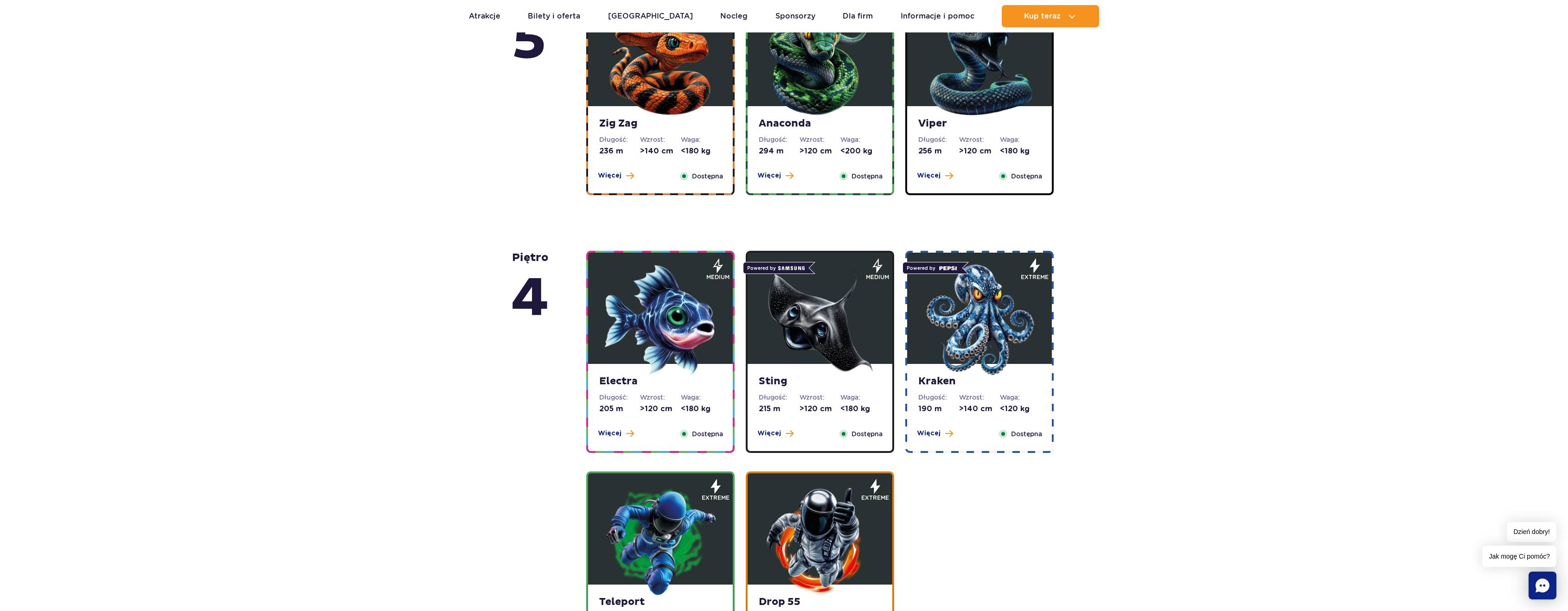
scroll to position [521, 0]
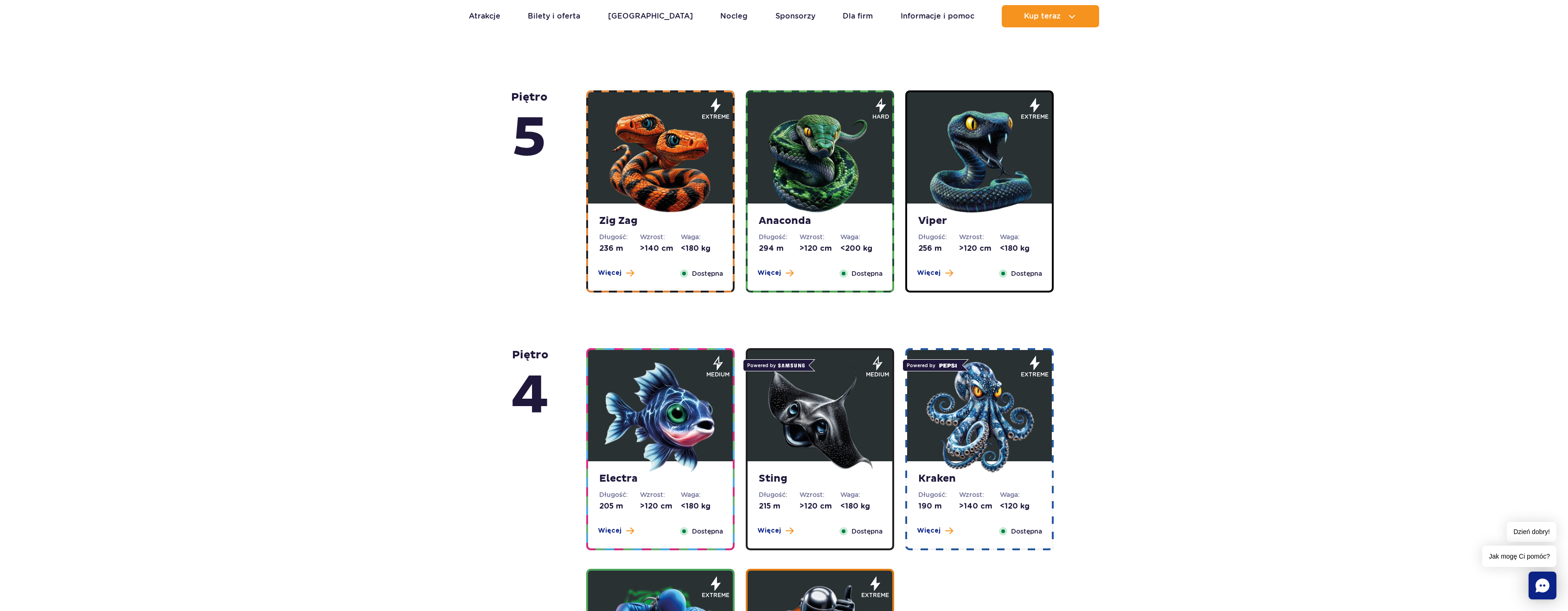
click at [955, 152] on img at bounding box center [979, 159] width 111 height 111
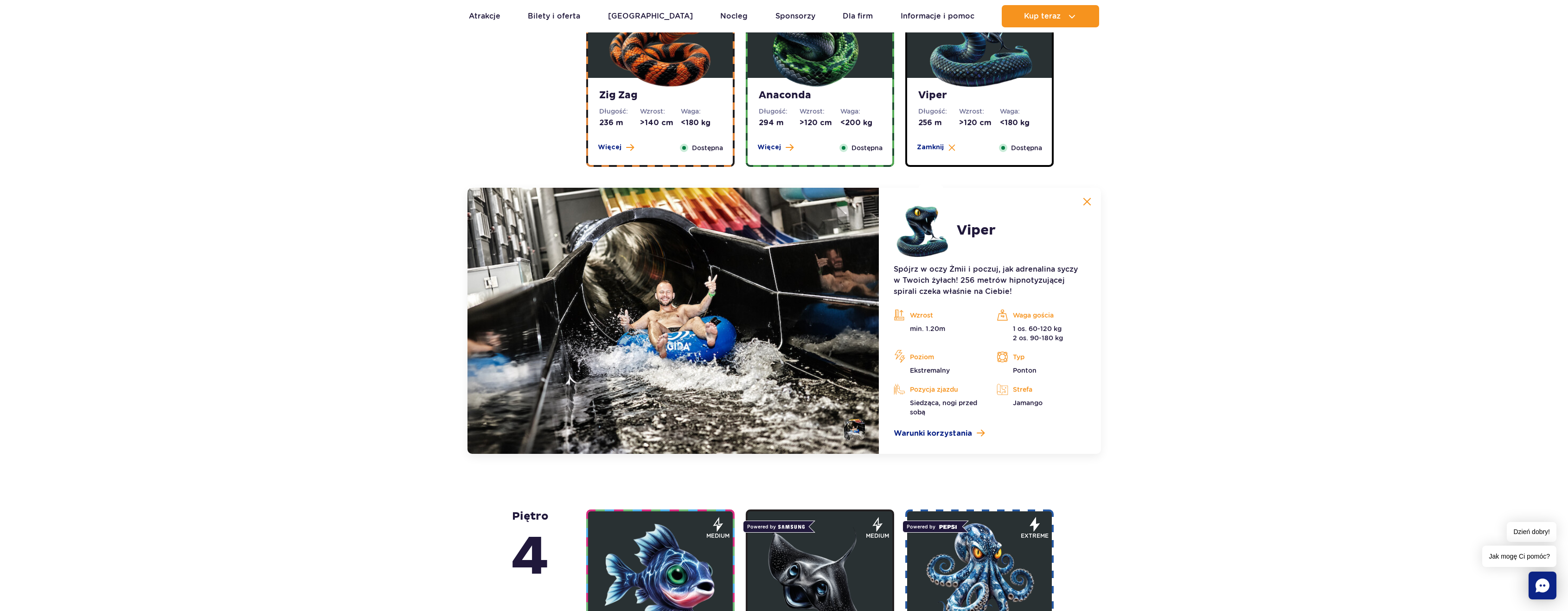
scroll to position [640, 0]
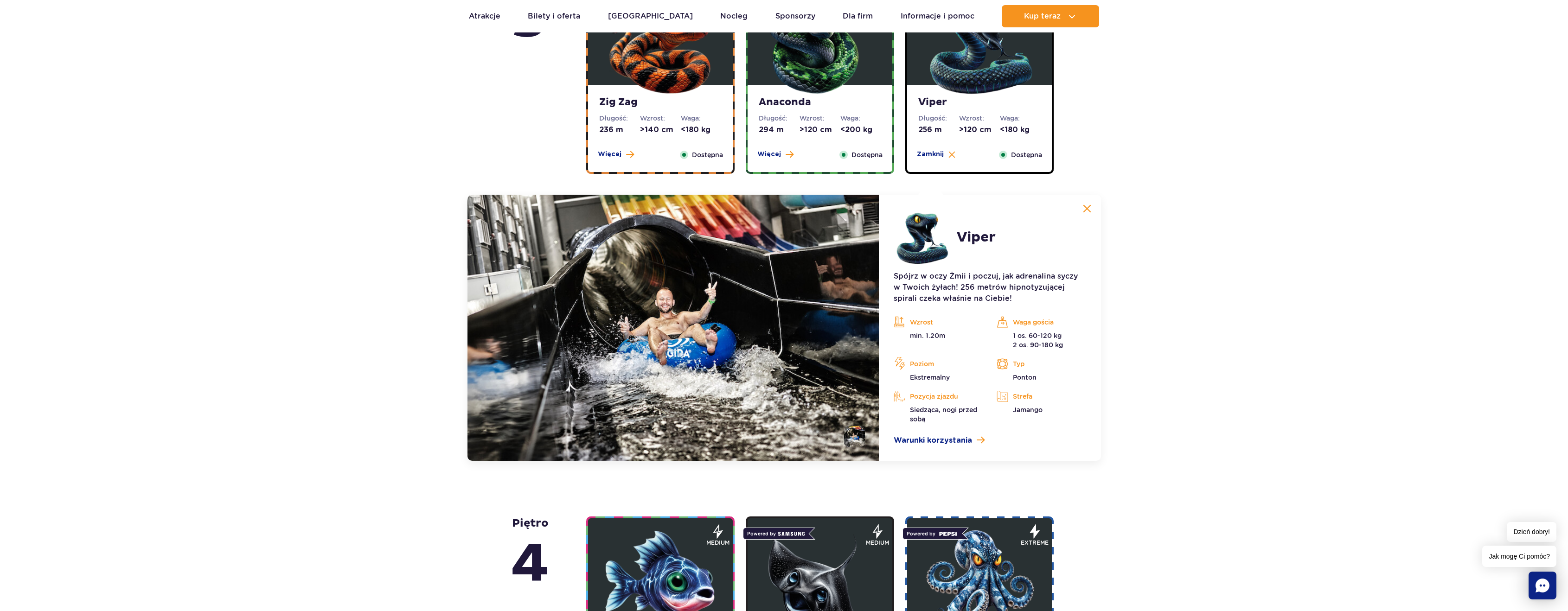
click at [878, 109] on strong "Anaconda" at bounding box center [820, 102] width 122 height 13
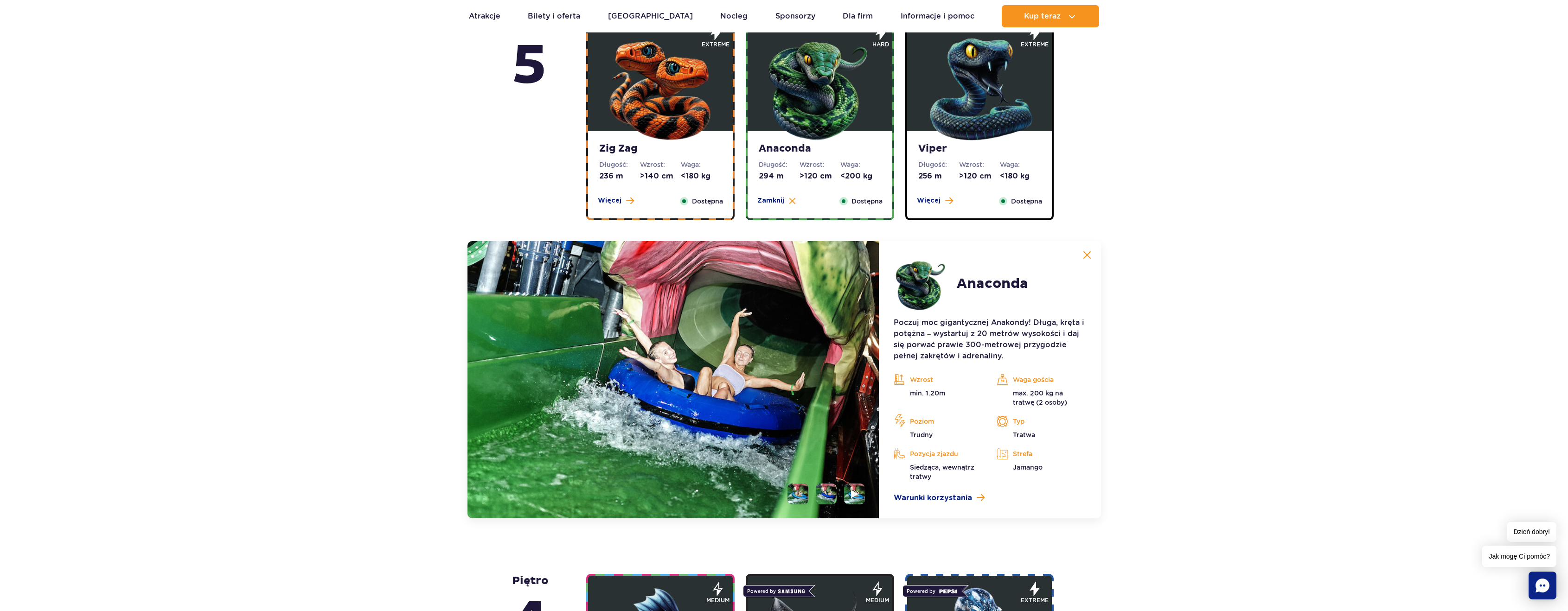
click at [669, 139] on img at bounding box center [660, 87] width 111 height 111
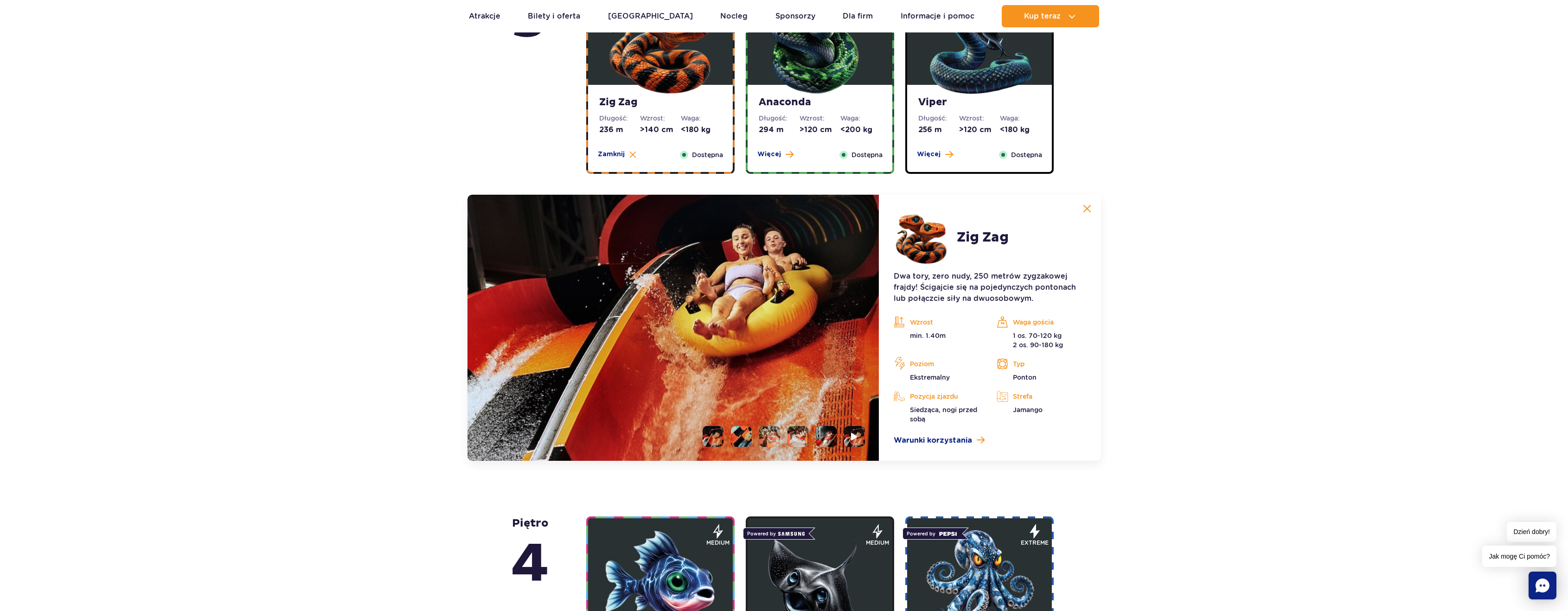
click at [685, 95] on img at bounding box center [660, 41] width 111 height 111
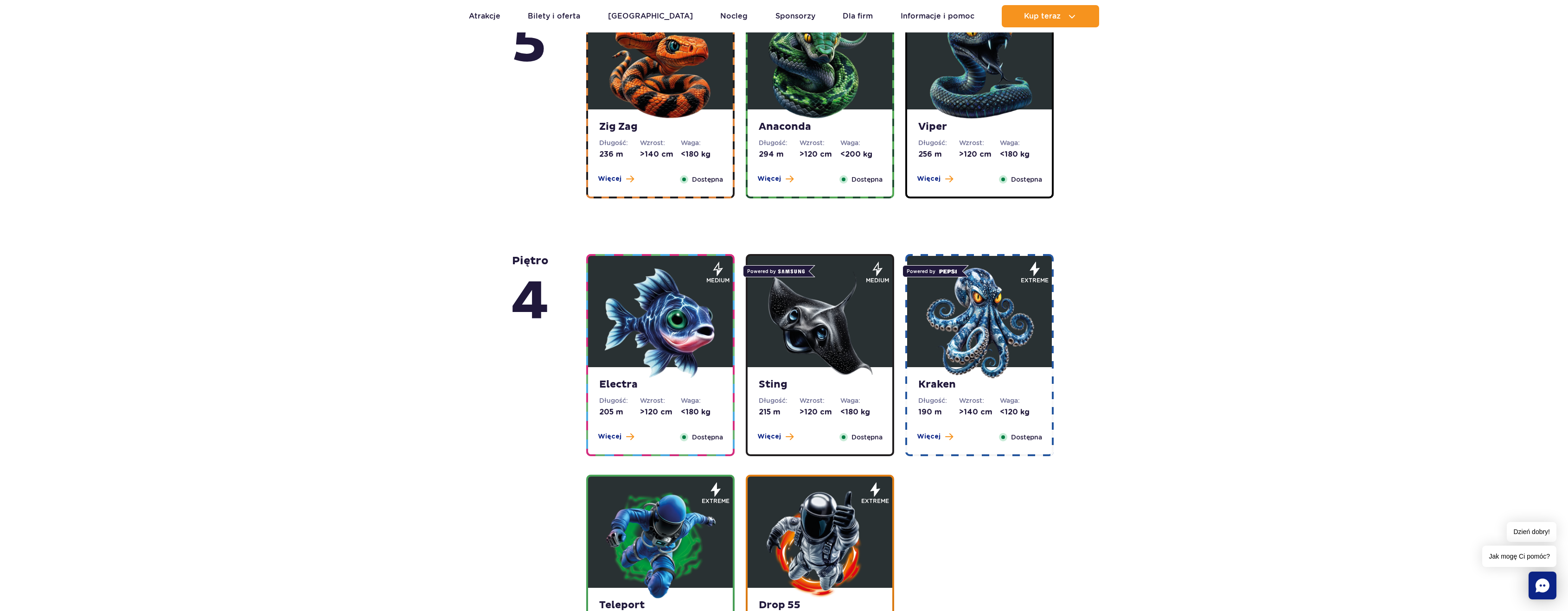
drag, startPoint x: 894, startPoint y: 104, endPoint x: 885, endPoint y: 109, distance: 10.3
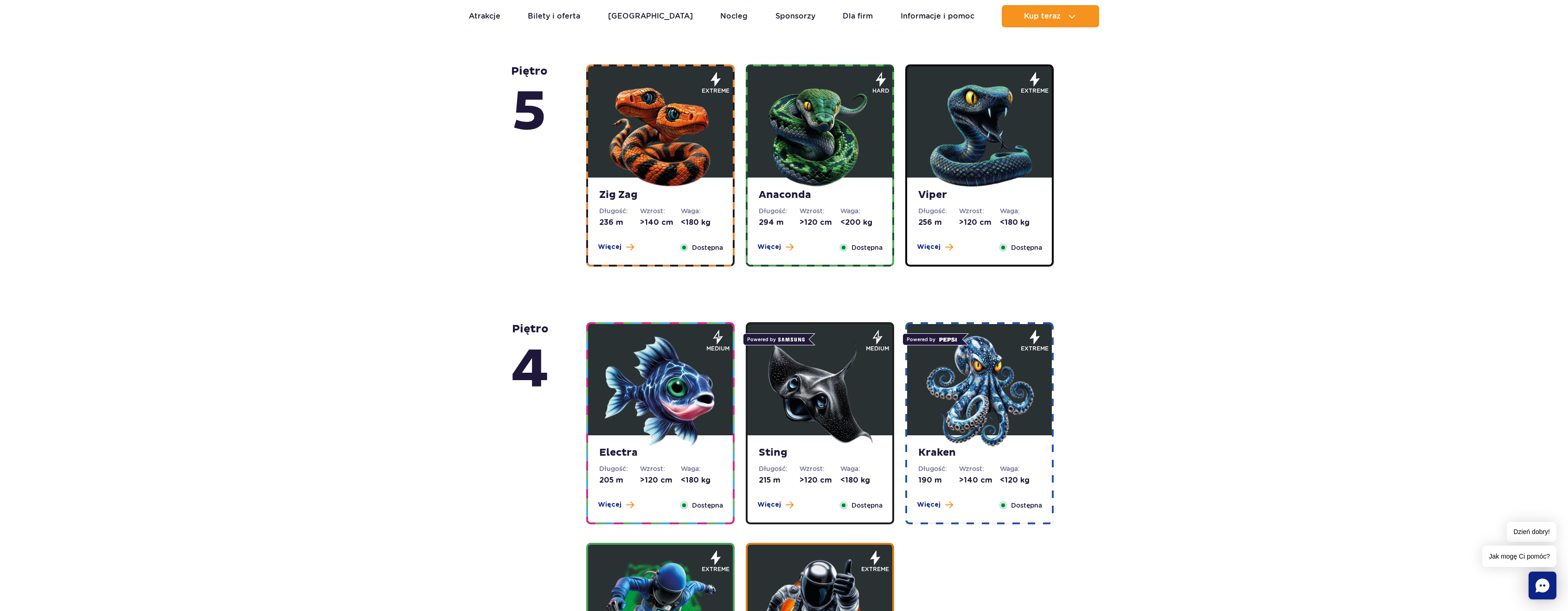
drag, startPoint x: 885, startPoint y: 109, endPoint x: 784, endPoint y: 112, distance: 101.0
click at [786, 121] on img at bounding box center [820, 133] width 111 height 111
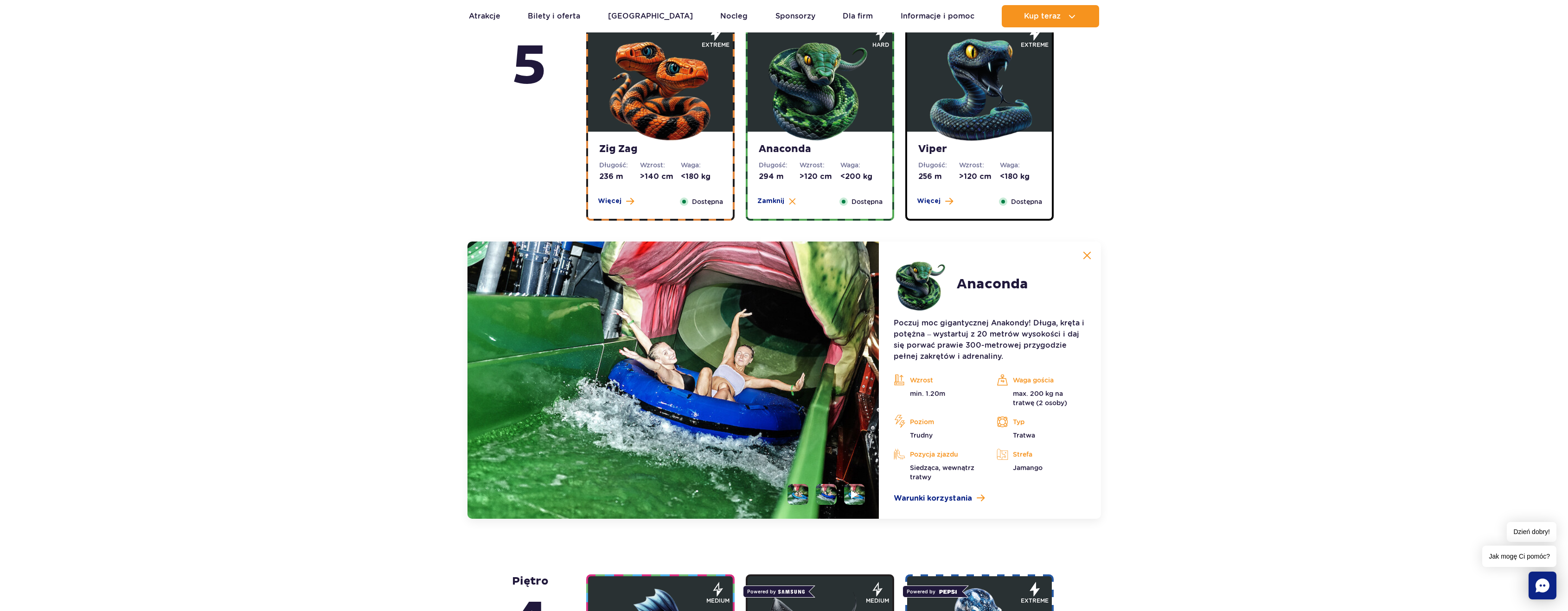
scroll to position [547, 0]
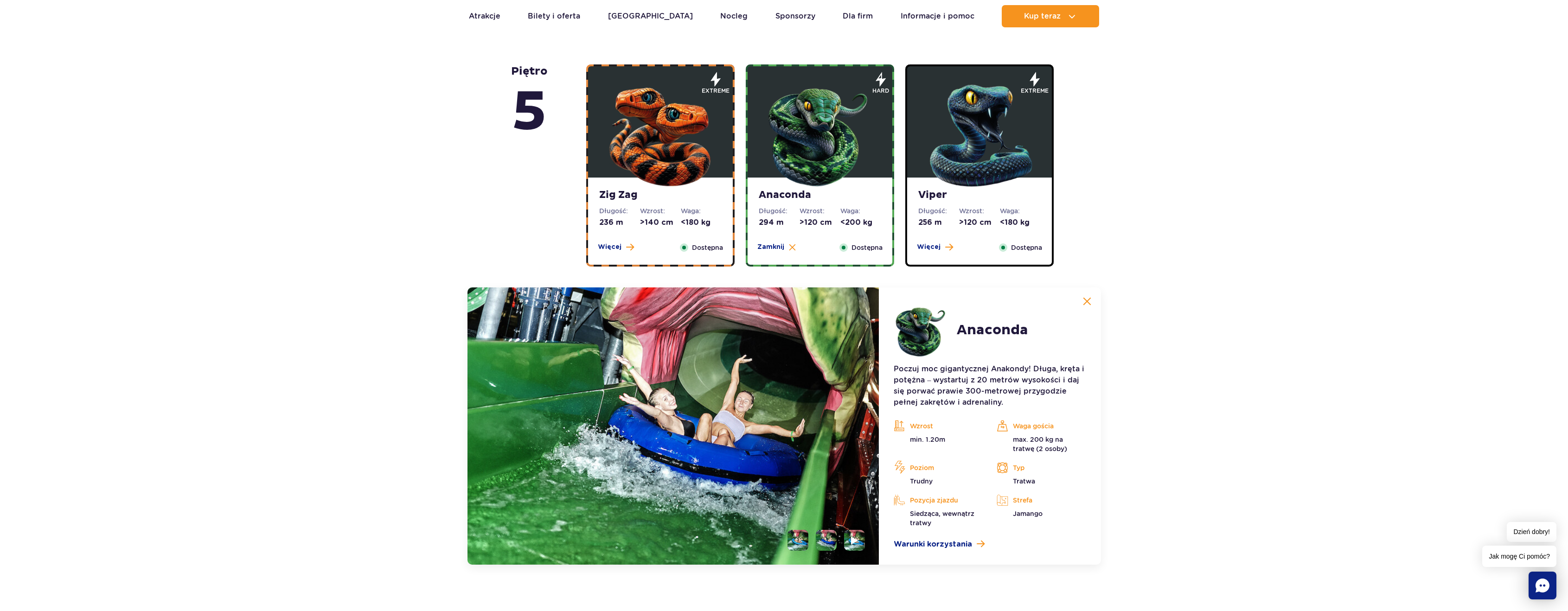
click at [1018, 137] on img at bounding box center [979, 133] width 111 height 111
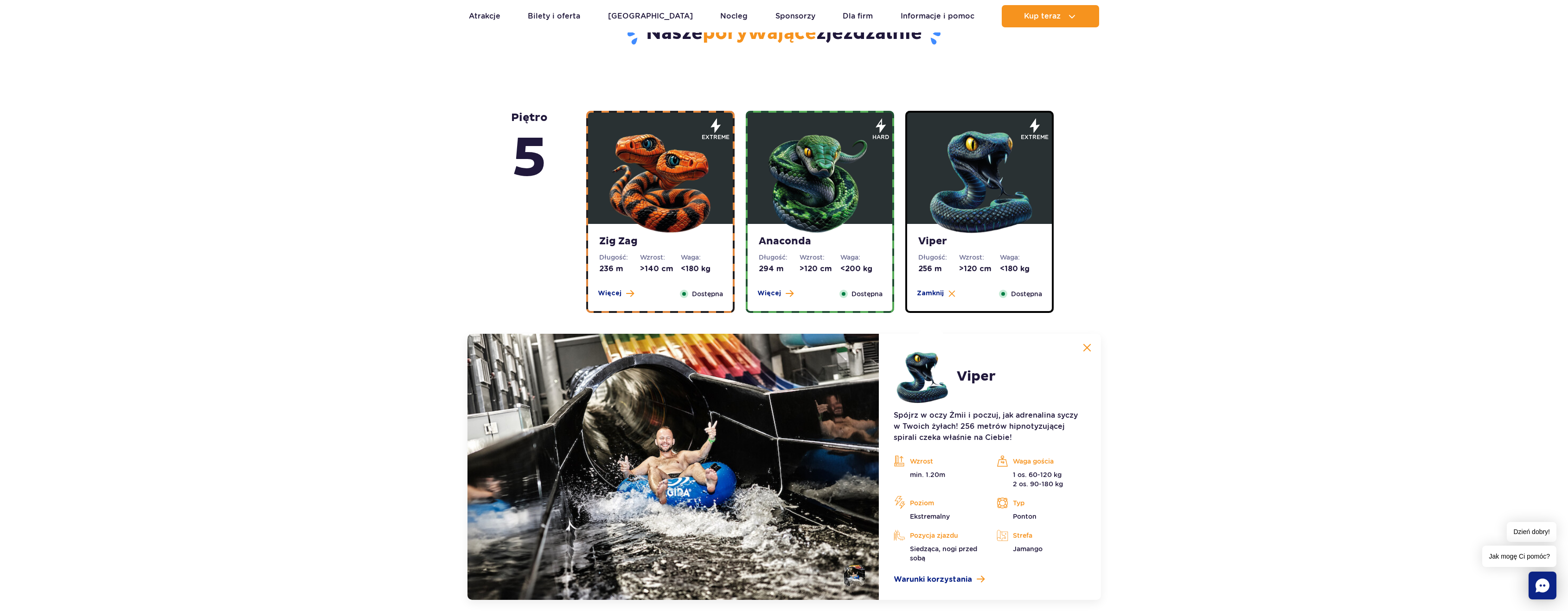
scroll to position [455, 0]
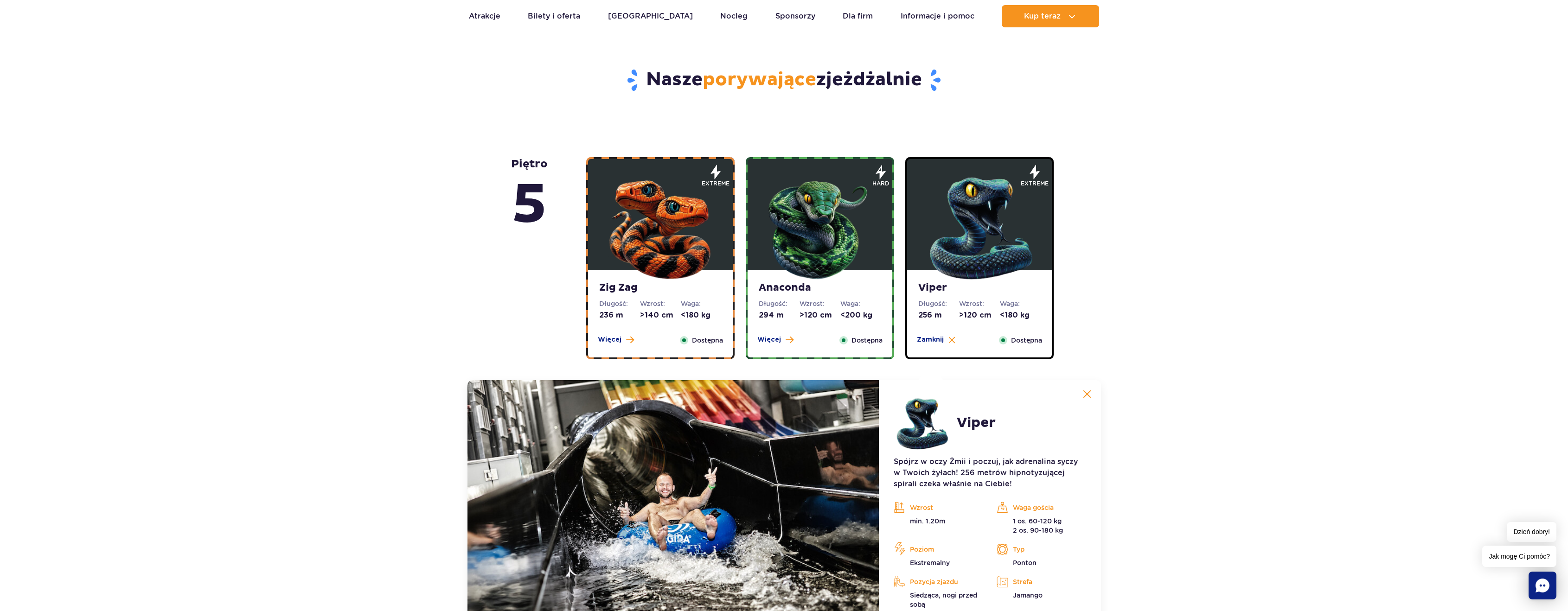
click at [676, 212] on img at bounding box center [660, 226] width 111 height 111
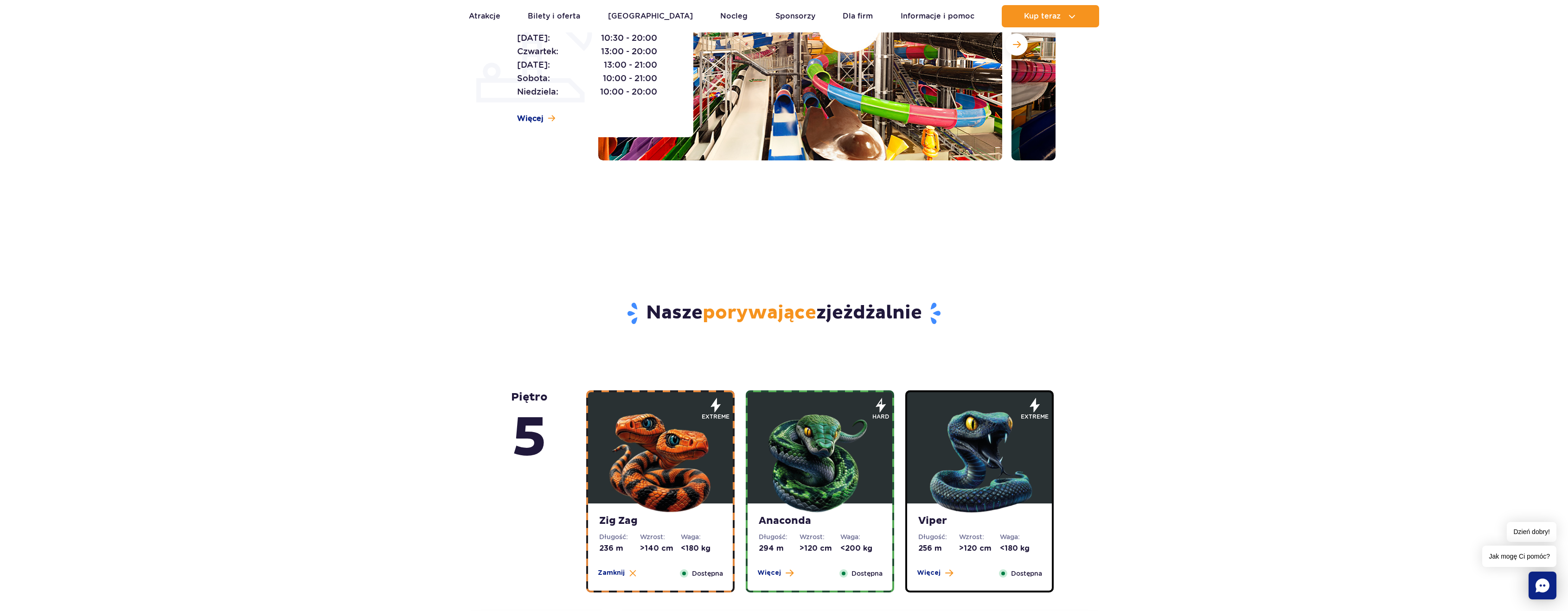
scroll to position [37, 0]
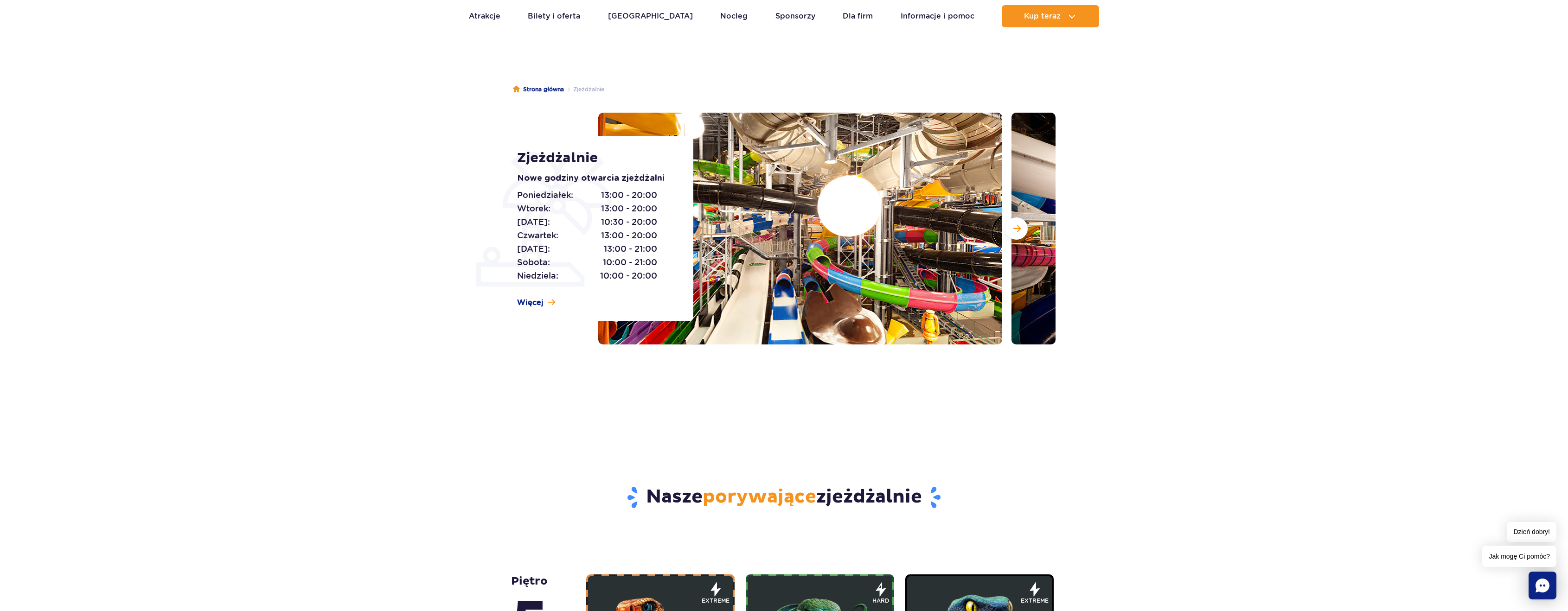
click at [938, 208] on img at bounding box center [800, 228] width 404 height 232
click at [1019, 232] on span "Następny slajd" at bounding box center [1017, 229] width 8 height 9
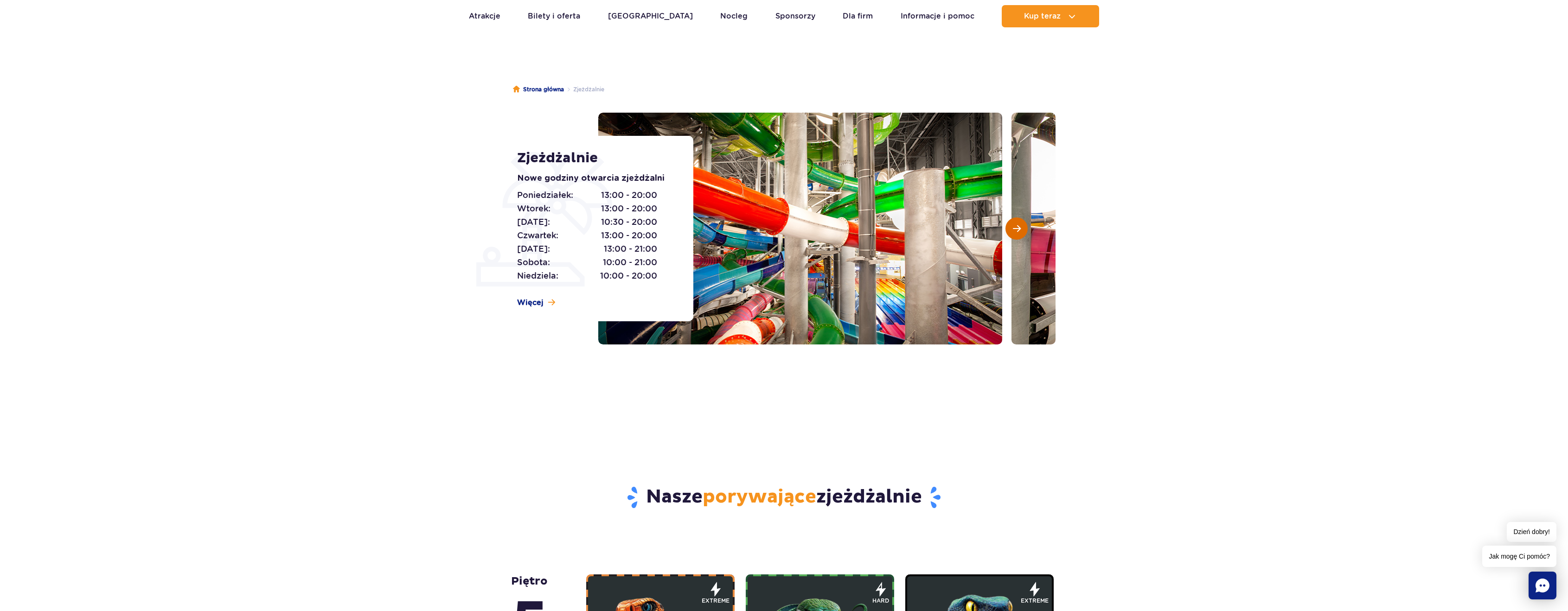
click at [1017, 229] on span "Następny slajd" at bounding box center [1017, 229] width 8 height 9
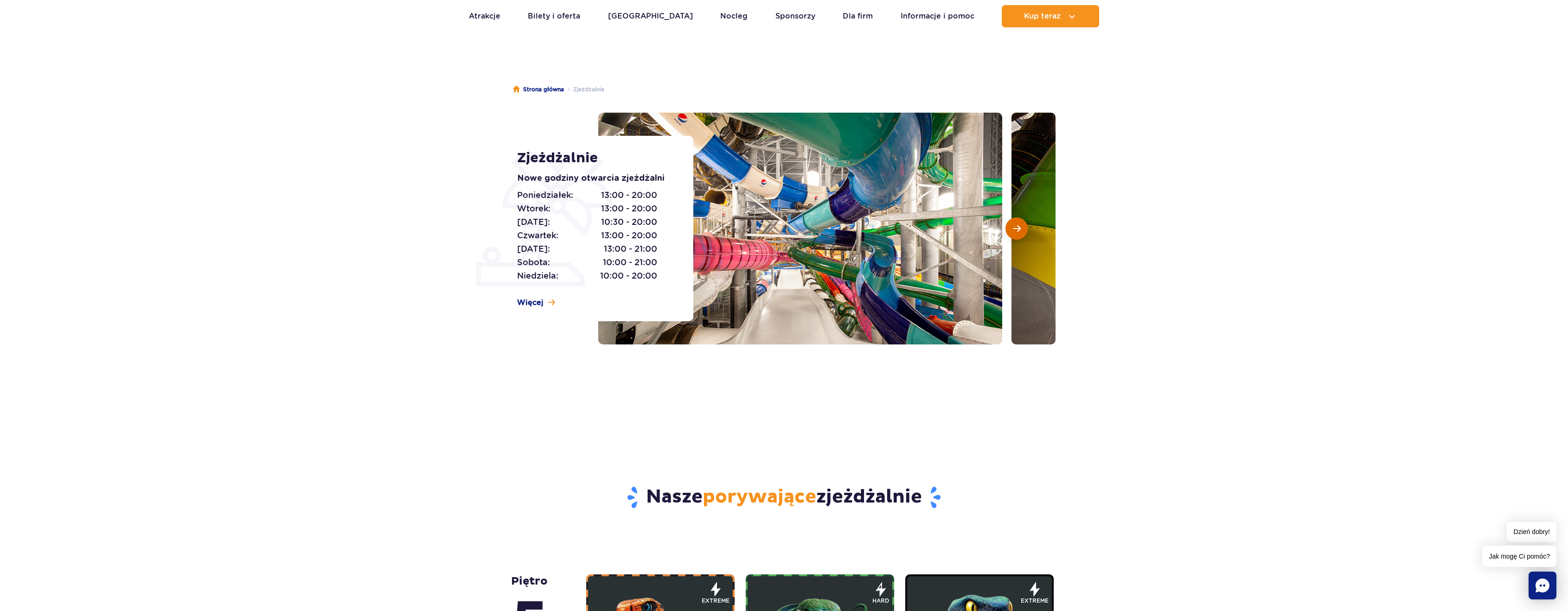
click at [1018, 227] on span "Następny slajd" at bounding box center [1017, 229] width 8 height 9
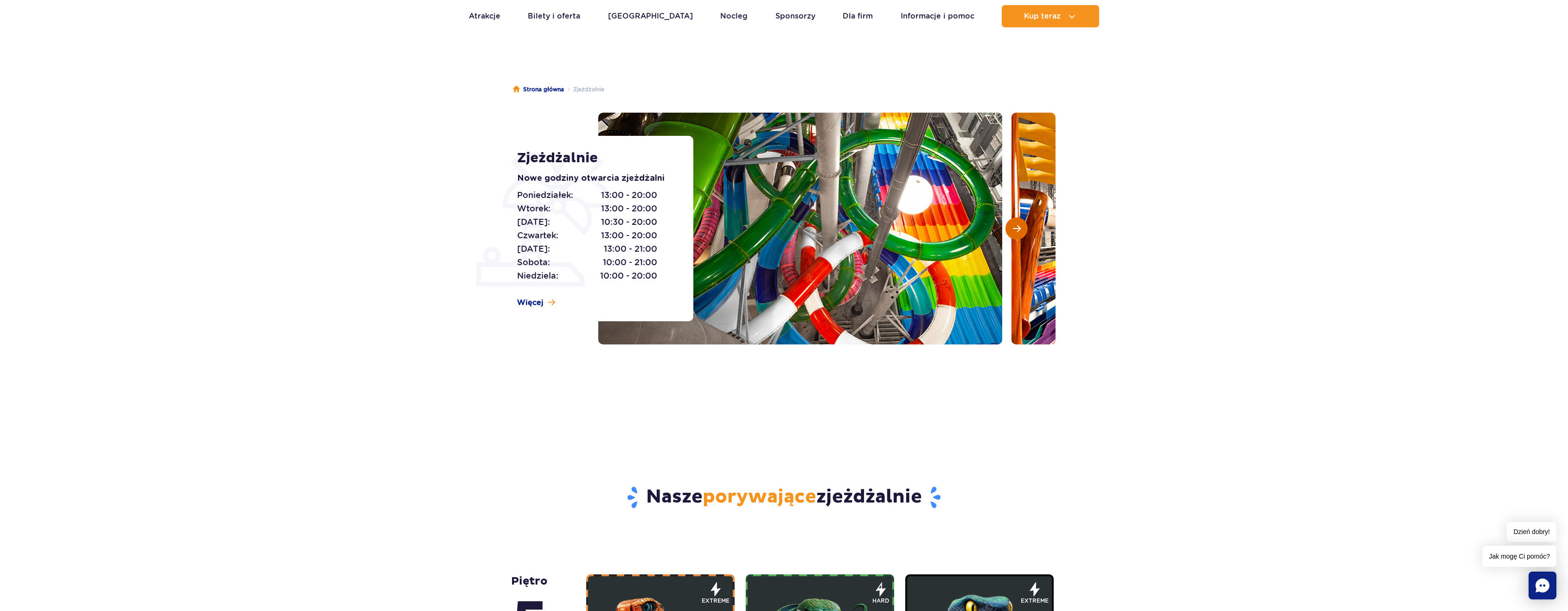
click at [1022, 232] on button "Następny slajd" at bounding box center [1017, 229] width 22 height 22
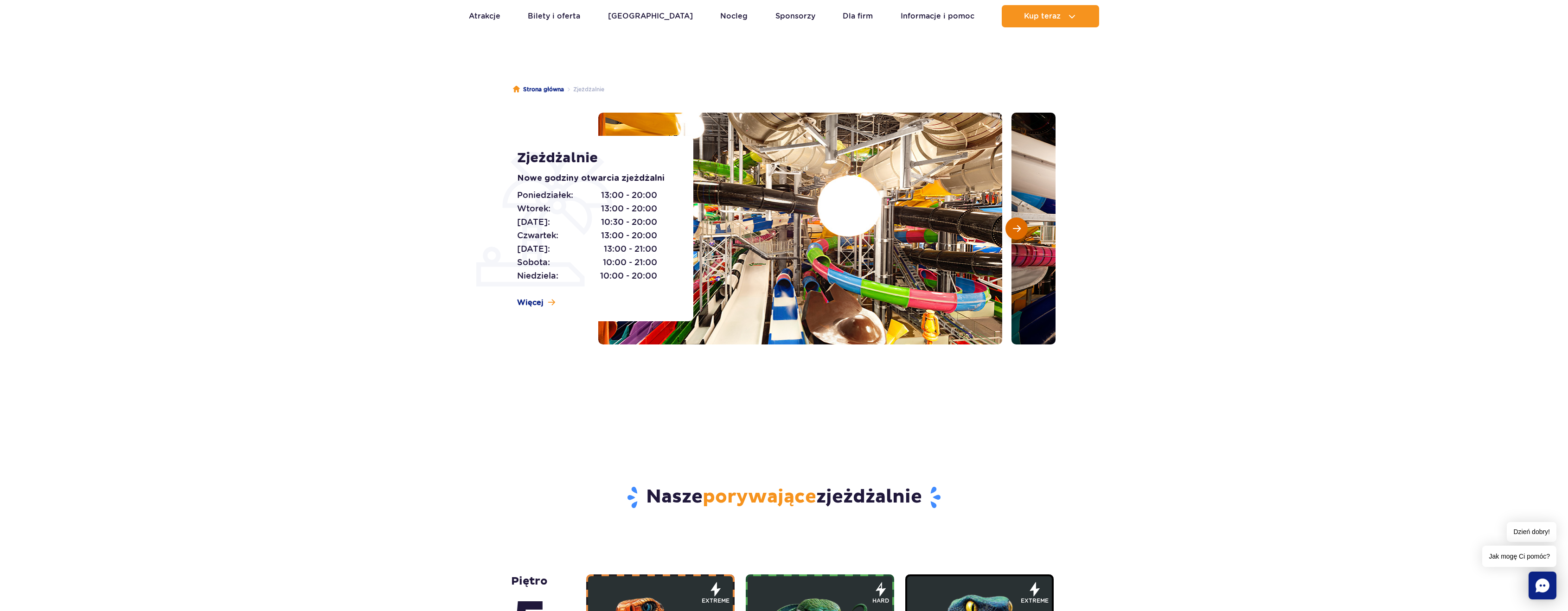
click at [1022, 232] on button "Następny slajd" at bounding box center [1017, 229] width 22 height 22
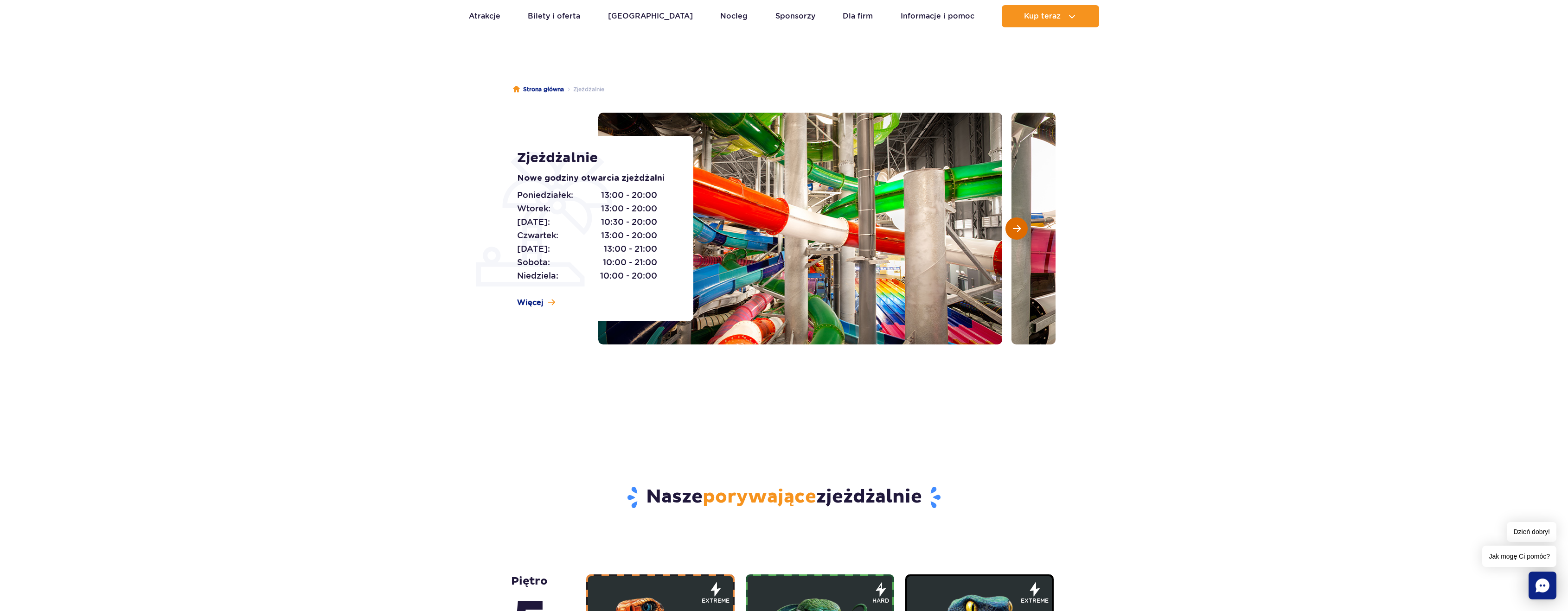
click at [1025, 232] on button "Następny slajd" at bounding box center [1017, 229] width 22 height 22
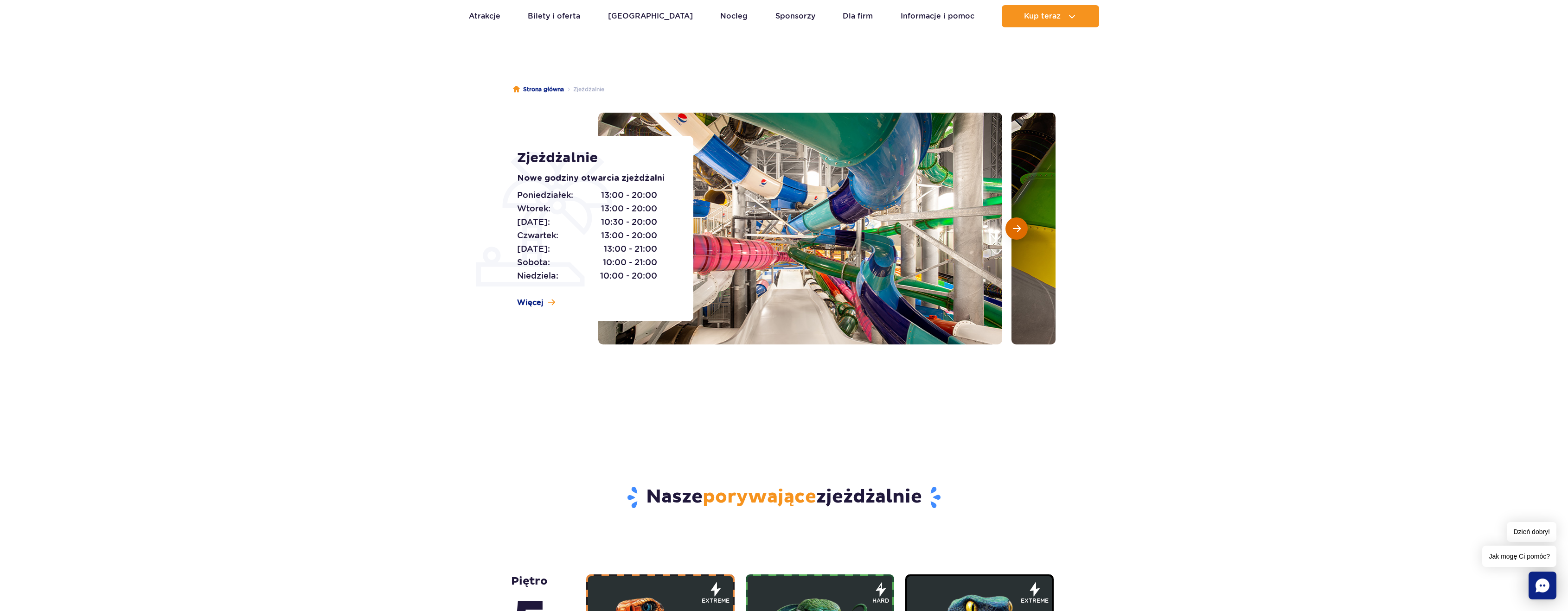
click at [1014, 235] on button "Następny slajd" at bounding box center [1017, 229] width 22 height 22
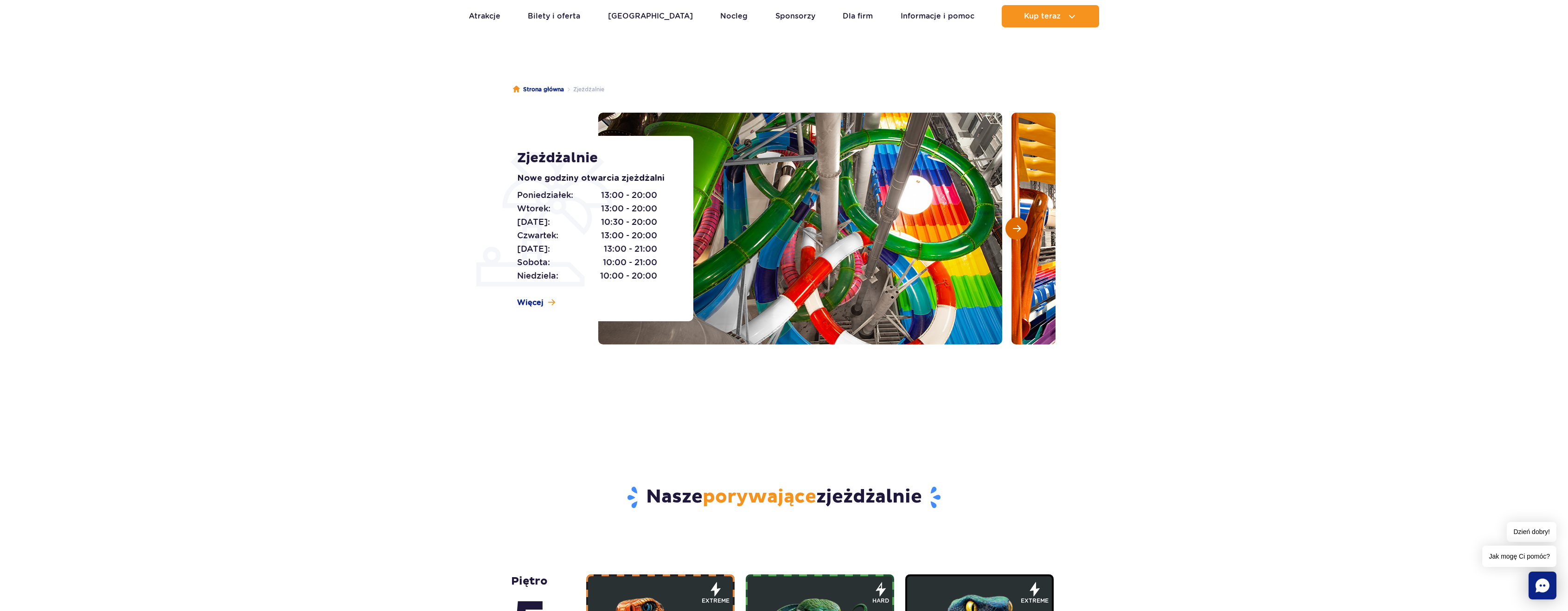
click at [1011, 230] on button "Następny slajd" at bounding box center [1017, 229] width 22 height 22
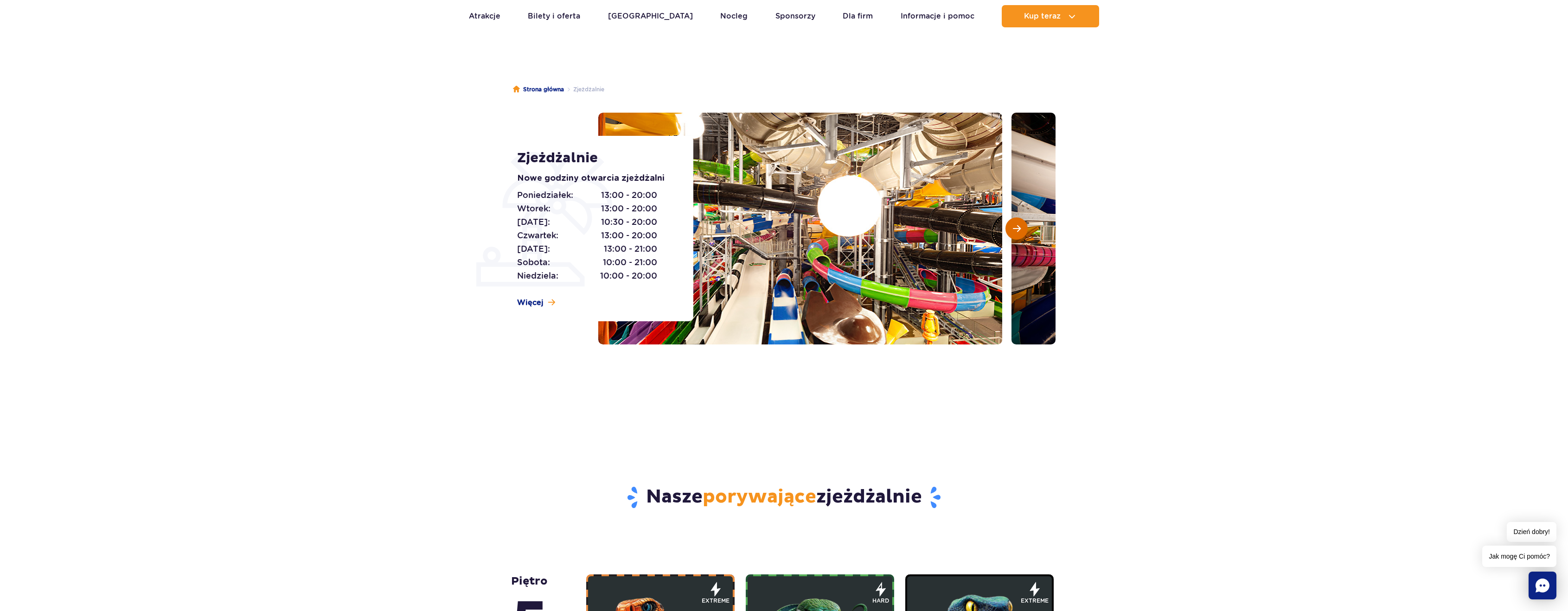
click at [1017, 229] on span "Następny slajd" at bounding box center [1017, 229] width 8 height 9
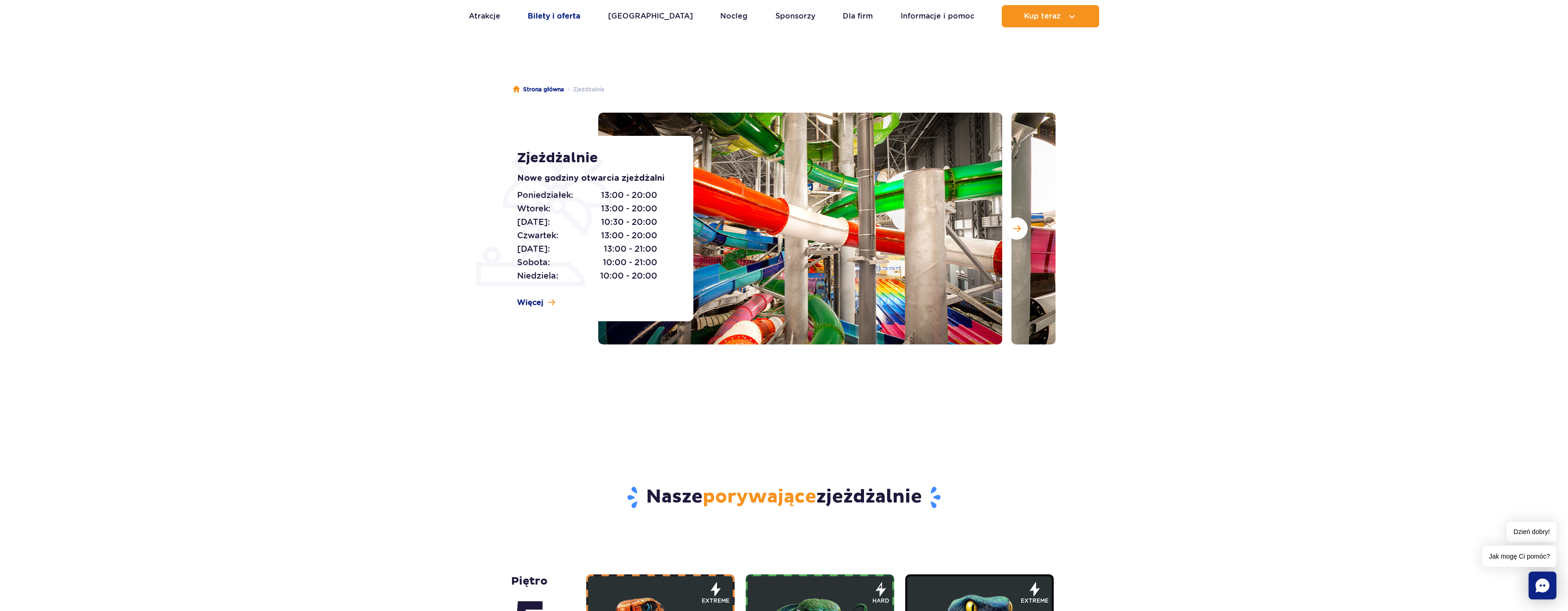
click at [580, 19] on link "Bilety i oferta" at bounding box center [554, 16] width 53 height 22
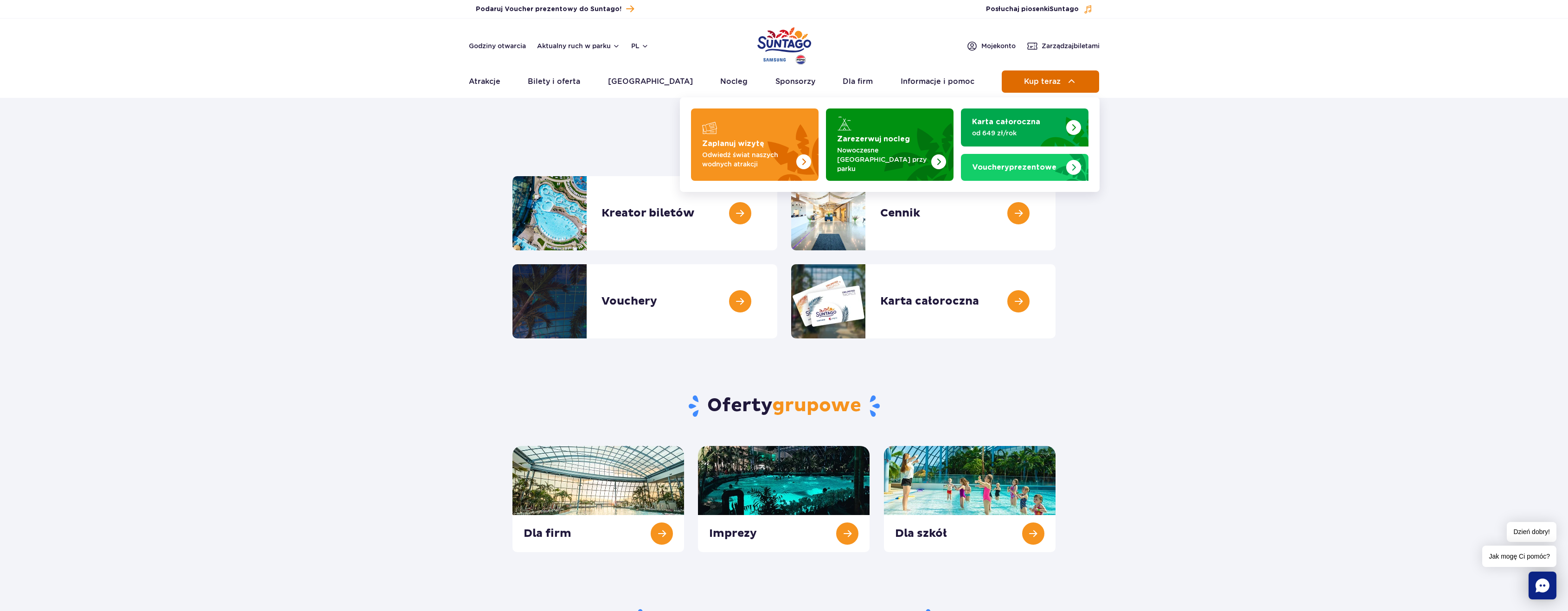
click at [1036, 84] on span "Kup teraz" at bounding box center [1042, 82] width 37 height 9
click at [740, 158] on p "Odwiedź świat naszych wodnych atrakcji" at bounding box center [747, 159] width 90 height 18
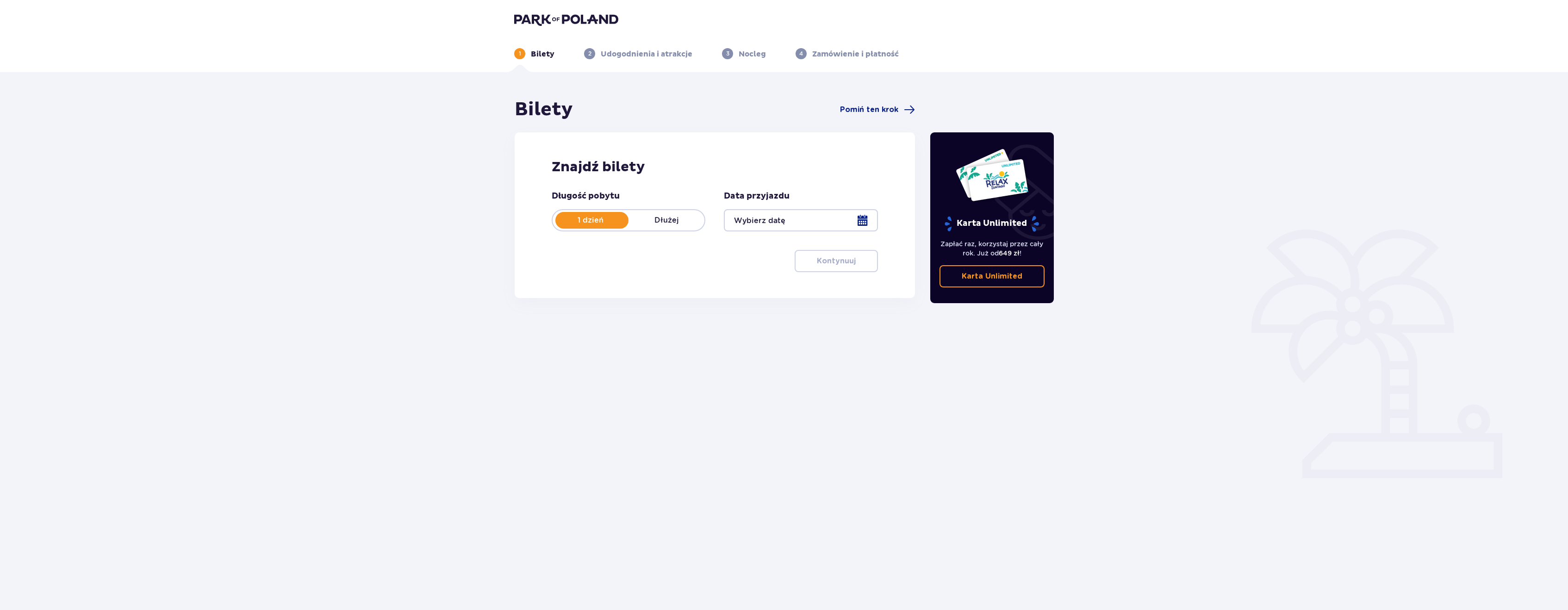
click at [772, 231] on div at bounding box center [800, 220] width 154 height 22
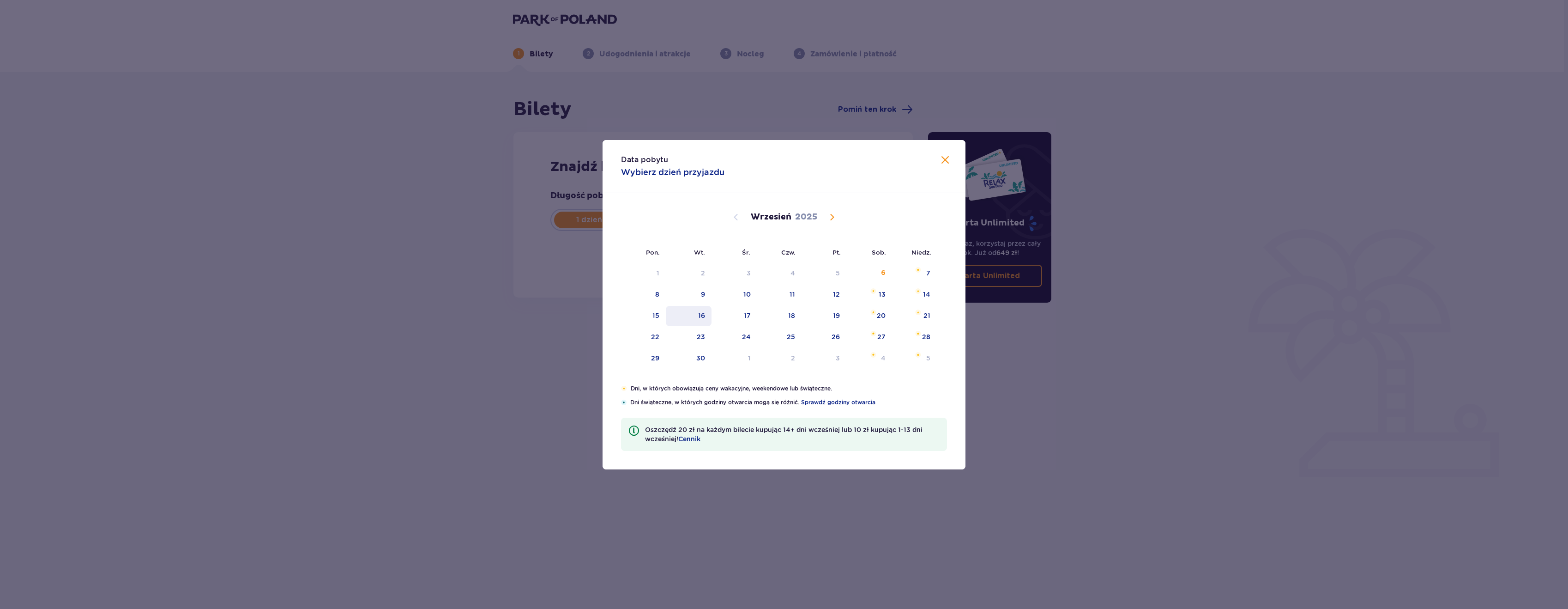
click at [701, 313] on div "16" at bounding box center [701, 315] width 7 height 9
type input "[DATE]"
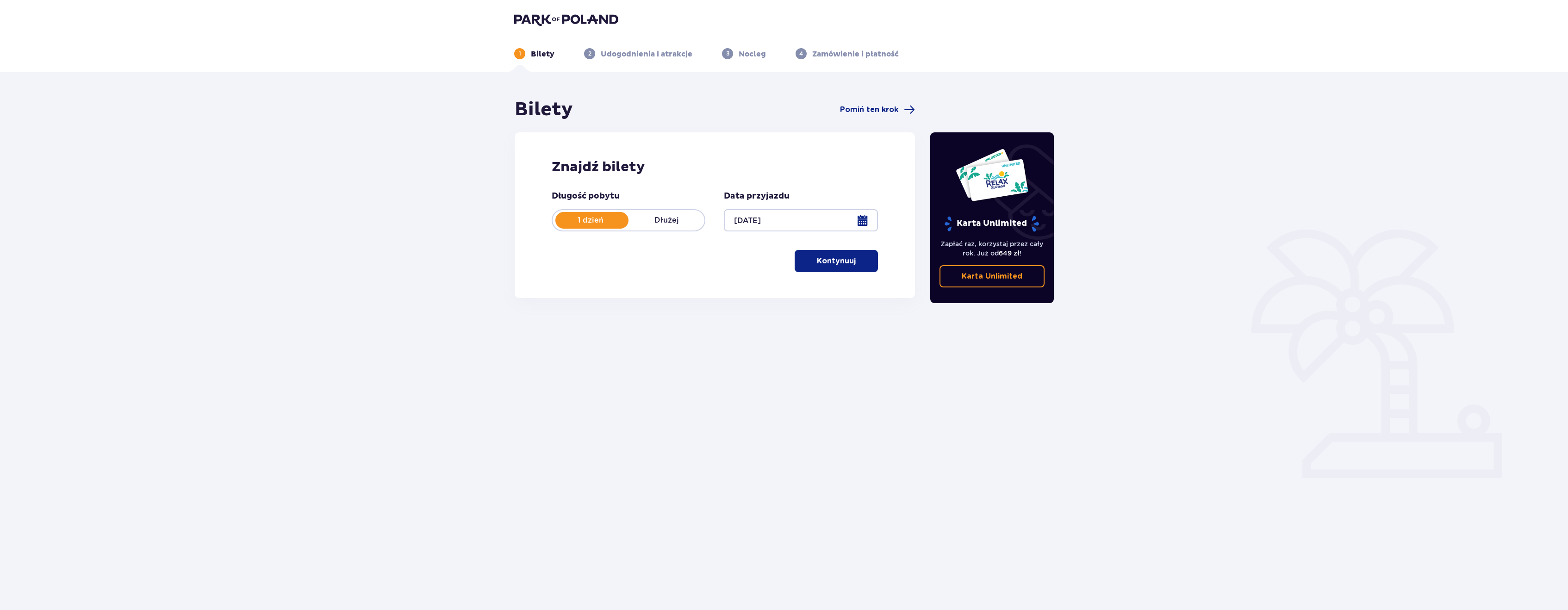
click at [856, 256] on span "button" at bounding box center [857, 261] width 11 height 11
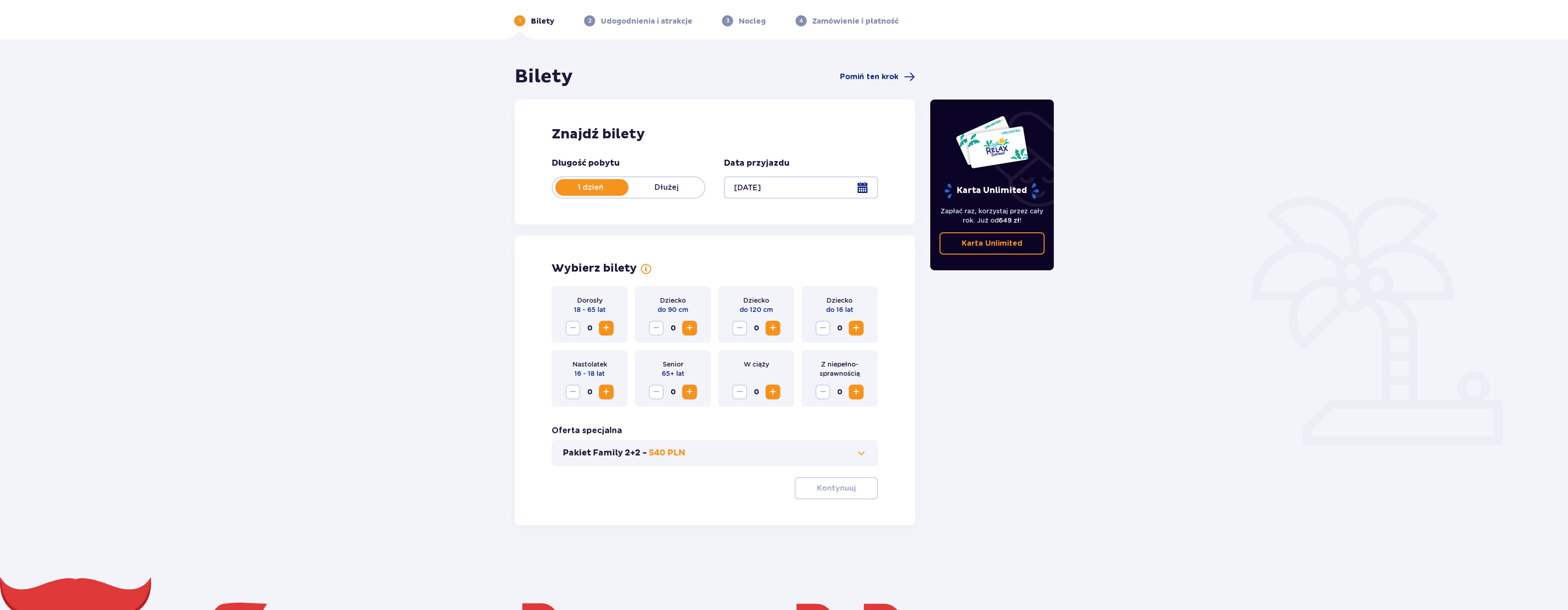
scroll to position [34, 0]
click at [603, 327] on span "Increase" at bounding box center [606, 328] width 11 height 11
drag, startPoint x: 856, startPoint y: 324, endPoint x: 859, endPoint y: 336, distance: 12.4
click at [857, 324] on span "Increase" at bounding box center [856, 328] width 11 height 11
click at [697, 396] on div "0" at bounding box center [672, 392] width 48 height 15
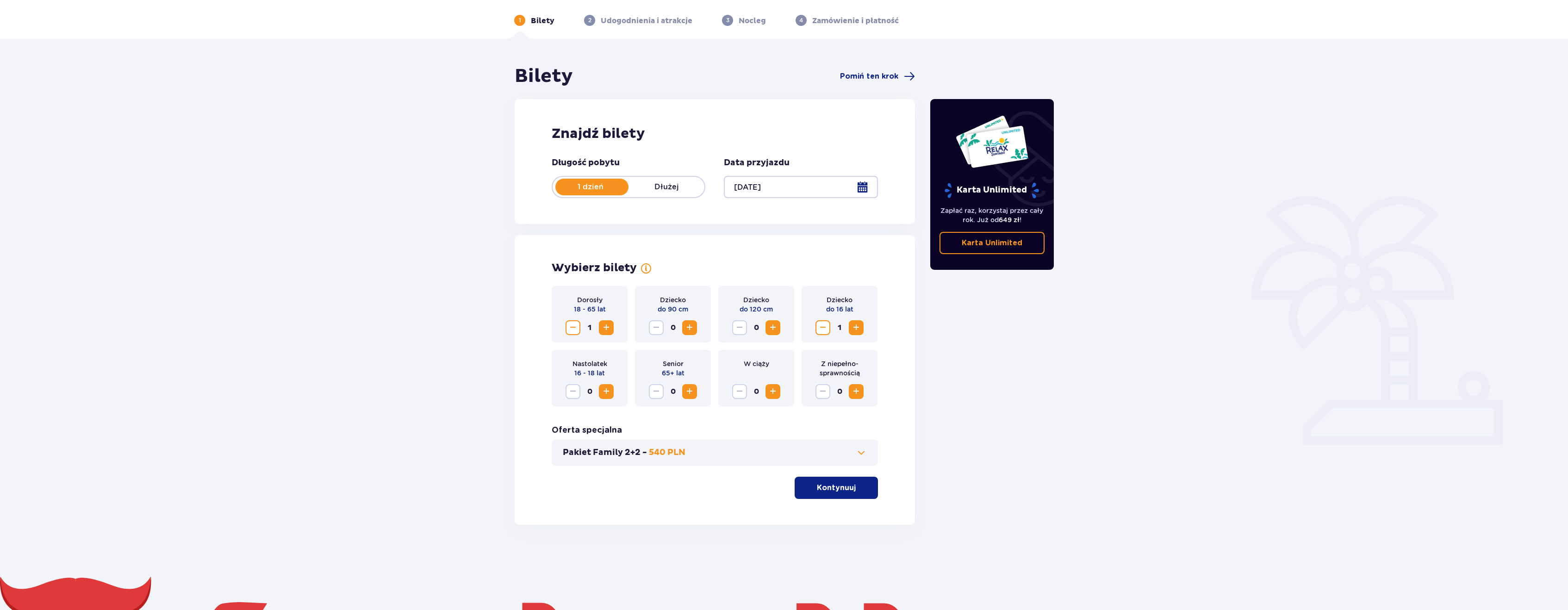
click at [689, 390] on span "Increase" at bounding box center [689, 392] width 11 height 11
click at [827, 491] on p "Kontynuuj" at bounding box center [836, 487] width 39 height 10
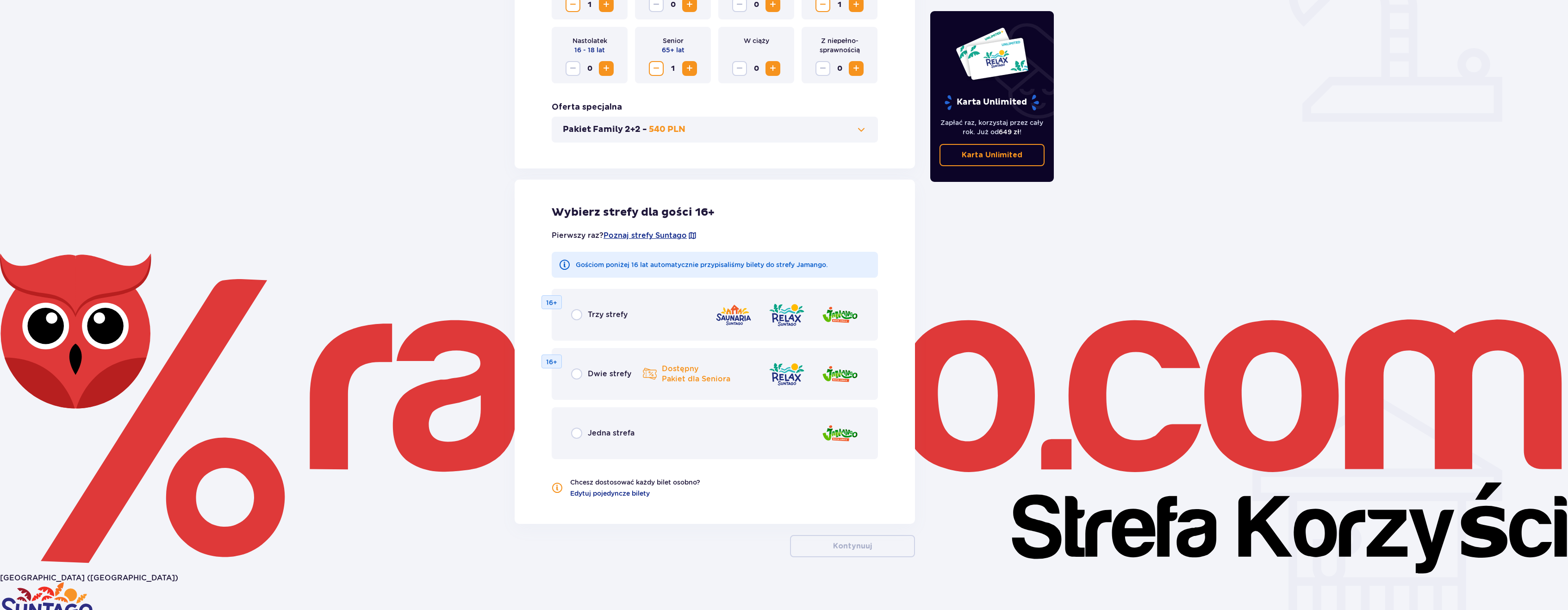
scroll to position [359, 0]
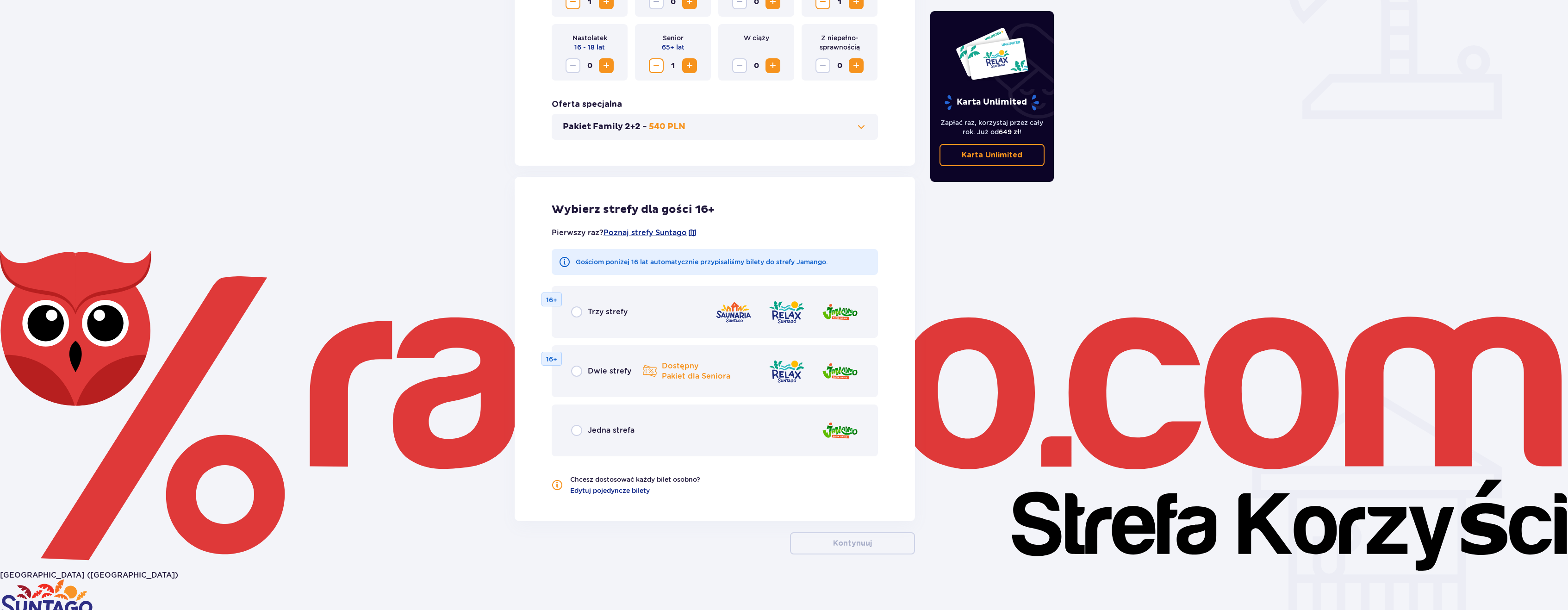
click at [687, 428] on div "Jedna strefa" at bounding box center [714, 430] width 326 height 52
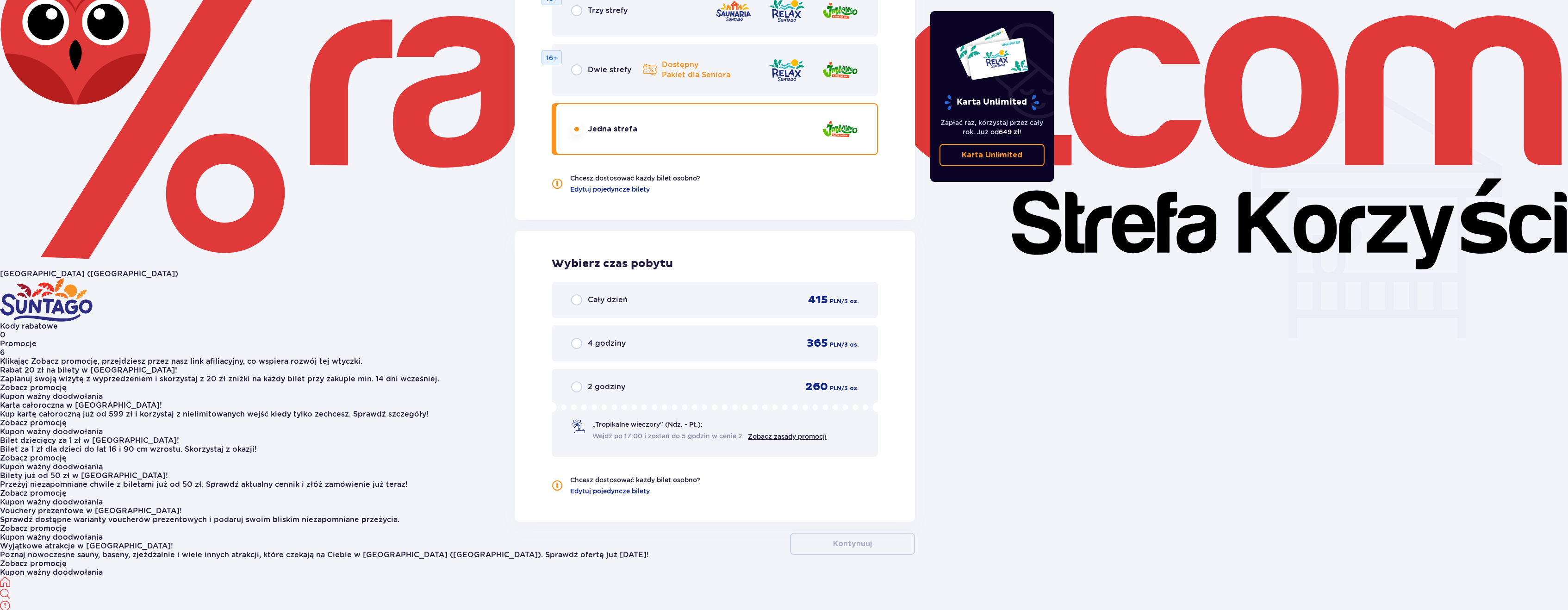
scroll to position [661, 0]
click at [664, 309] on div "Cały dzień 415 PLN / 3 os." at bounding box center [714, 299] width 326 height 36
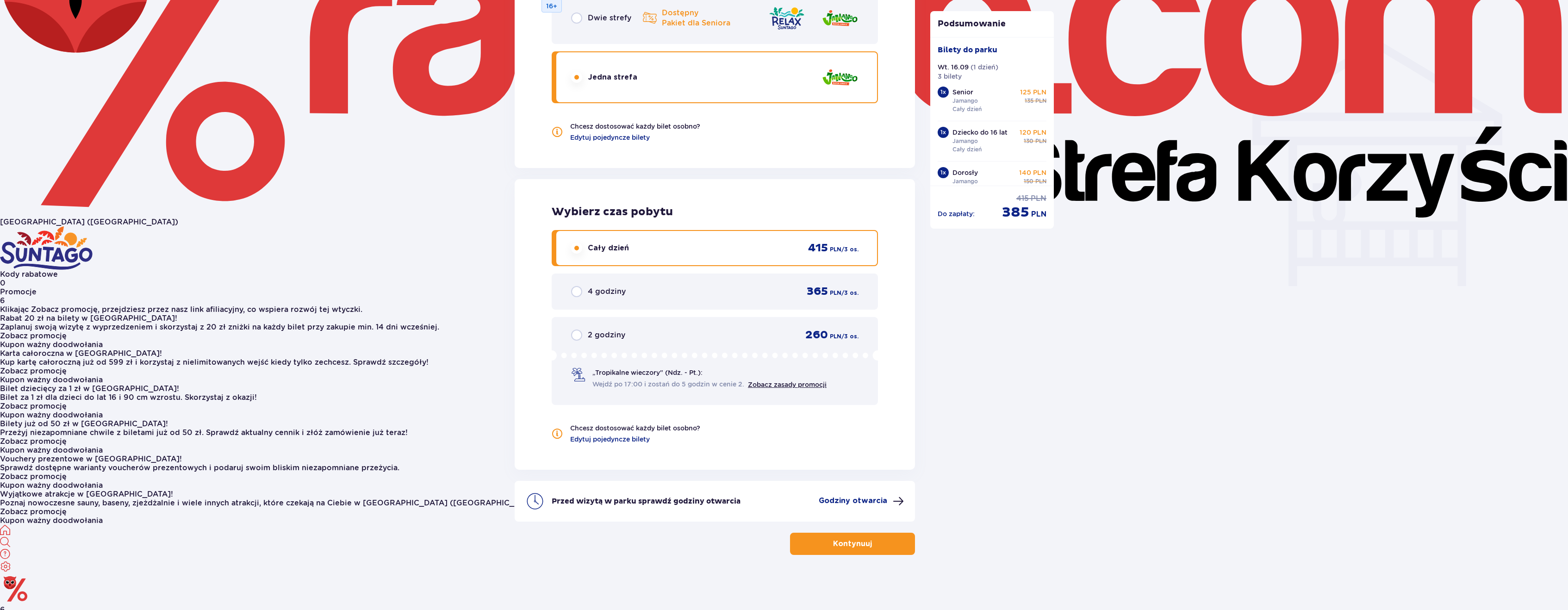
scroll to position [712, 0]
drag, startPoint x: 1000, startPoint y: 210, endPoint x: 1170, endPoint y: 205, distance: 170.1
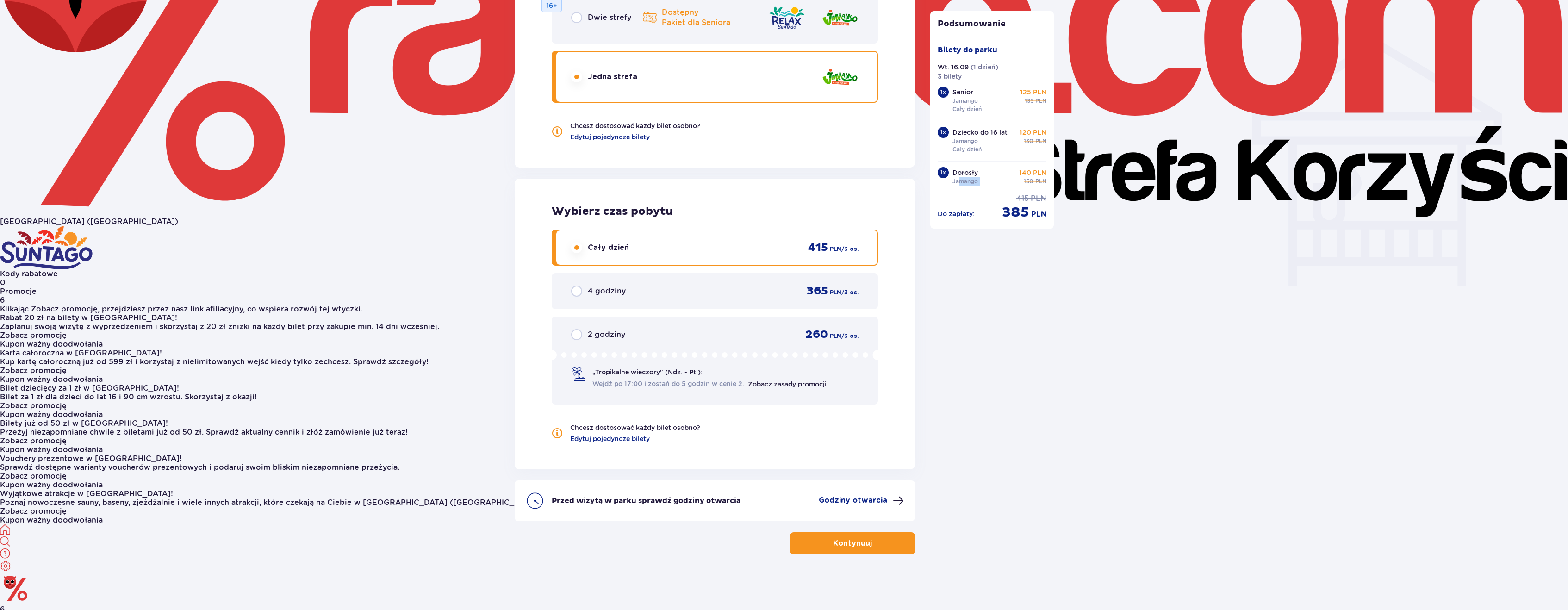
scroll to position [10, 0]
drag, startPoint x: 959, startPoint y: 183, endPoint x: 1043, endPoint y: 166, distance: 85.7
click at [1043, 166] on div "Dorosły Jamango Cały dzień 140 PLN 150 PLN" at bounding box center [999, 170] width 95 height 26
drag, startPoint x: 1011, startPoint y: 84, endPoint x: 1087, endPoint y: 62, distance: 79.1
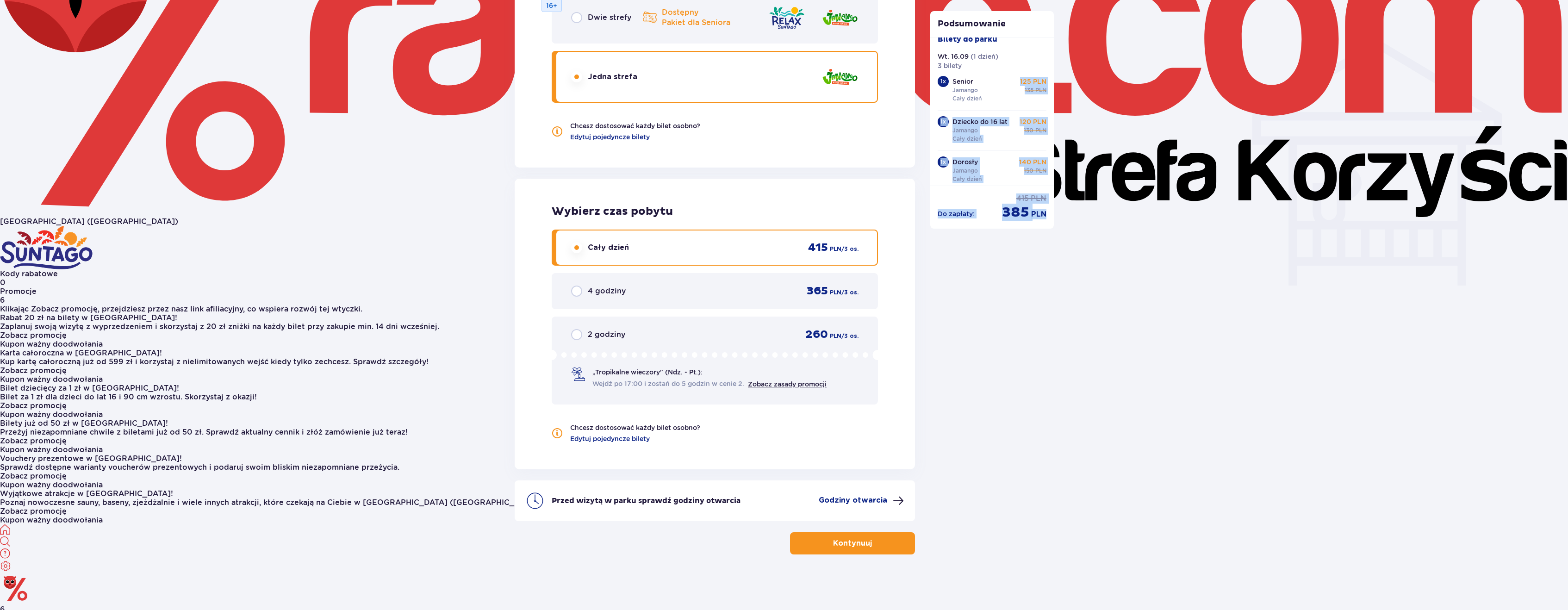
drag, startPoint x: 1023, startPoint y: 84, endPoint x: 1038, endPoint y: 84, distance: 15.0
click at [1038, 84] on p "125 PLN" at bounding box center [1033, 81] width 26 height 9
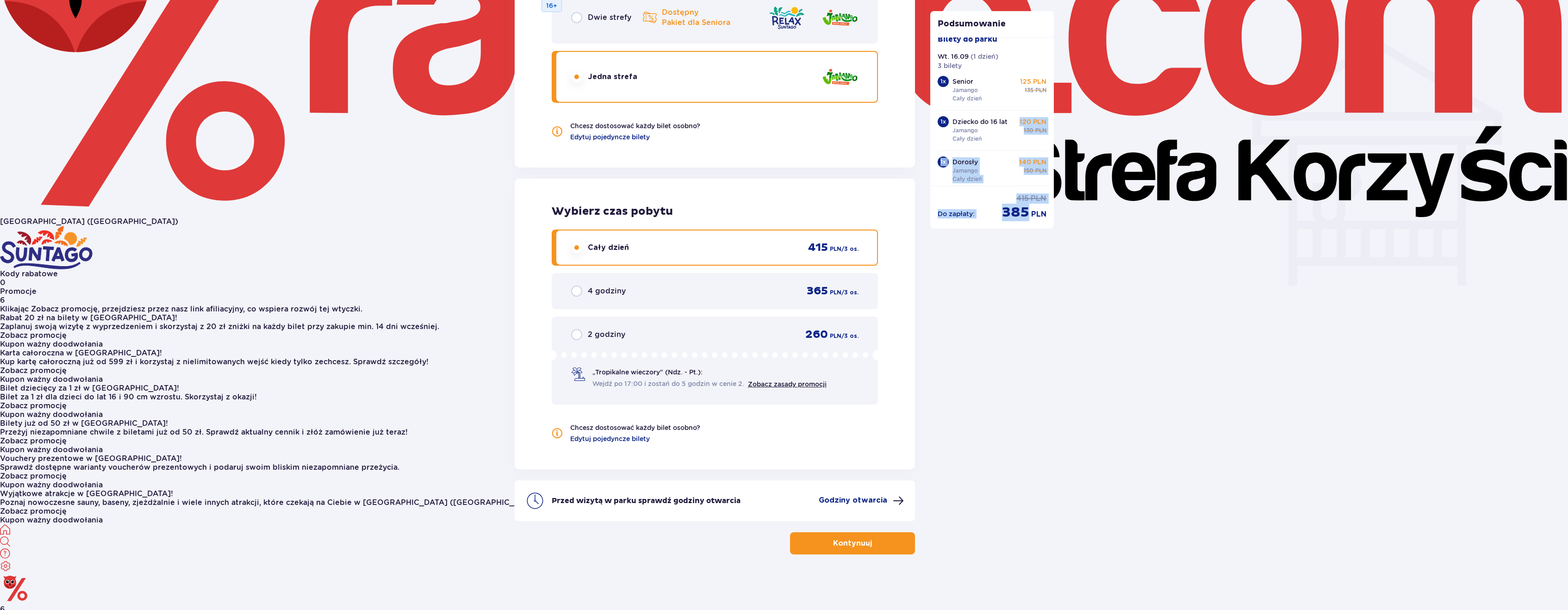
drag, startPoint x: 1012, startPoint y: 117, endPoint x: 1086, endPoint y: 109, distance: 74.4
drag, startPoint x: 1007, startPoint y: 162, endPoint x: 1044, endPoint y: 154, distance: 37.9
click at [1044, 154] on div "Bilety do parku Wt. 16.09 ( 1 dzień ) 3 bilety 1 x Senior Jamango Cały dzień 12…" at bounding box center [992, 111] width 124 height 148
